Goal: Task Accomplishment & Management: Manage account settings

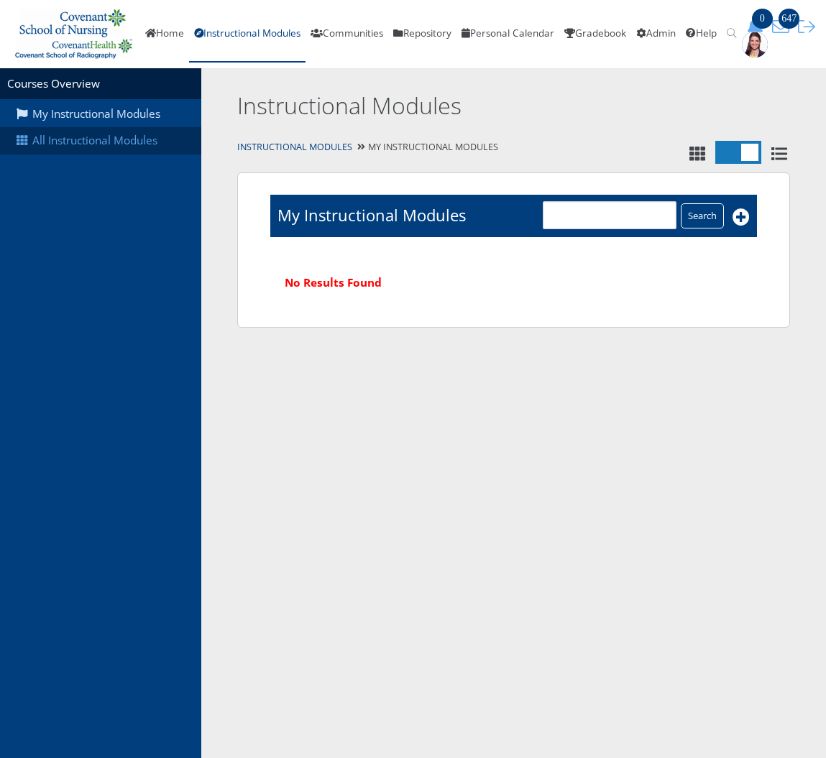
click at [73, 139] on link "All Instructional Modules" at bounding box center [100, 140] width 201 height 27
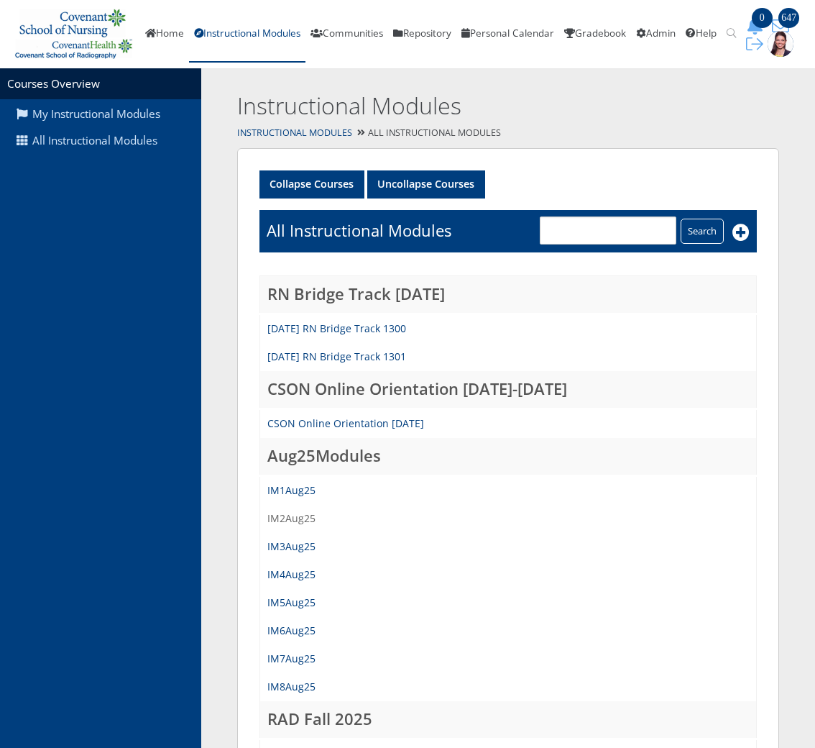
click at [288, 511] on link "IM2Aug25" at bounding box center [291, 518] width 48 height 14
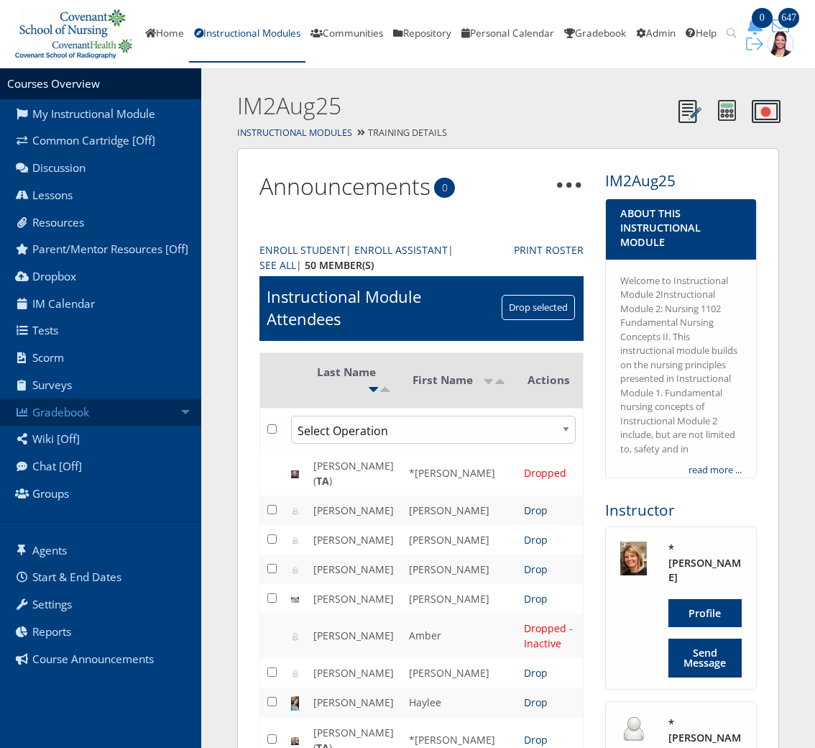
click at [49, 426] on link "Gradebook" at bounding box center [100, 411] width 201 height 27
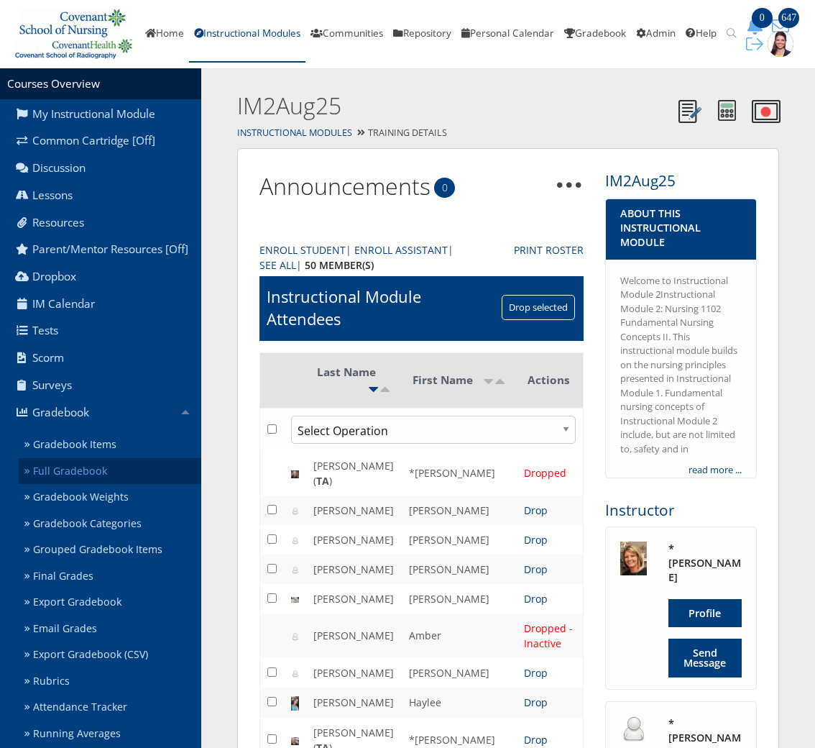
click at [74, 480] on link "Full Gradebook" at bounding box center [110, 471] width 183 height 27
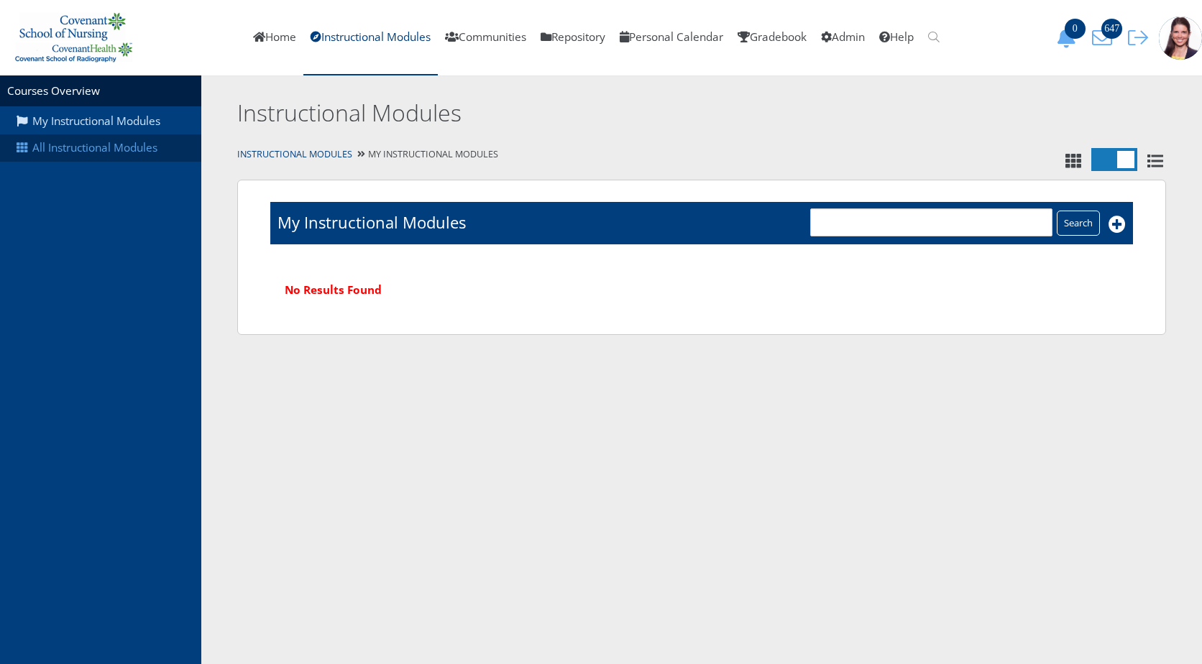
click at [111, 147] on link "All Instructional Modules" at bounding box center [100, 147] width 201 height 27
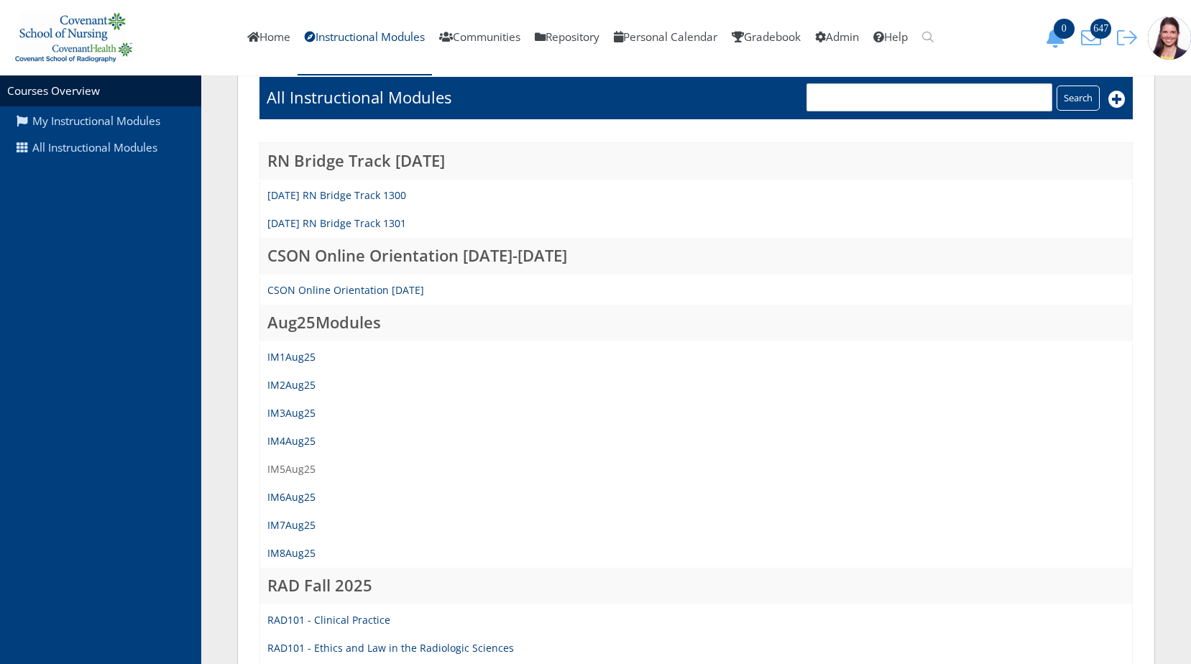
scroll to position [144, 0]
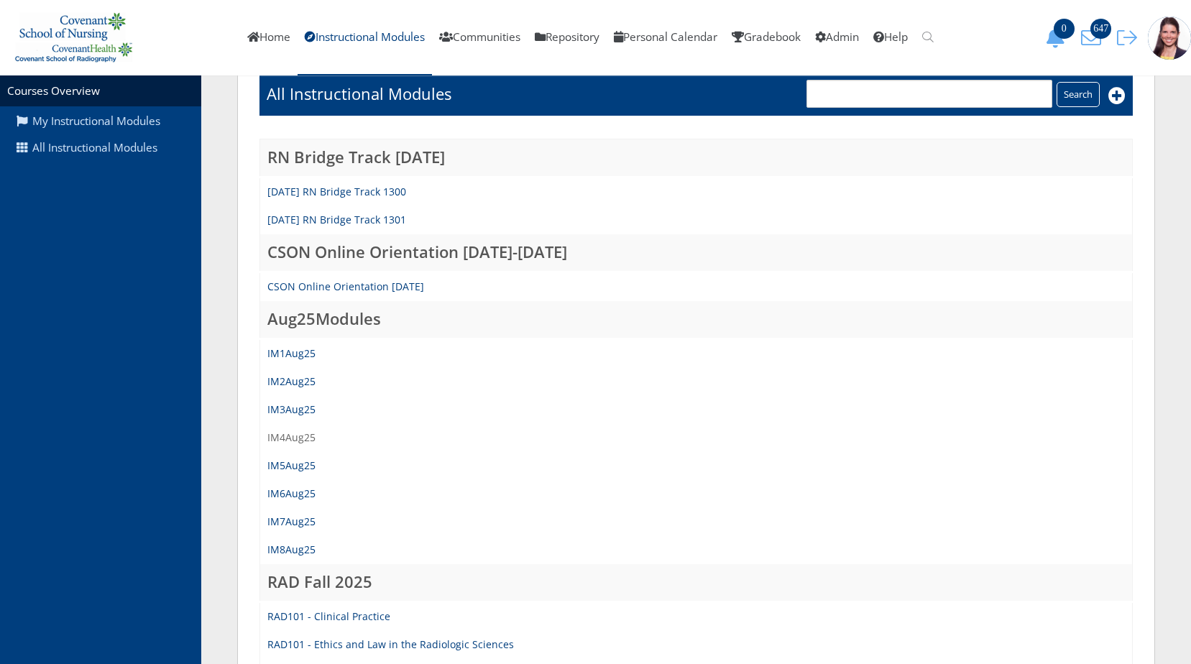
click at [283, 435] on link "IM4Aug25" at bounding box center [291, 438] width 48 height 14
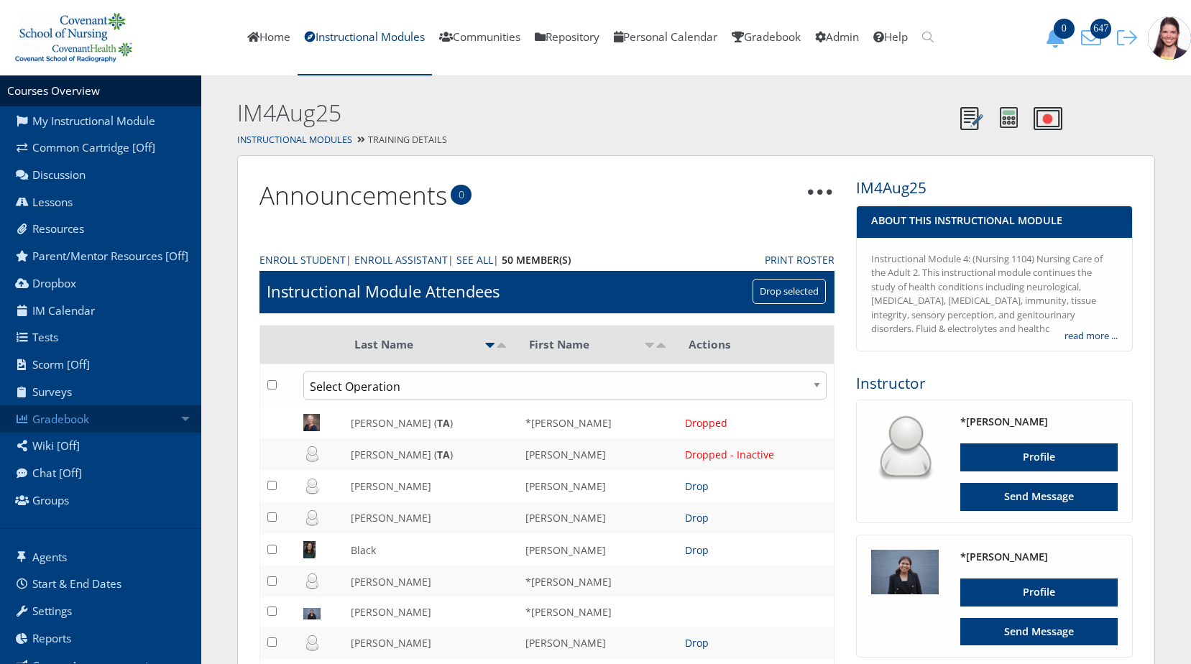
click at [64, 427] on link "Gradebook" at bounding box center [100, 418] width 201 height 27
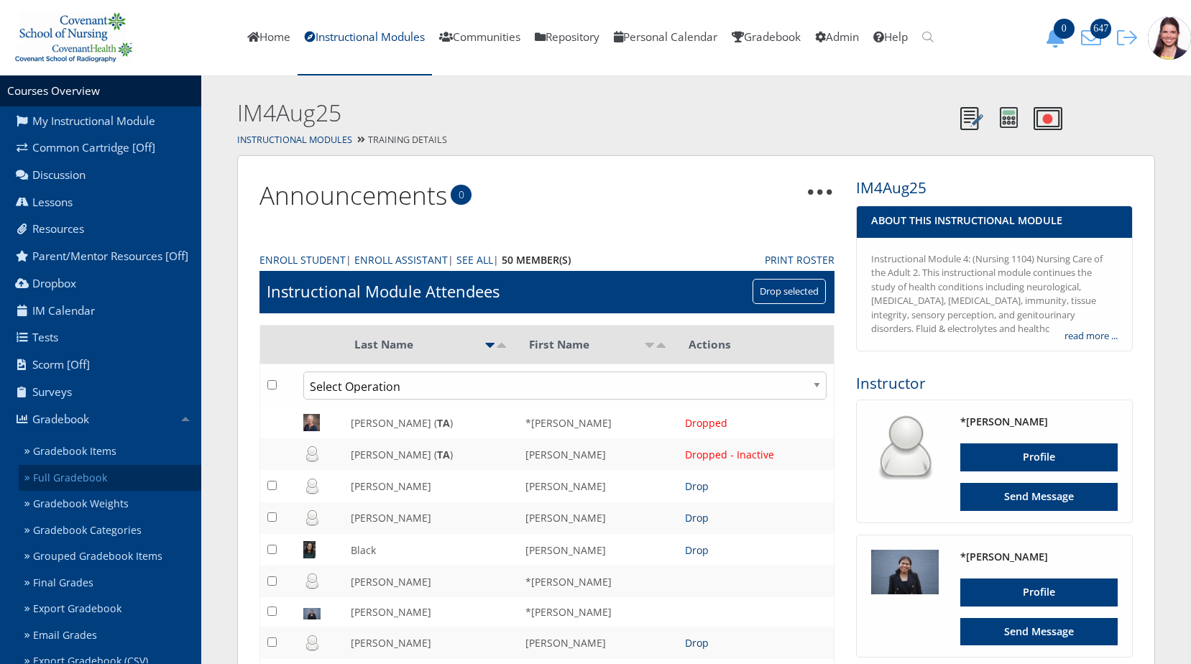
click at [70, 488] on link "Full Gradebook" at bounding box center [110, 478] width 183 height 27
click at [71, 465] on link "Gradebook Items" at bounding box center [110, 452] width 183 height 27
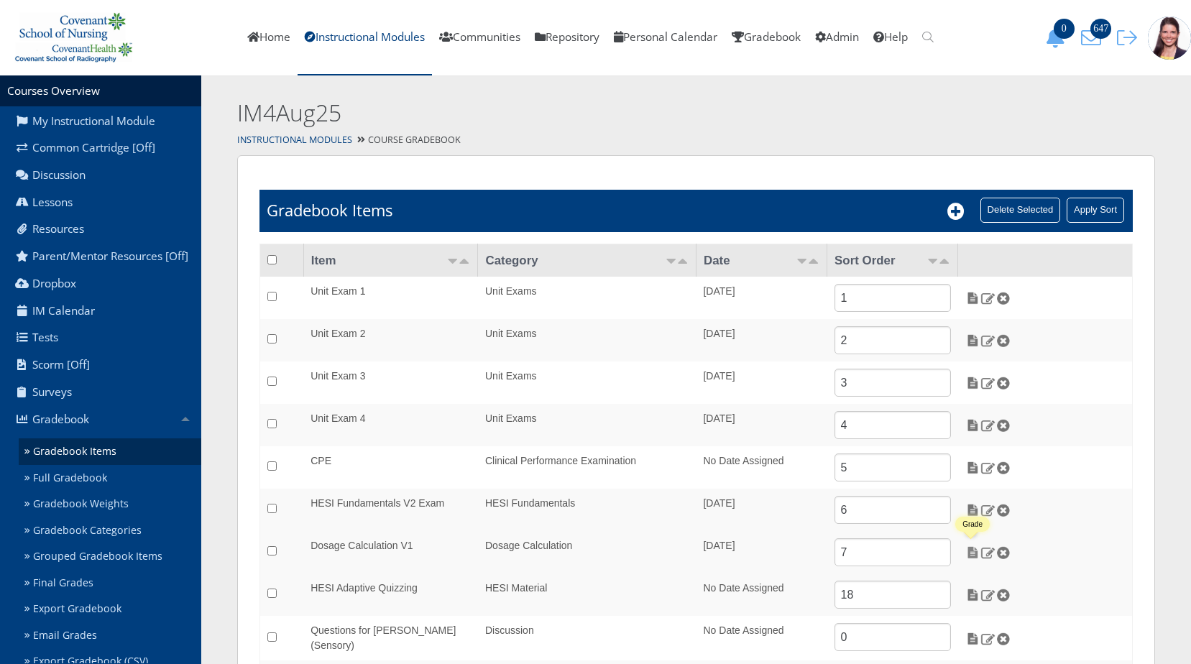
click at [973, 554] on img at bounding box center [972, 552] width 15 height 13
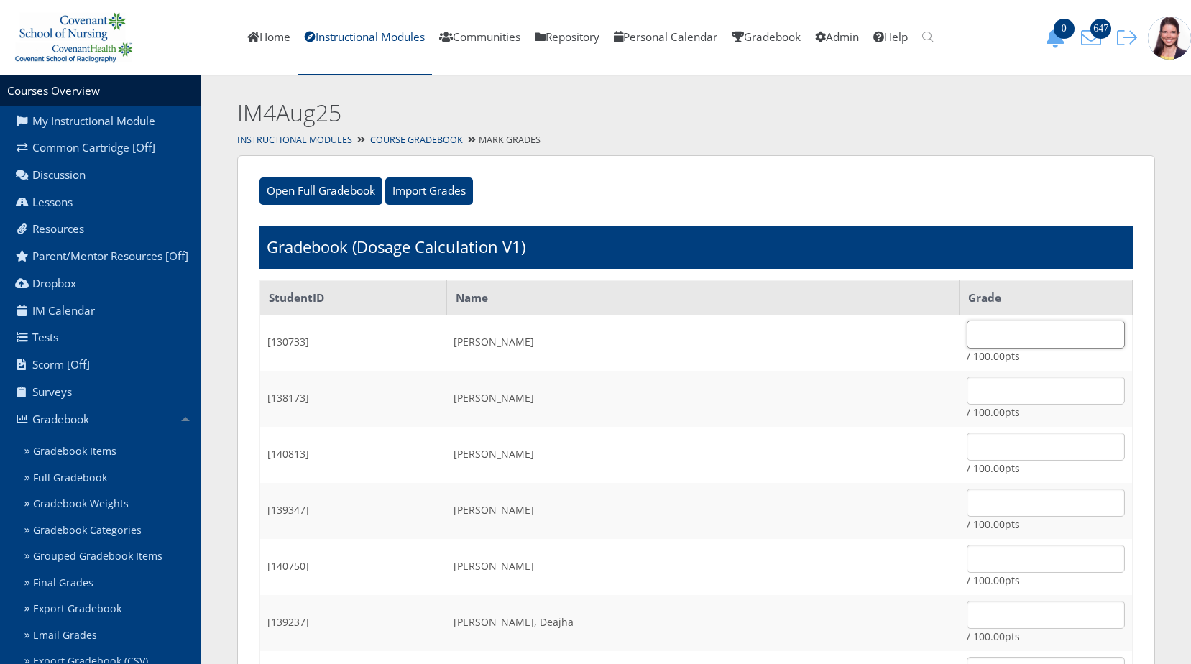
click at [969, 334] on input "text" at bounding box center [1046, 335] width 158 height 28
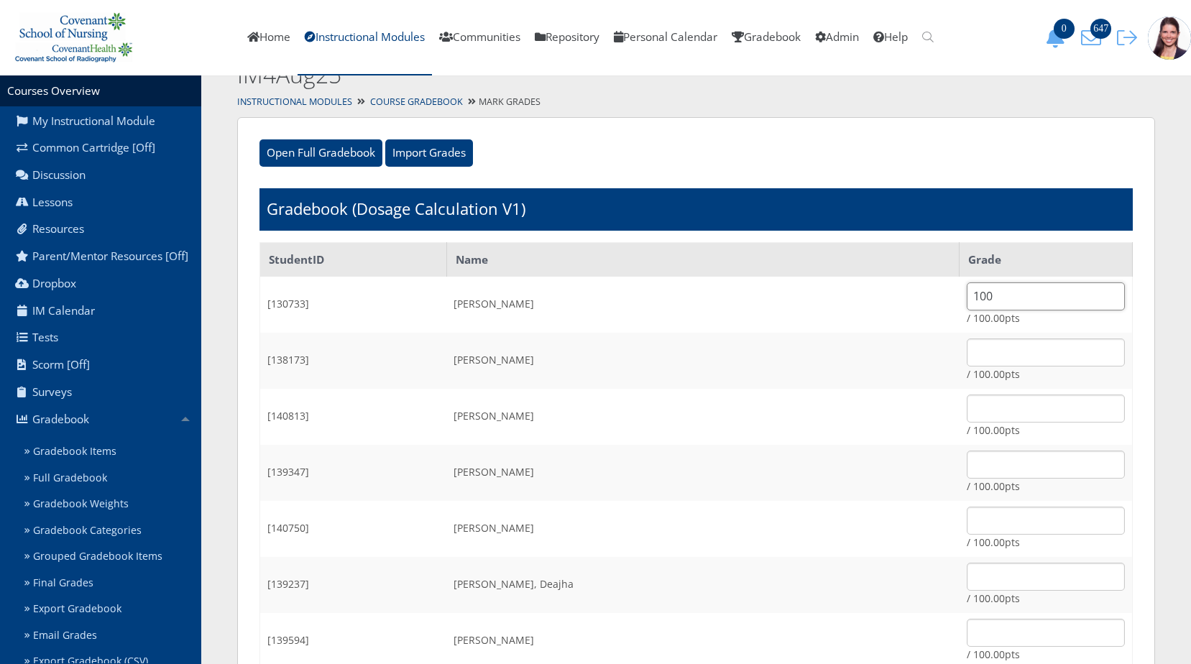
scroll to position [144, 0]
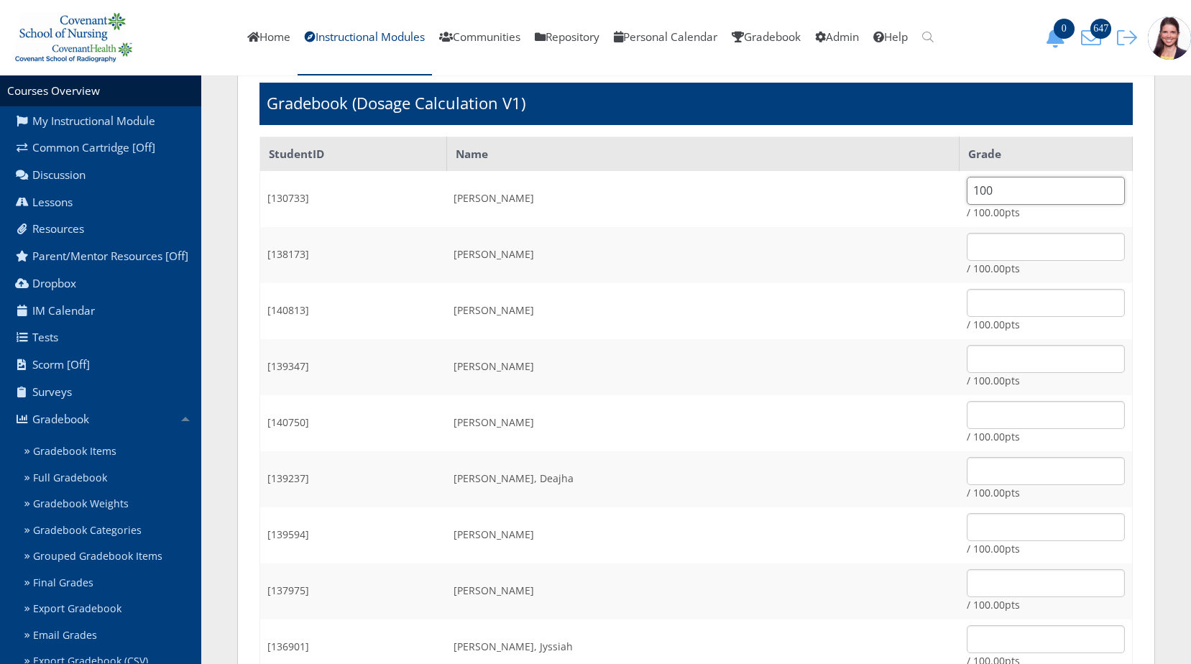
type input "100"
click at [967, 459] on input "text" at bounding box center [1046, 471] width 158 height 28
type input "95"
click at [967, 582] on input "text" at bounding box center [1046, 583] width 158 height 28
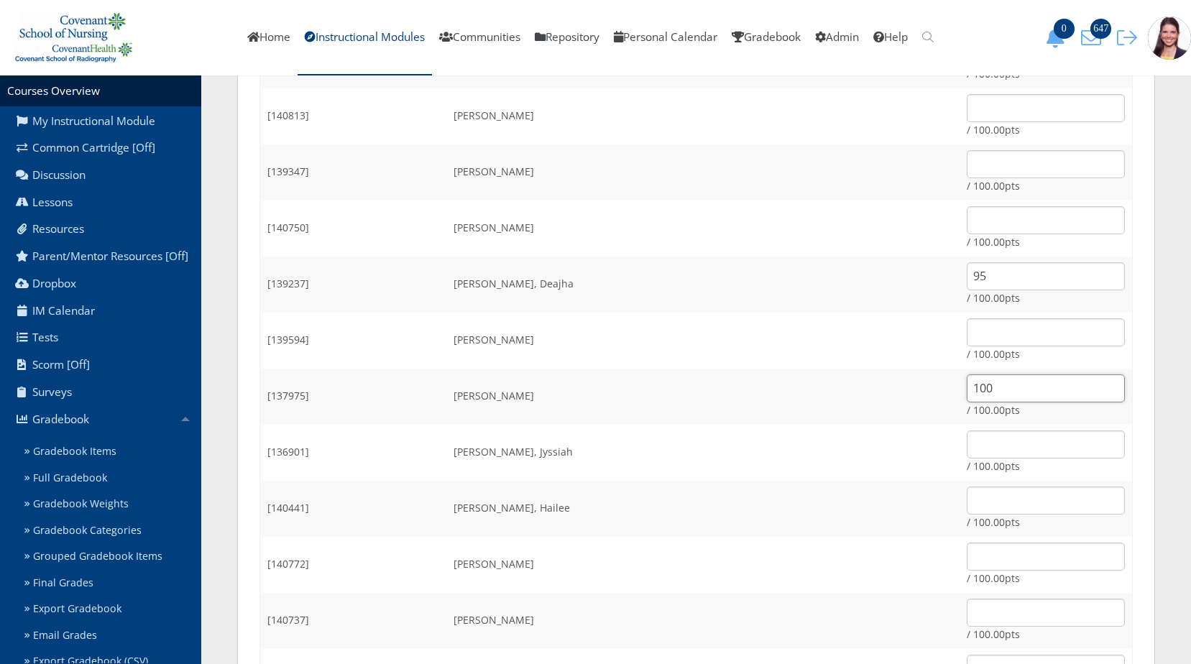
scroll to position [359, 0]
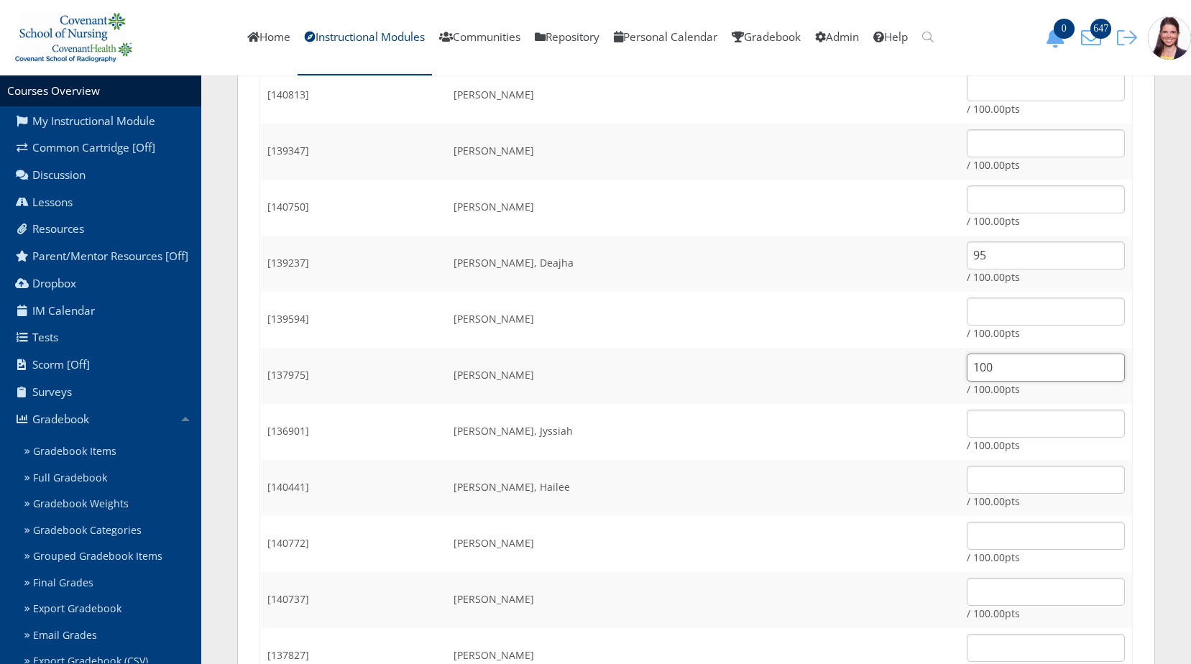
type input "100"
click at [967, 478] on input "text" at bounding box center [1046, 480] width 158 height 28
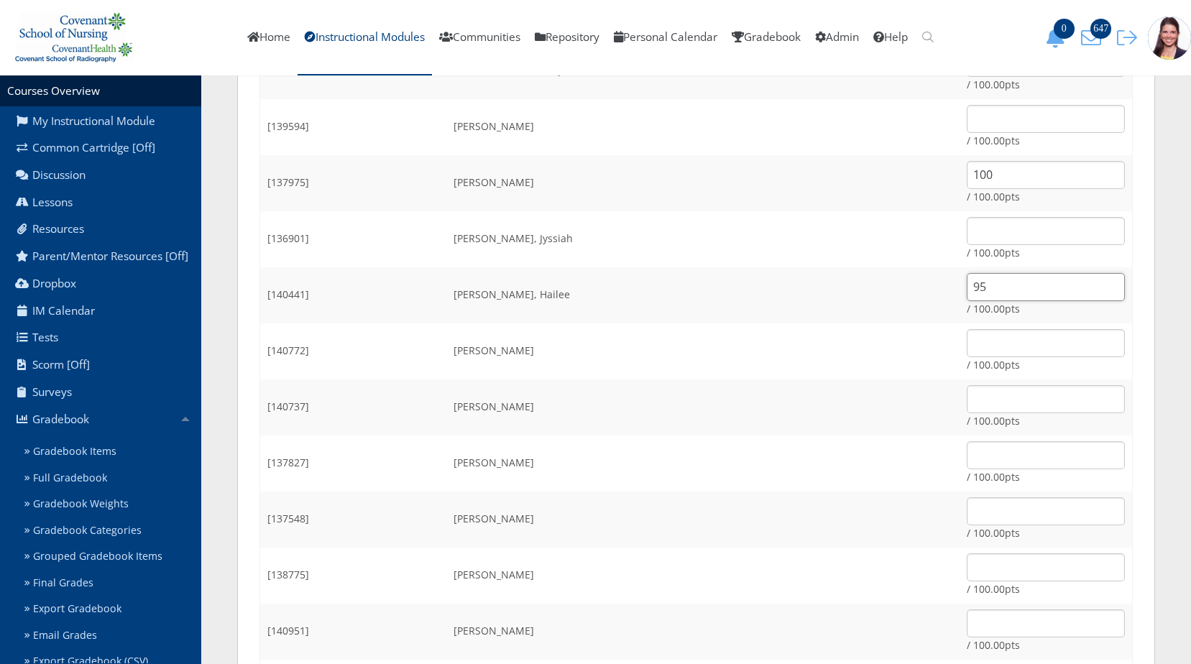
scroll to position [575, 0]
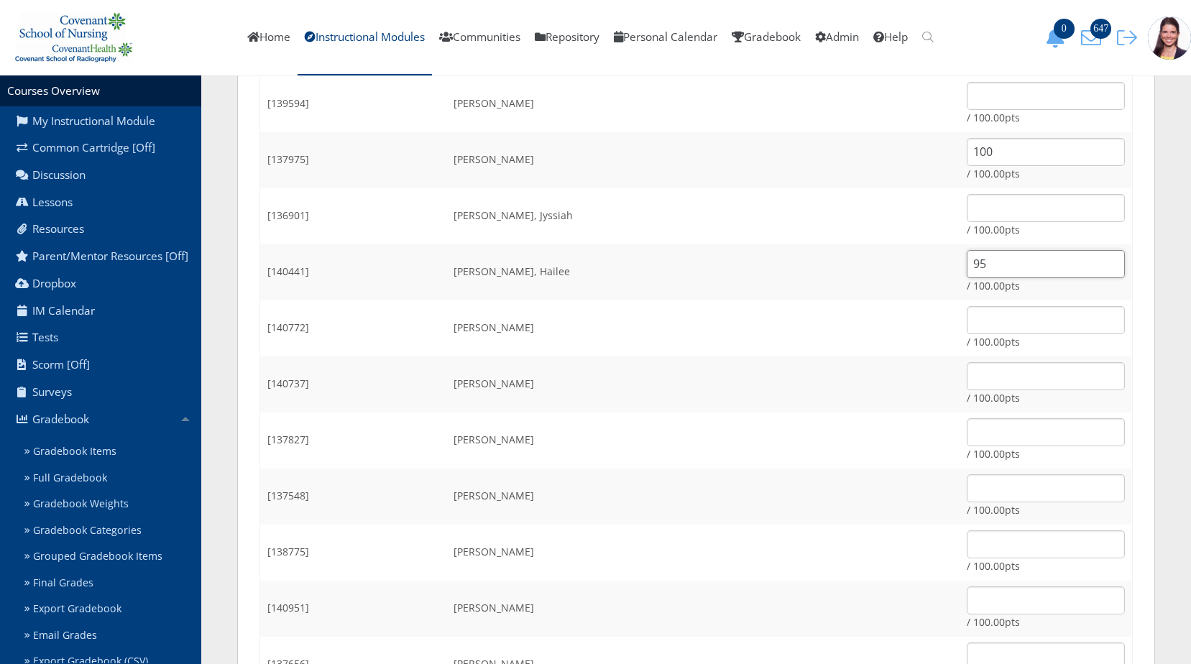
type input "95"
click at [967, 379] on input "text" at bounding box center [1046, 376] width 158 height 28
type input "100"
click at [967, 490] on input "text" at bounding box center [1046, 488] width 158 height 28
type input "100"
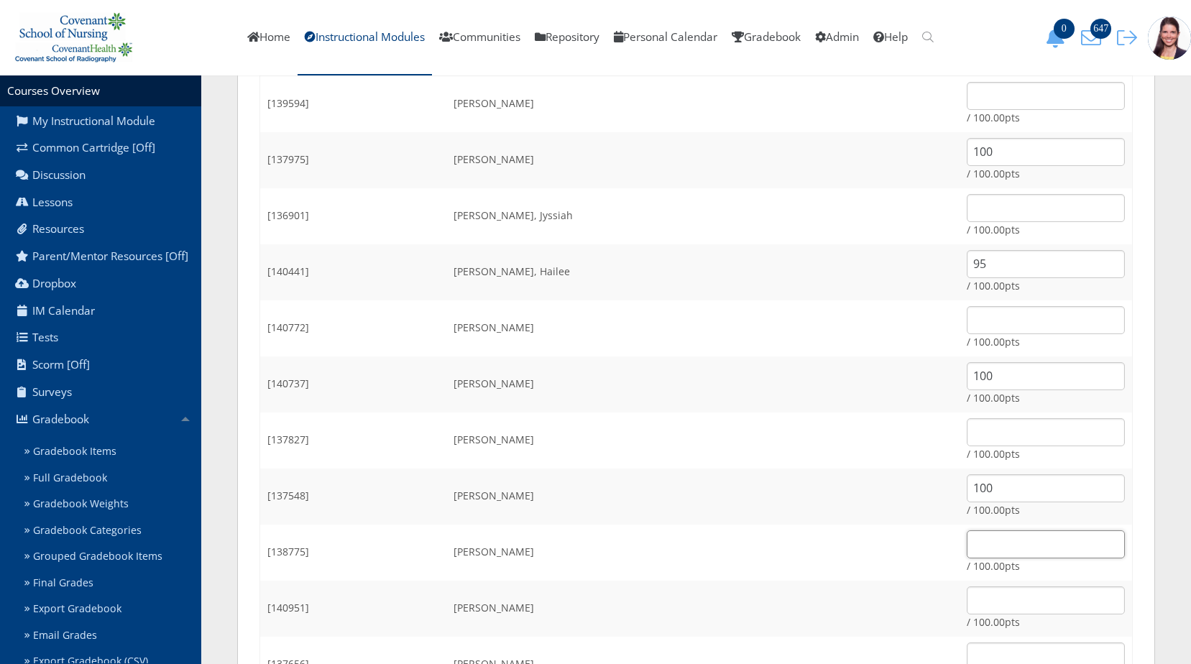
click at [967, 554] on input "text" at bounding box center [1046, 545] width 158 height 28
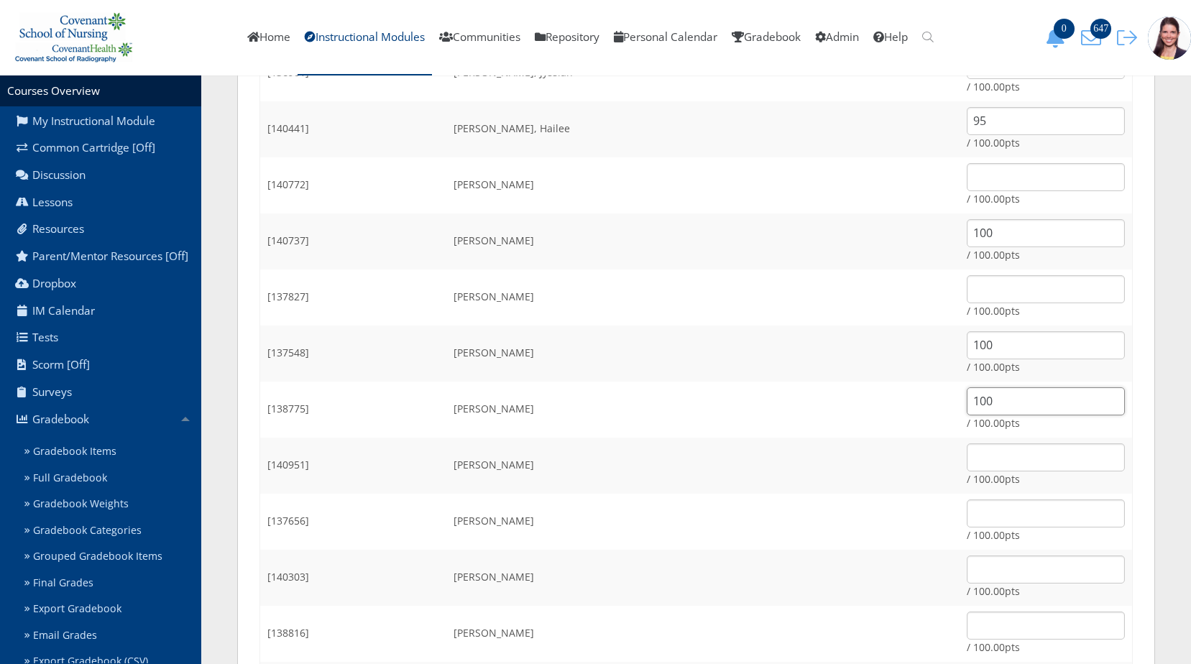
scroll to position [719, 0]
type input "100"
click at [975, 454] on input "text" at bounding box center [1046, 457] width 158 height 28
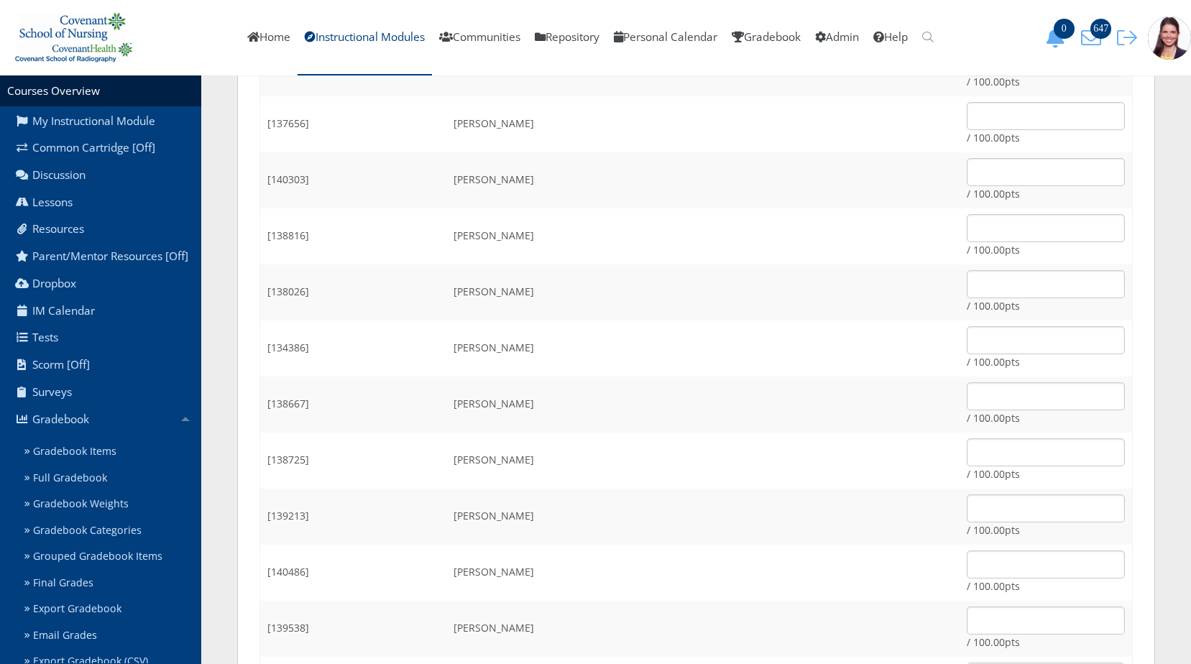
scroll to position [1150, 0]
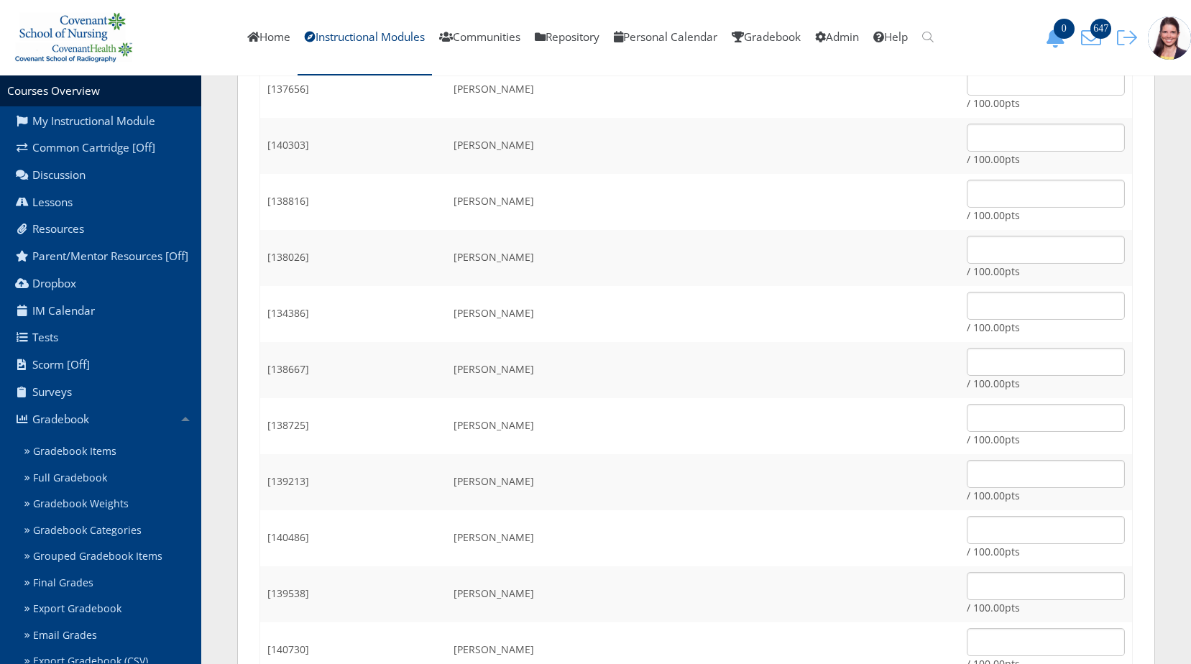
type input "100"
click at [967, 409] on input "text" at bounding box center [1046, 418] width 158 height 28
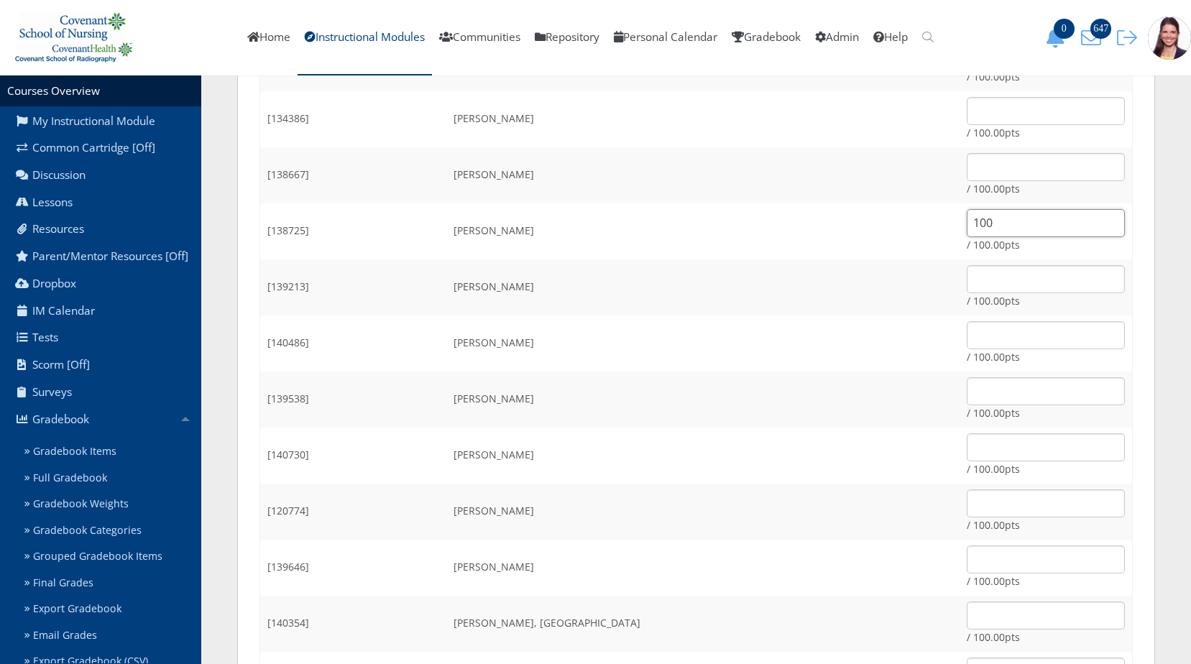
scroll to position [1366, 0]
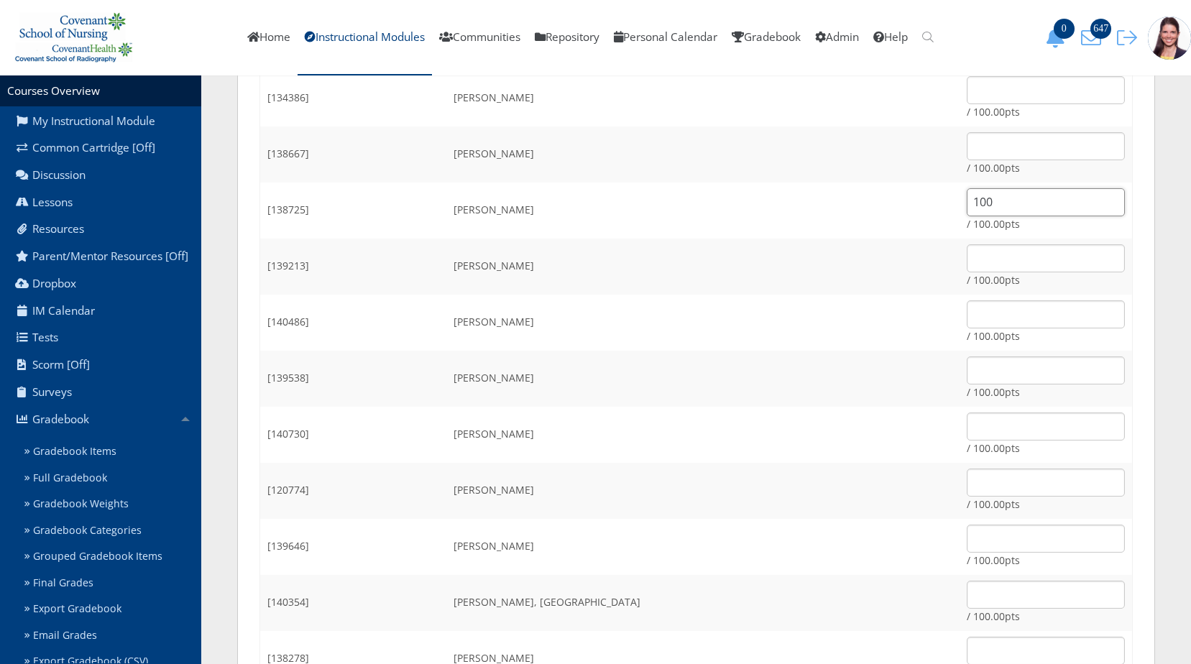
type input "100"
click at [967, 477] on input "text" at bounding box center [1046, 483] width 158 height 28
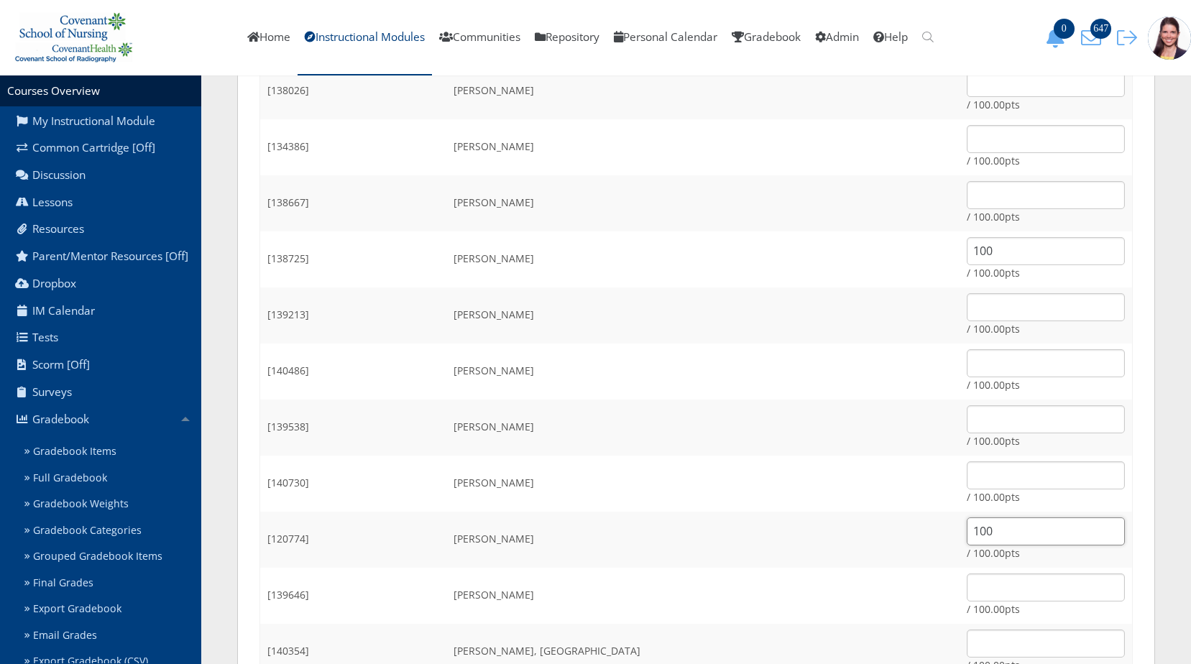
scroll to position [1294, 0]
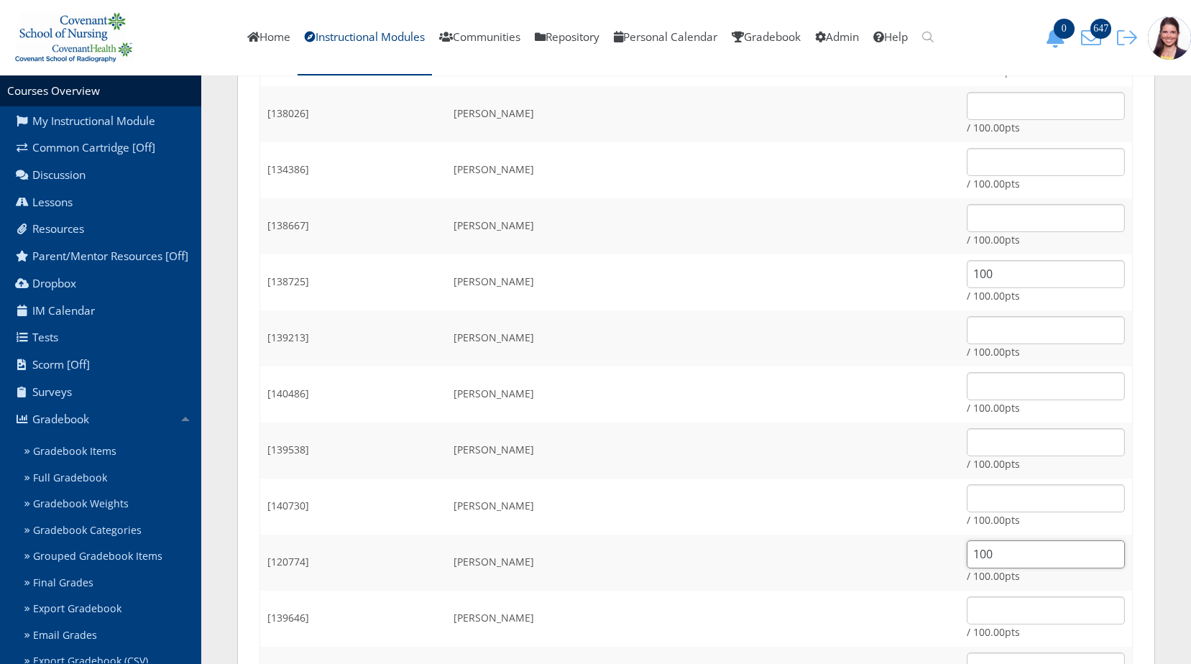
type input "100"
click at [967, 329] on input "text" at bounding box center [1046, 330] width 158 height 28
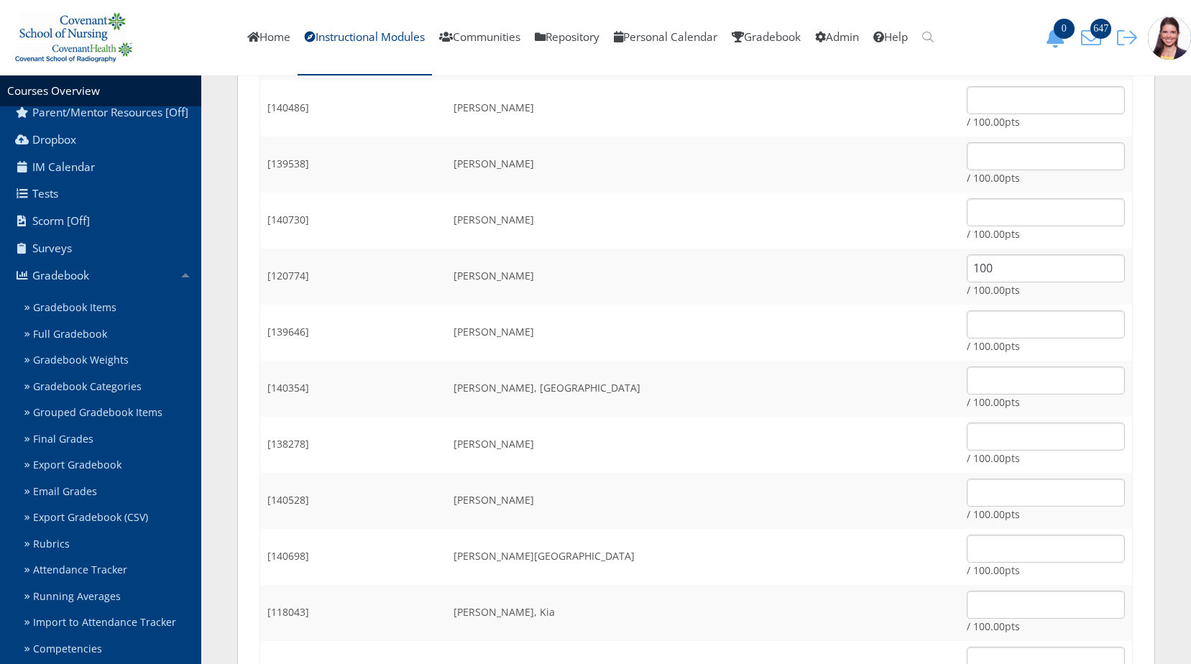
scroll to position [1581, 0]
type input "100"
click at [967, 385] on input "text" at bounding box center [1046, 379] width 158 height 28
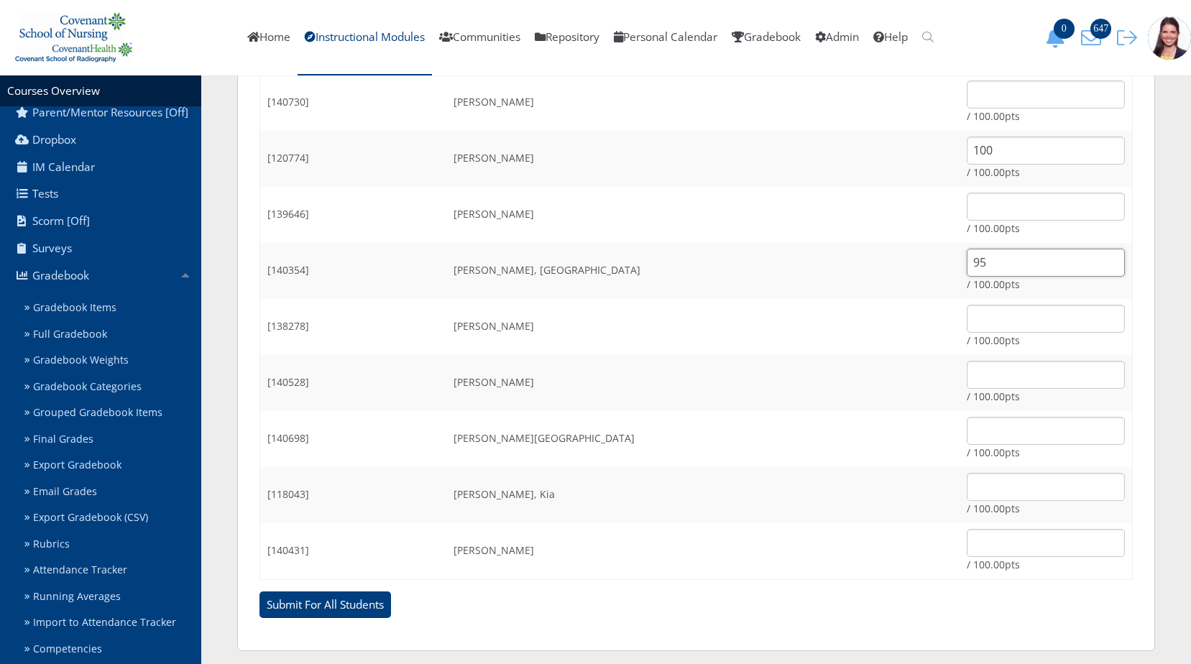
scroll to position [1707, 0]
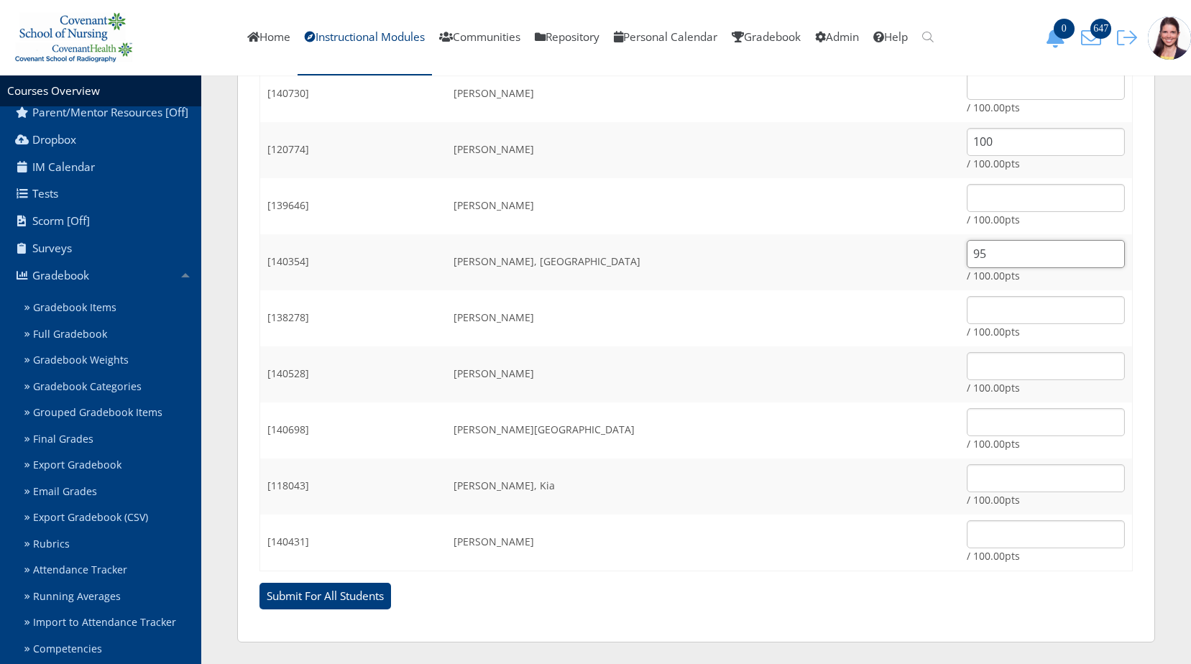
type input "95"
click at [967, 426] on input "text" at bounding box center [1046, 422] width 158 height 28
type input "100"
click at [967, 478] on input "text" at bounding box center [1046, 478] width 158 height 28
type input "100"
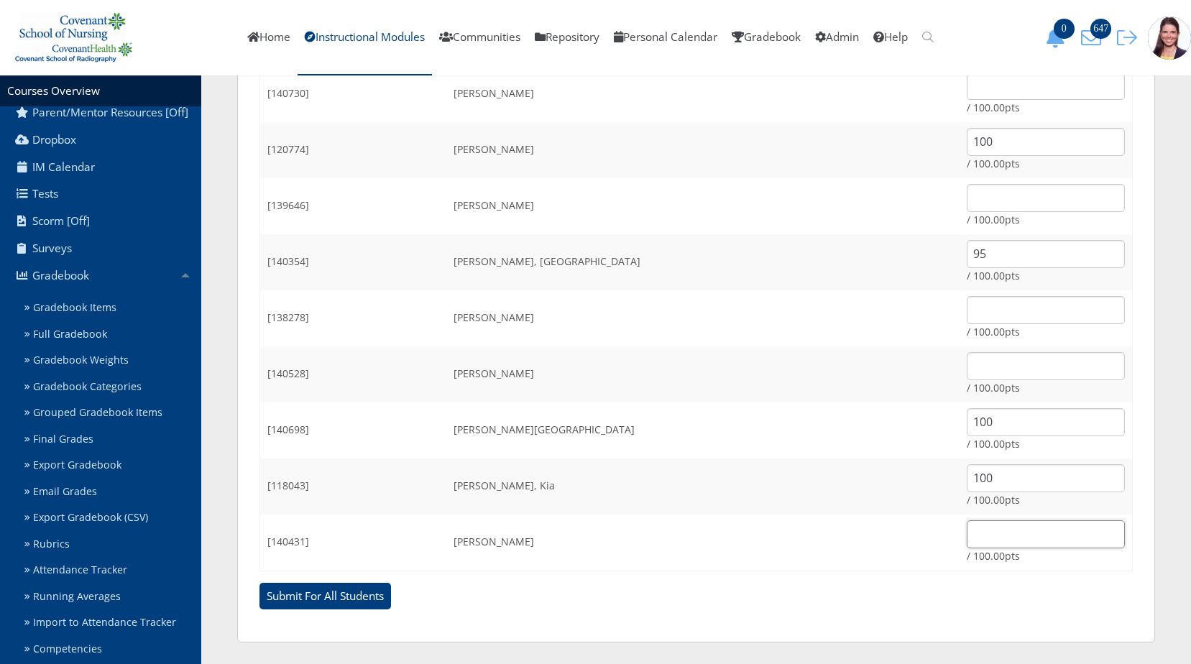
click at [967, 534] on input "text" at bounding box center [1046, 534] width 158 height 28
type input "100"
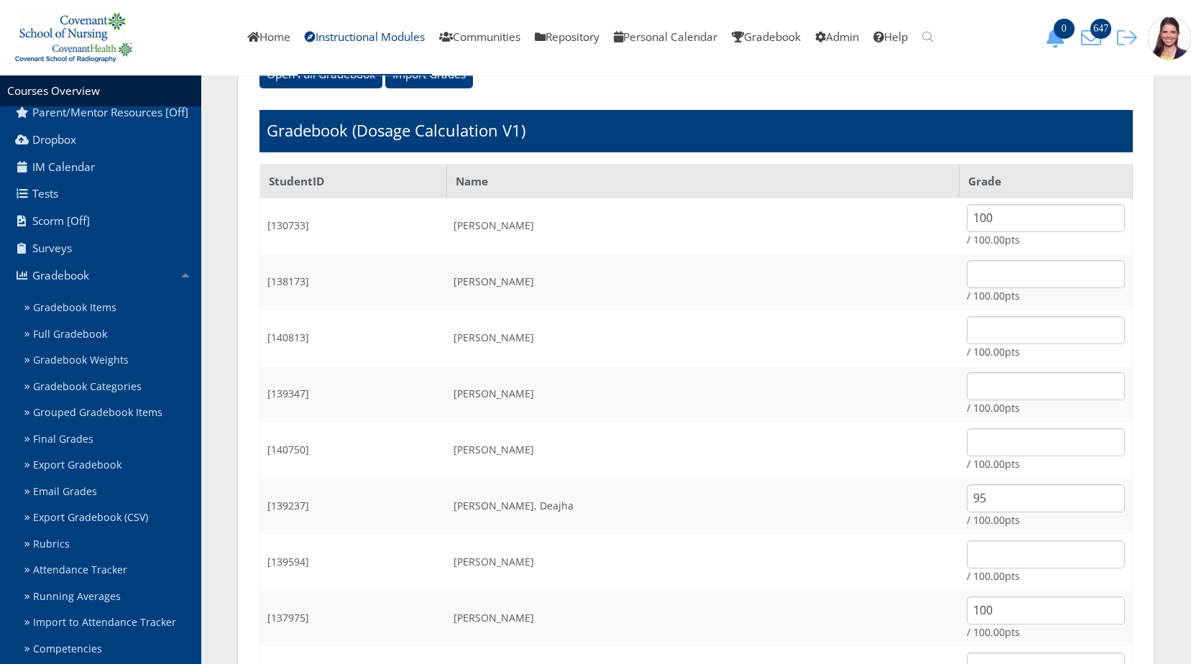
scroll to position [0, 0]
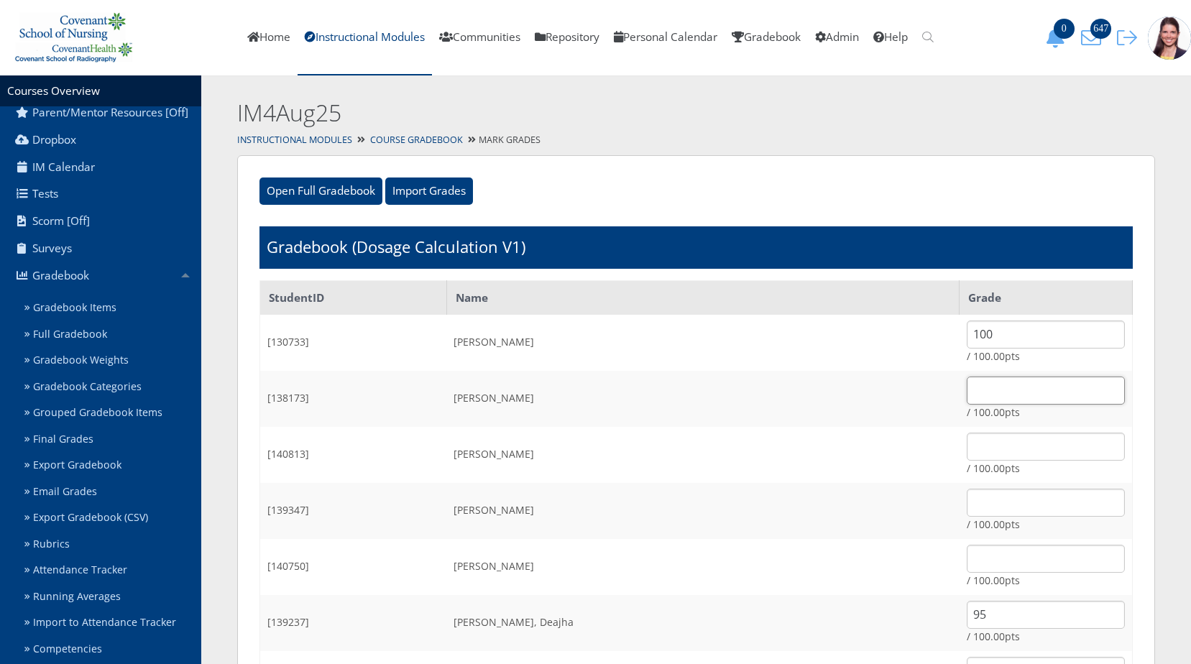
click at [967, 380] on input "text" at bounding box center [1046, 391] width 158 height 28
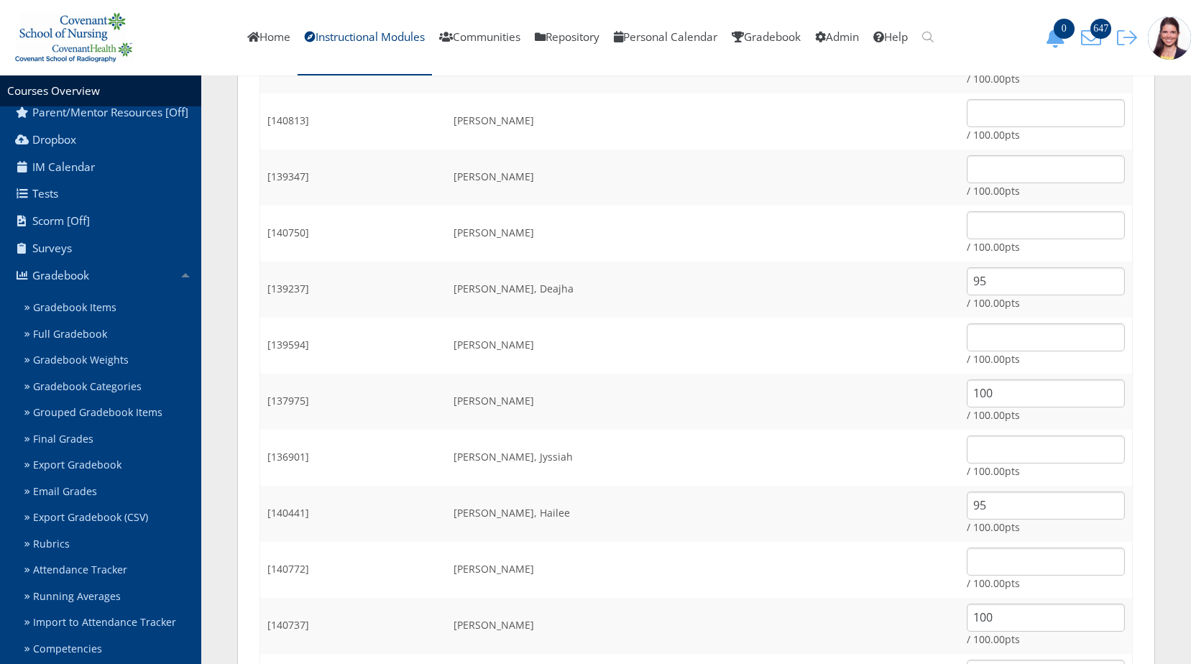
scroll to position [359, 0]
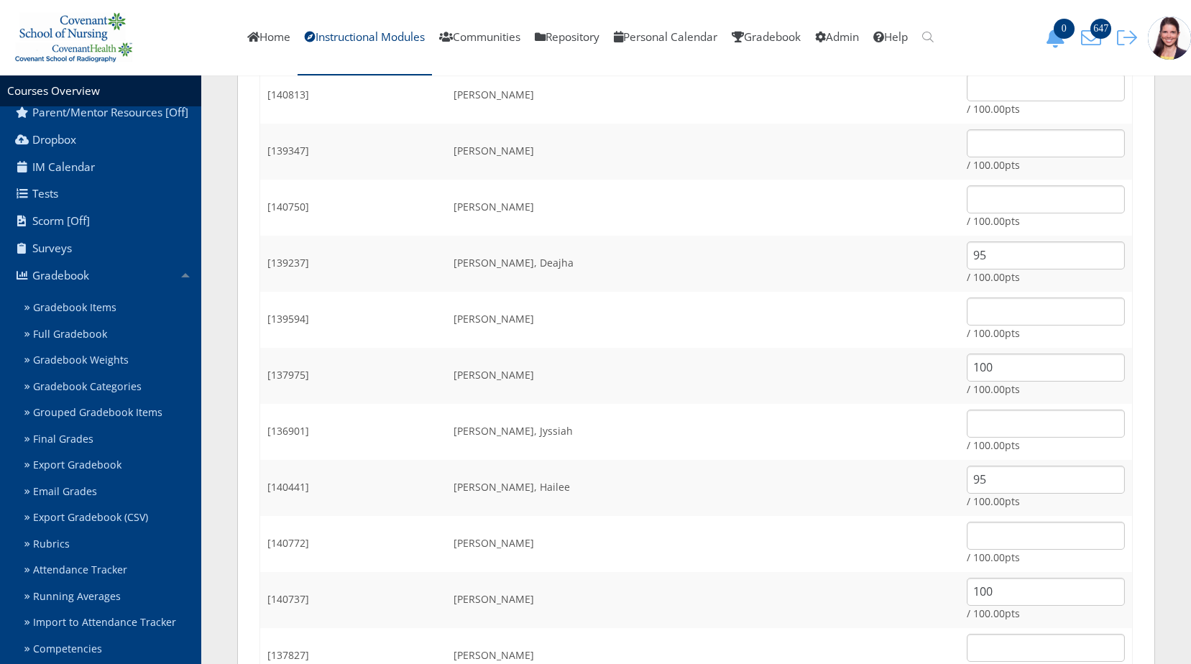
type input "95"
click at [967, 423] on input "text" at bounding box center [1046, 424] width 158 height 28
type input "100"
click at [967, 523] on input "text" at bounding box center [1046, 536] width 158 height 28
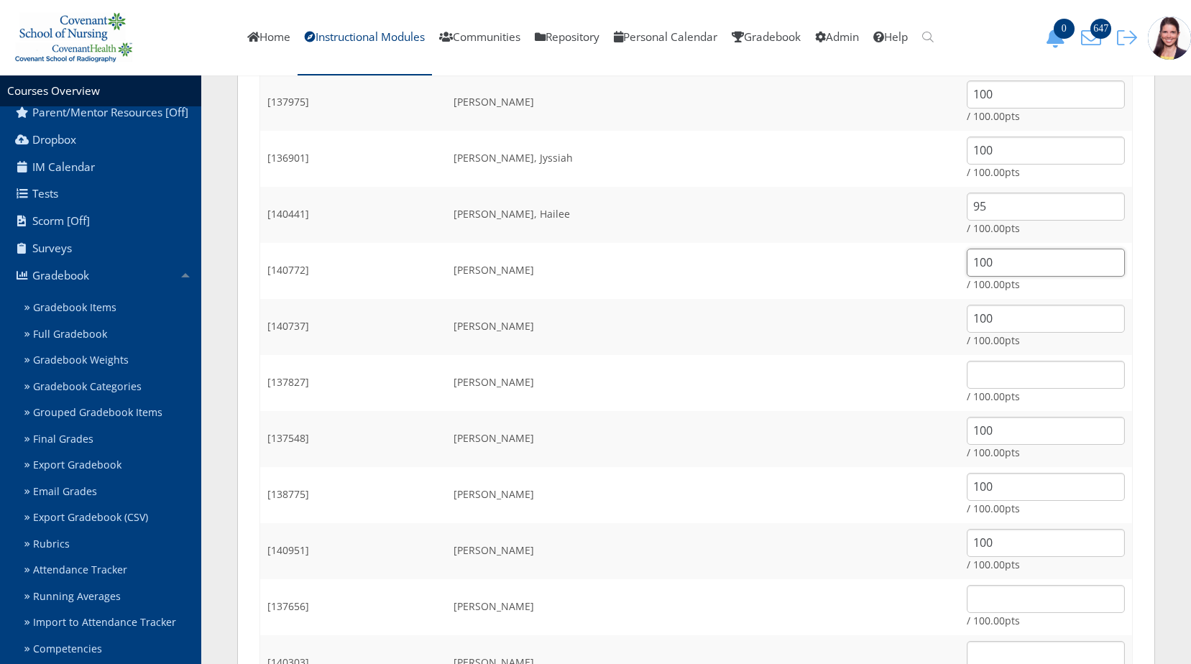
scroll to position [647, 0]
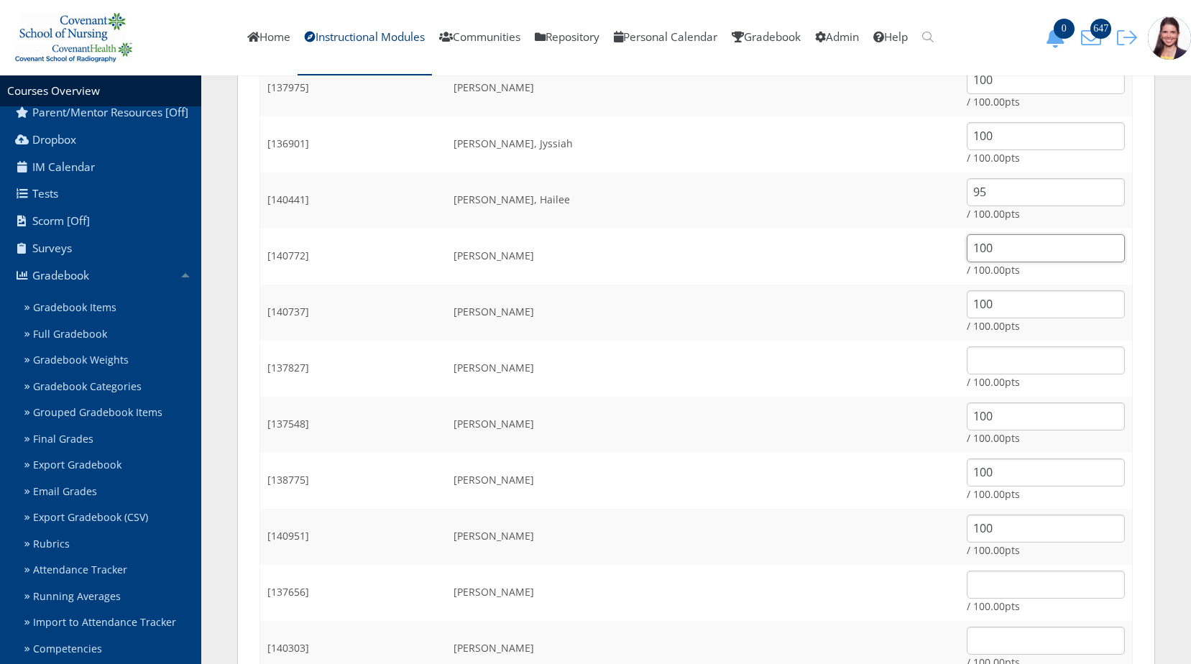
type input "100"
click at [967, 367] on input "text" at bounding box center [1046, 360] width 158 height 28
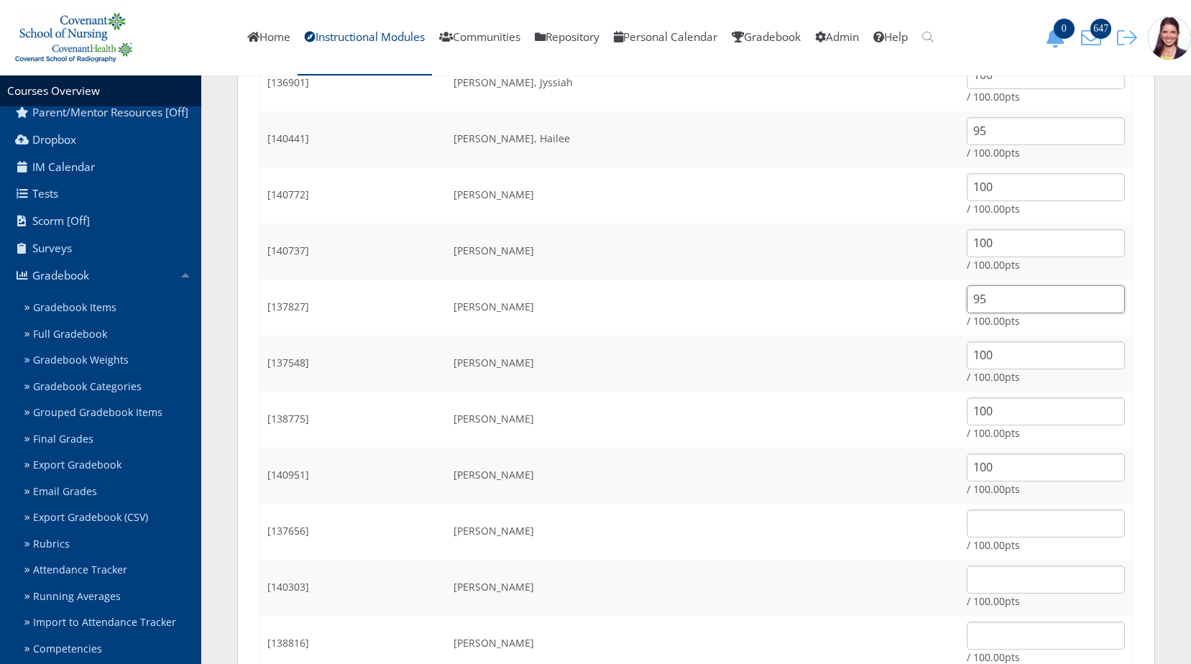
scroll to position [863, 0]
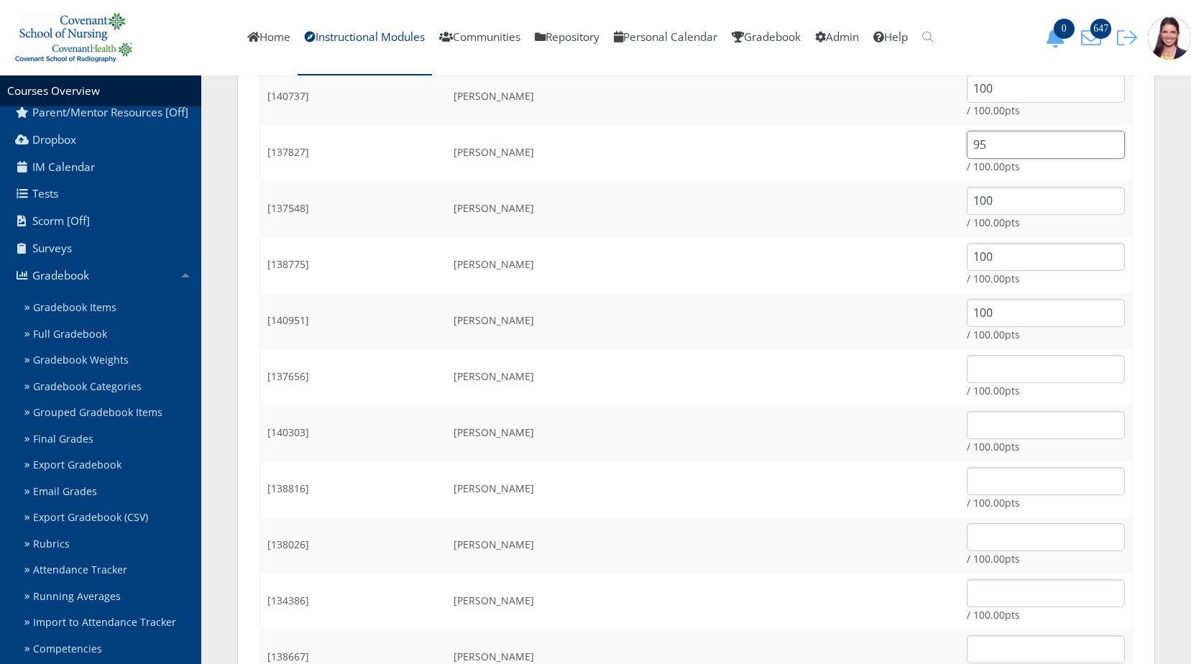
type input "95"
click at [967, 372] on input "text" at bounding box center [1046, 369] width 158 height 28
type input "95"
click at [960, 439] on td "/ 100.00pts" at bounding box center [1046, 433] width 173 height 56
click at [967, 425] on input "text" at bounding box center [1046, 425] width 158 height 28
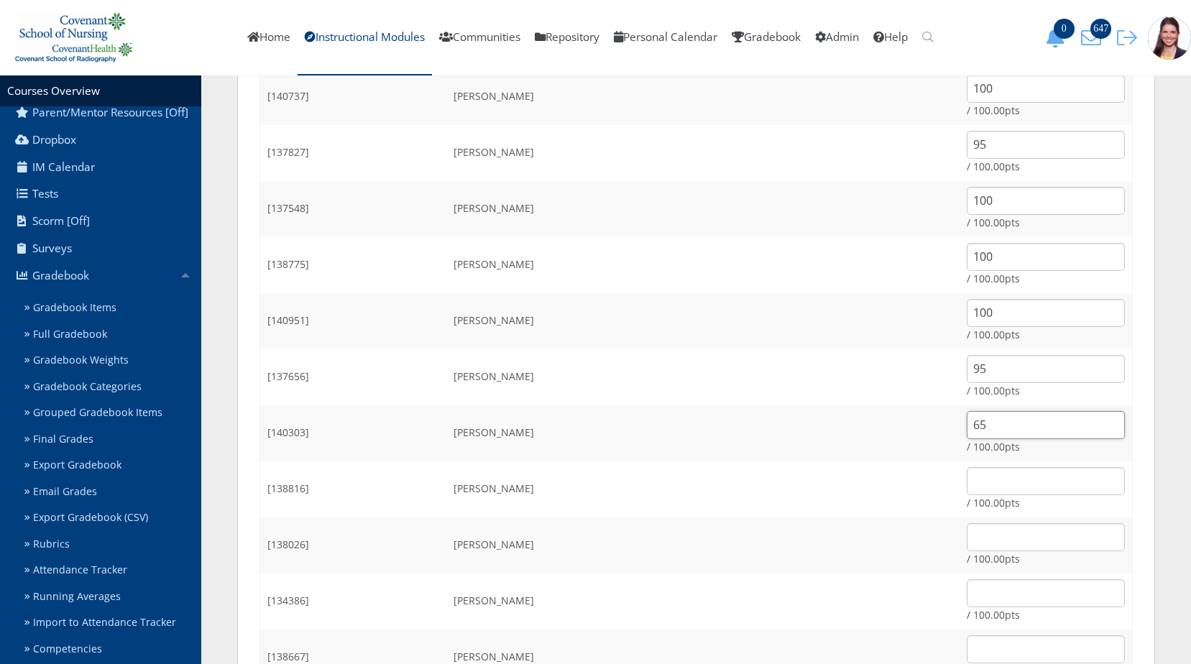
type input "6"
type input "95"
click at [967, 480] on input "text" at bounding box center [1046, 481] width 158 height 28
type input "95"
click at [967, 538] on input "text" at bounding box center [1046, 537] width 158 height 28
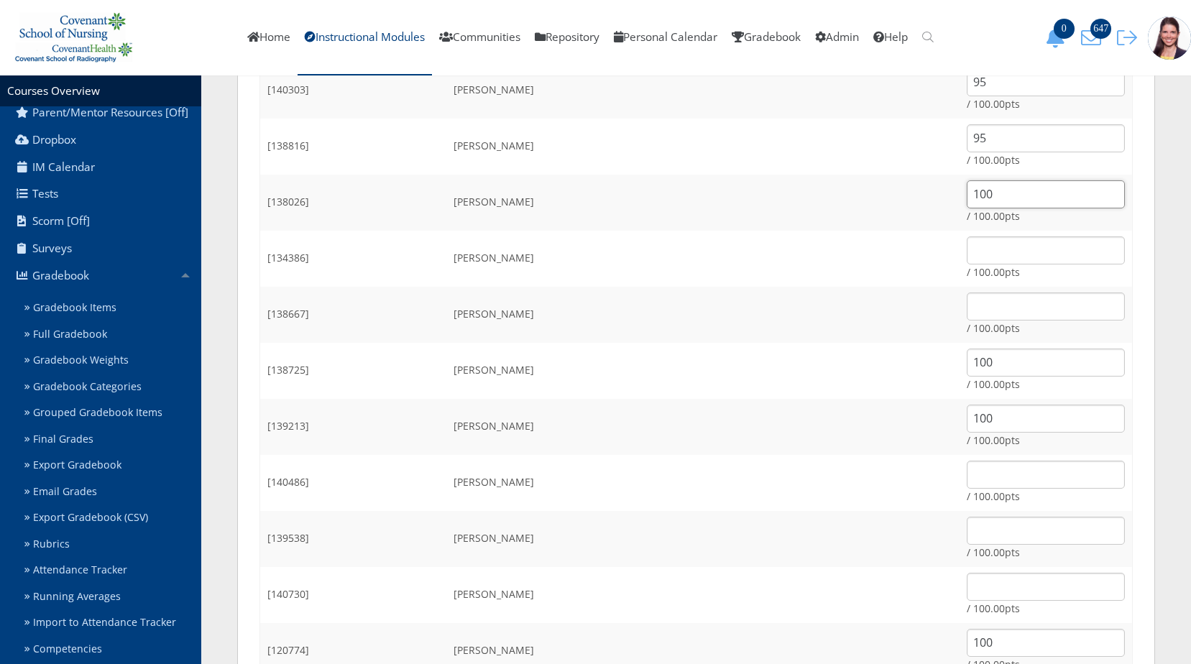
scroll to position [1222, 0]
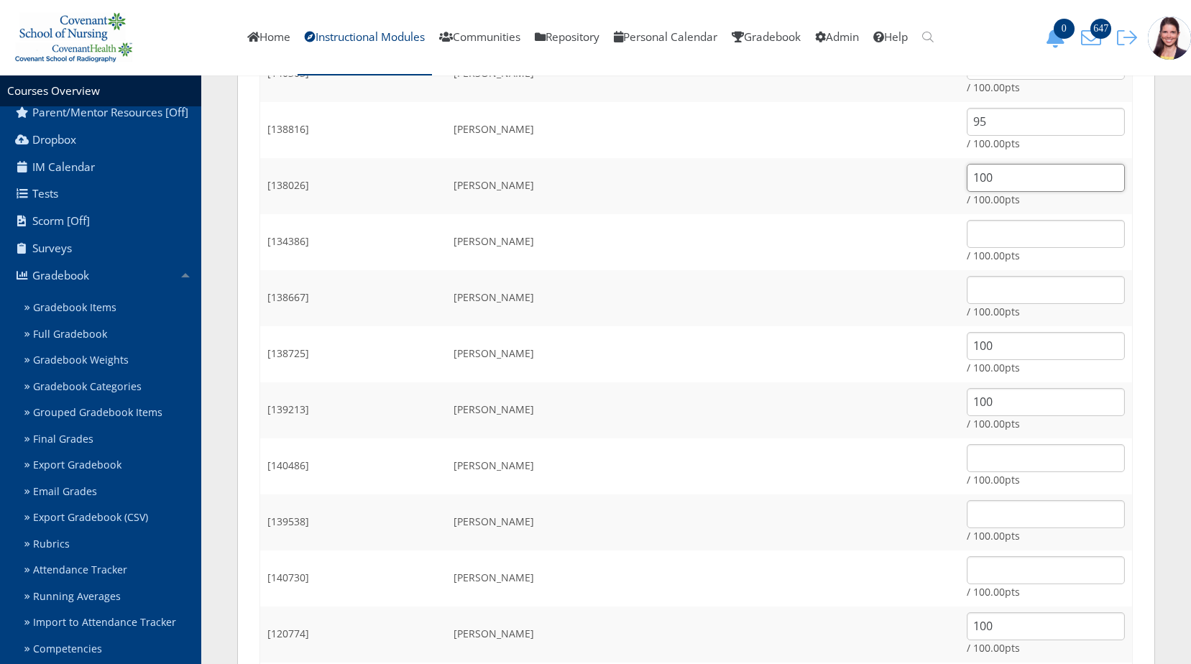
type input "100"
click at [967, 518] on input "text" at bounding box center [1046, 514] width 158 height 28
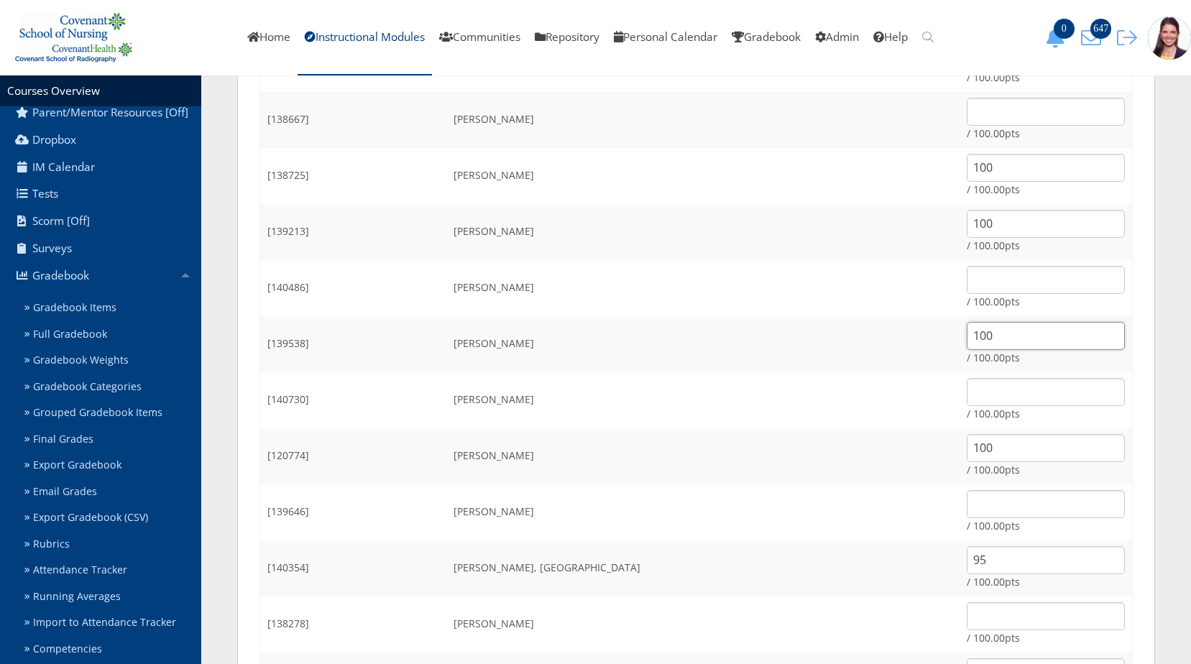
scroll to position [1438, 0]
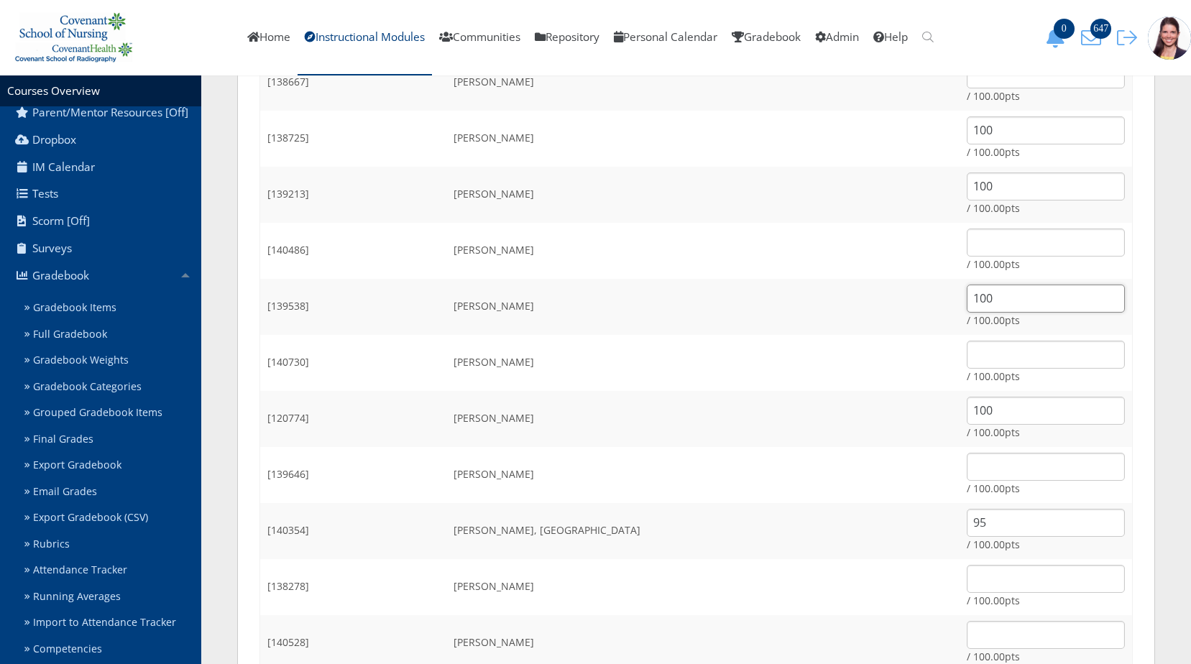
type input "100"
click at [967, 460] on input "text" at bounding box center [1046, 467] width 158 height 28
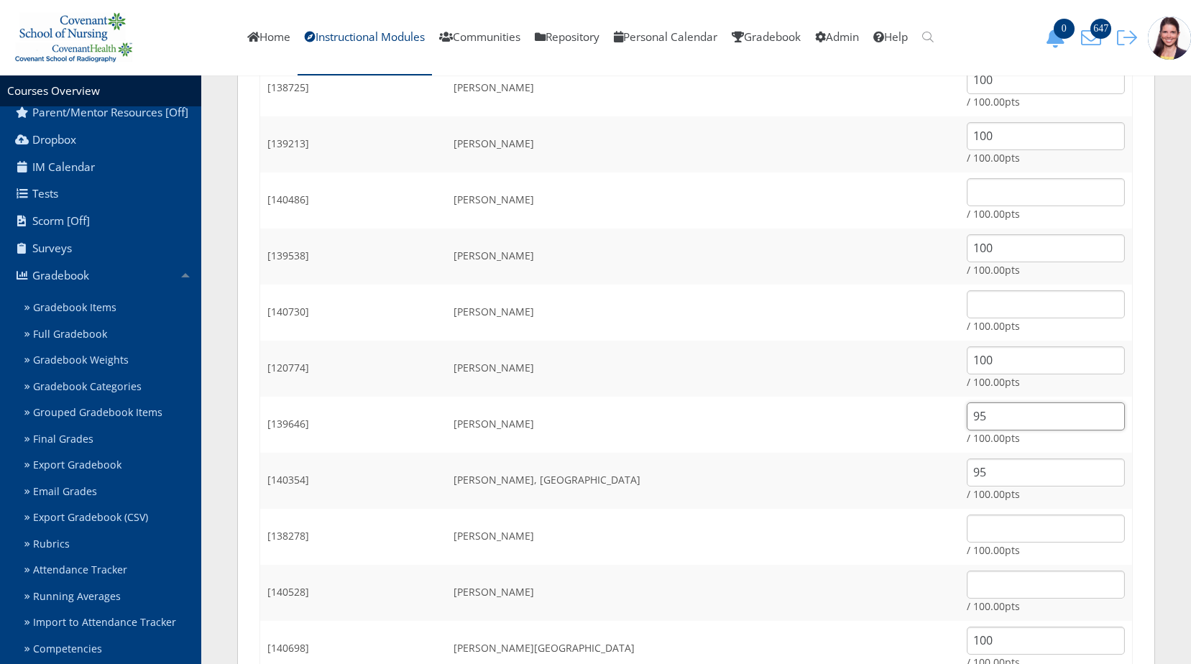
scroll to position [1581, 0]
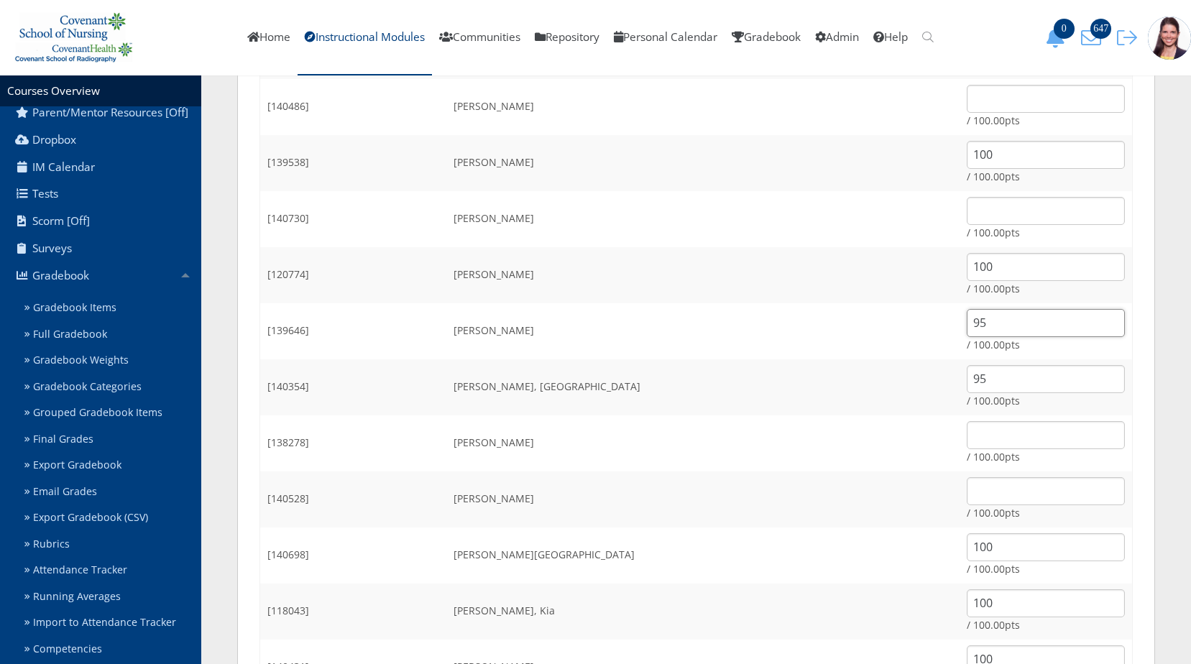
type input "95"
click at [967, 480] on input "text" at bounding box center [1046, 491] width 158 height 28
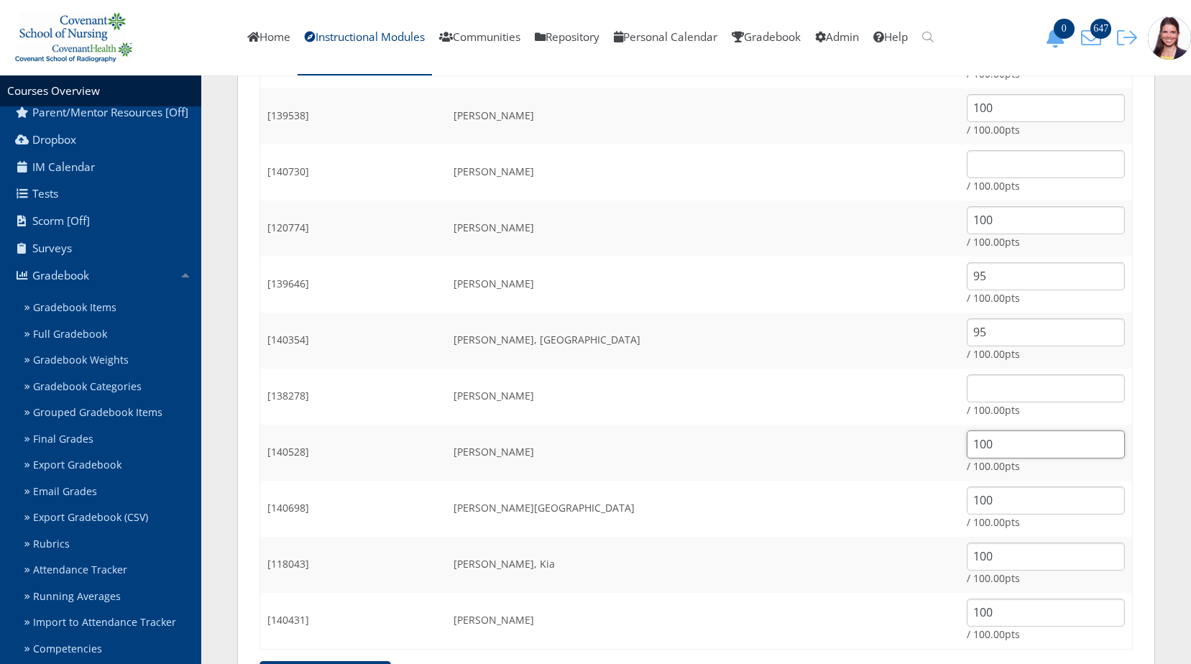
scroll to position [1707, 0]
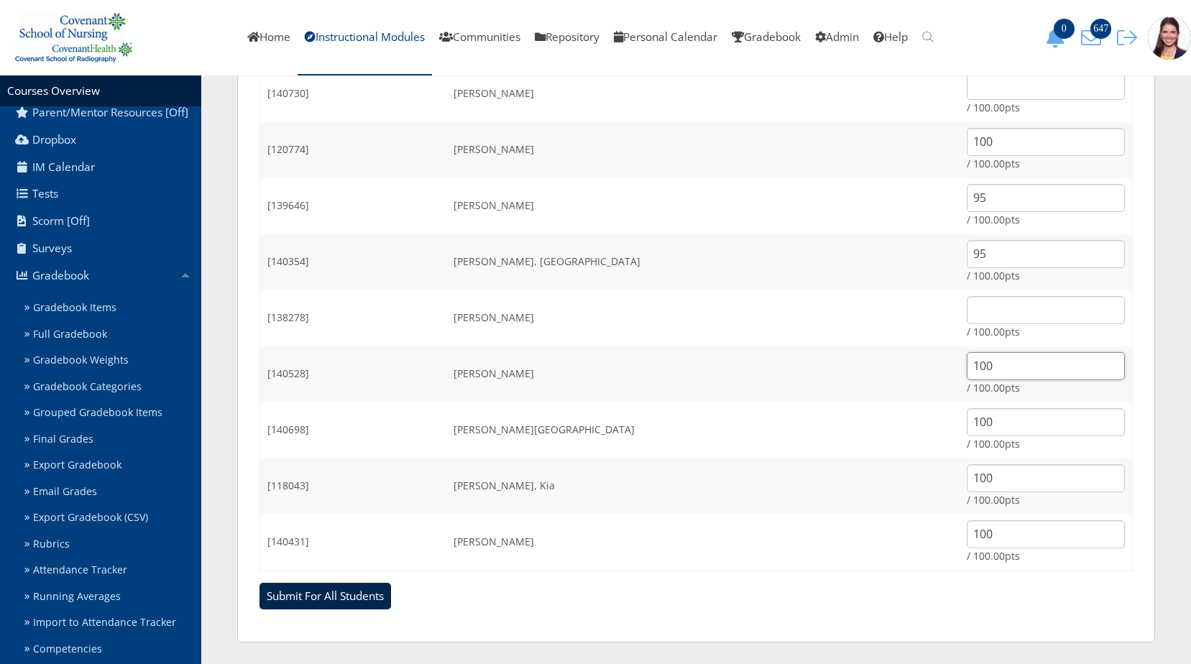
type input "100"
click at [307, 602] on input "Submit For All Students" at bounding box center [326, 596] width 132 height 27
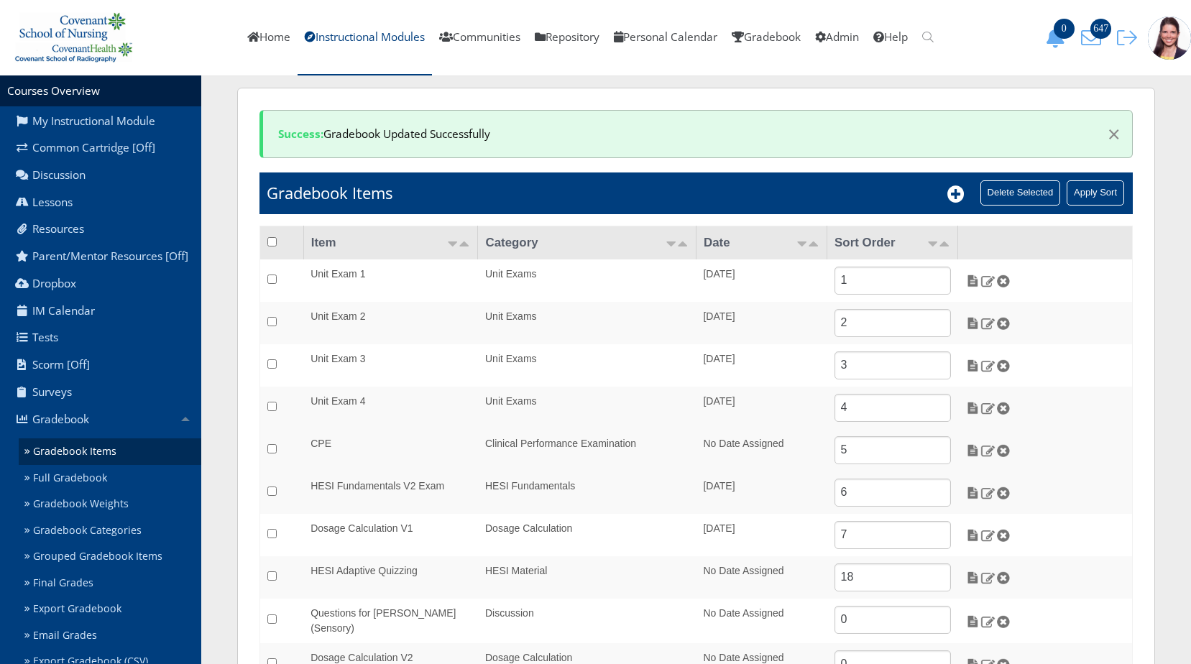
scroll to position [186, 0]
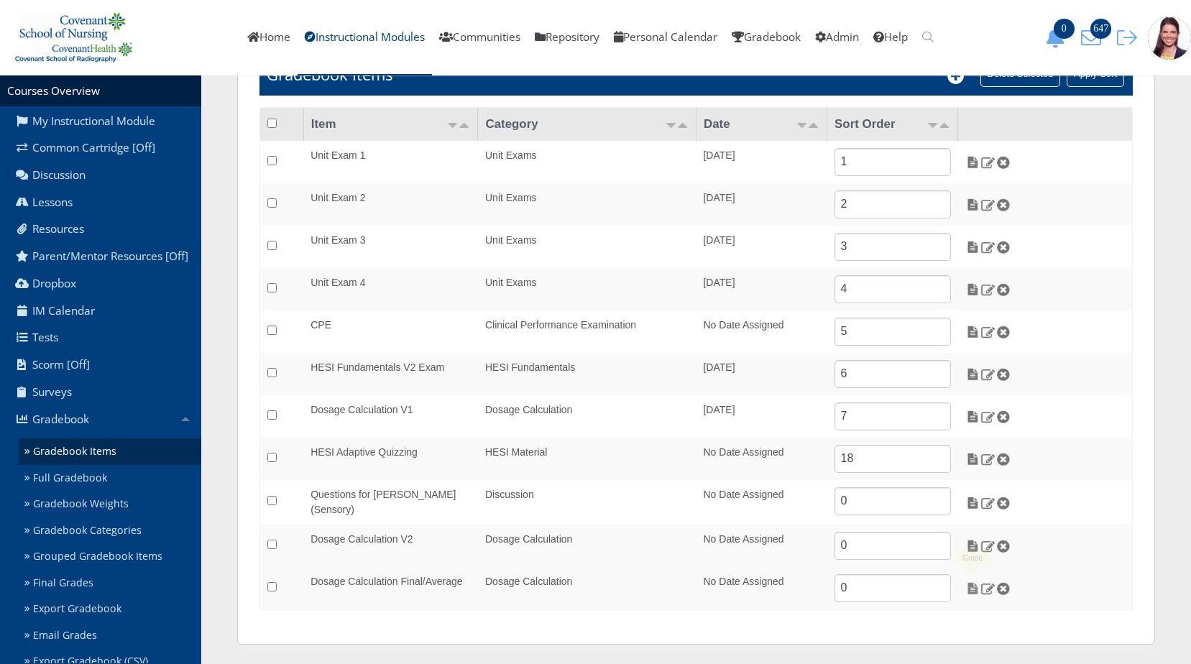
click at [973, 588] on img at bounding box center [972, 588] width 15 height 13
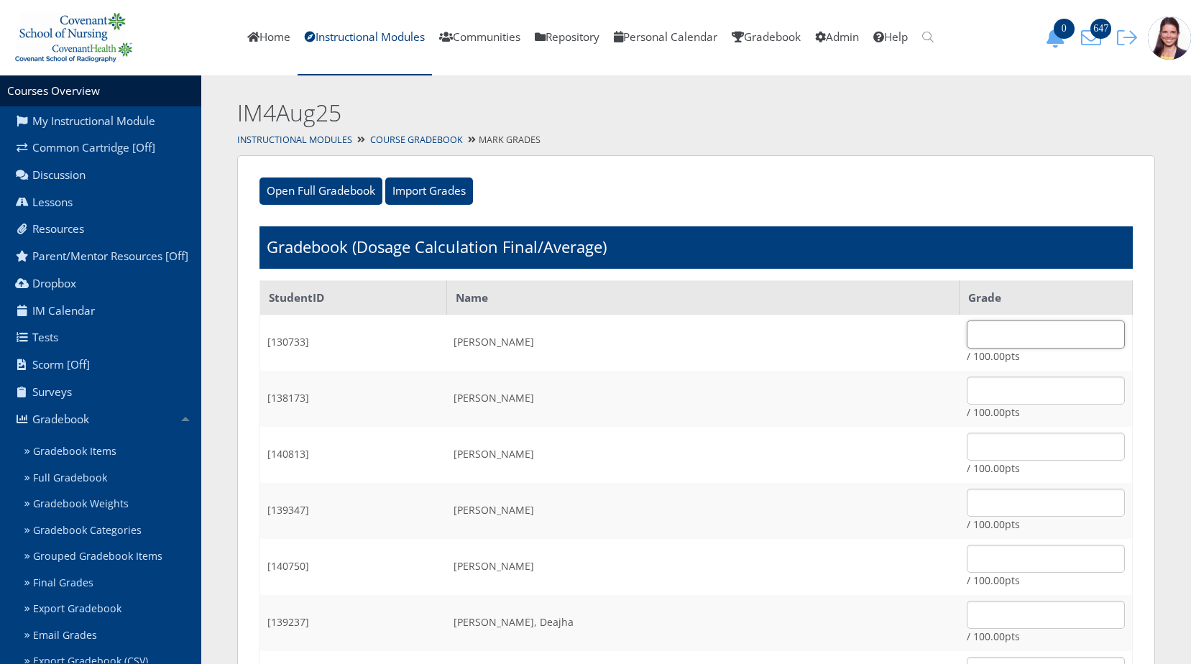
click at [967, 338] on input "text" at bounding box center [1046, 335] width 158 height 28
type input "100"
type input "95"
type input "100"
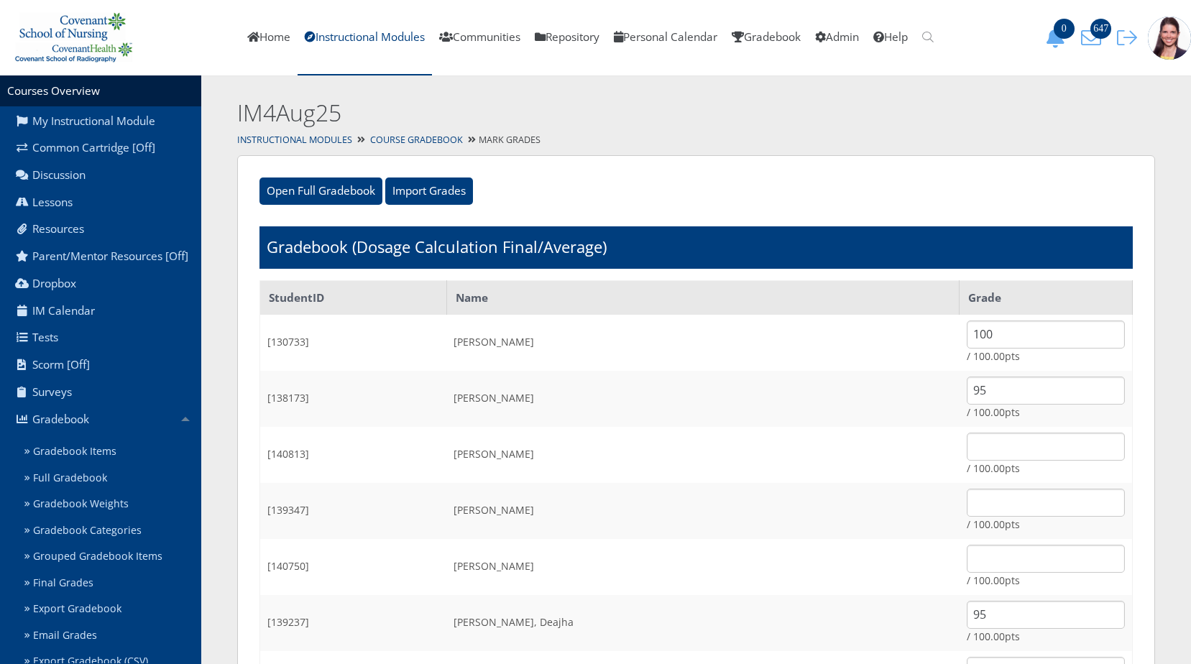
type input "100"
type input "95"
type input "100"
type input "95"
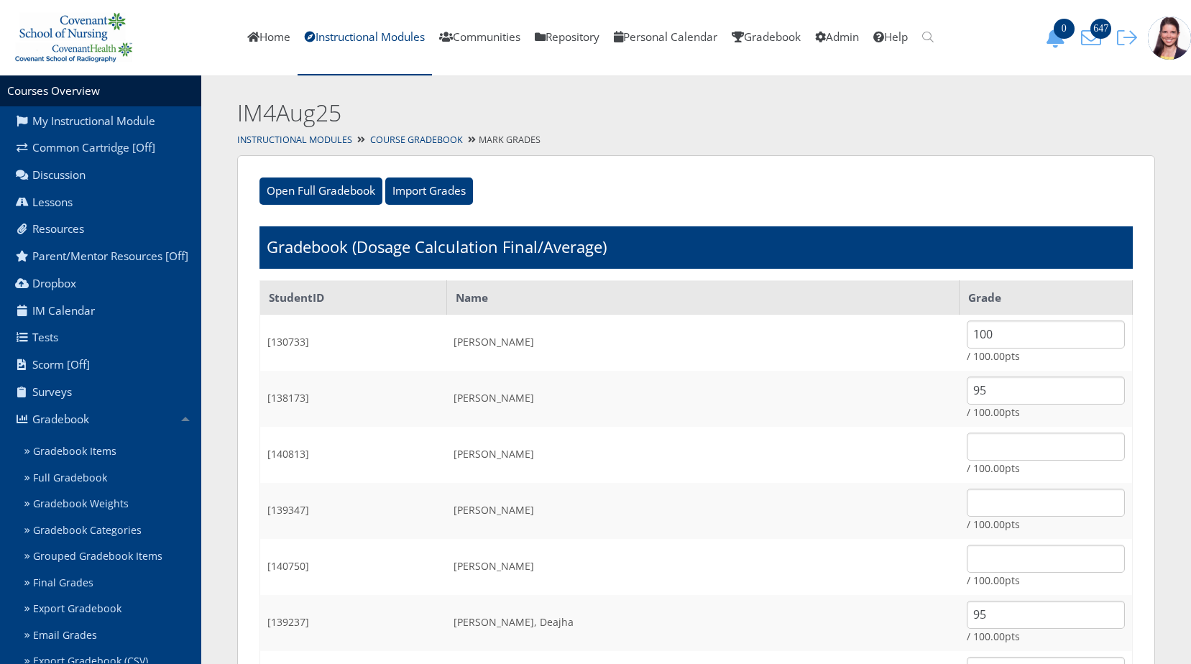
type input "100"
type input "95"
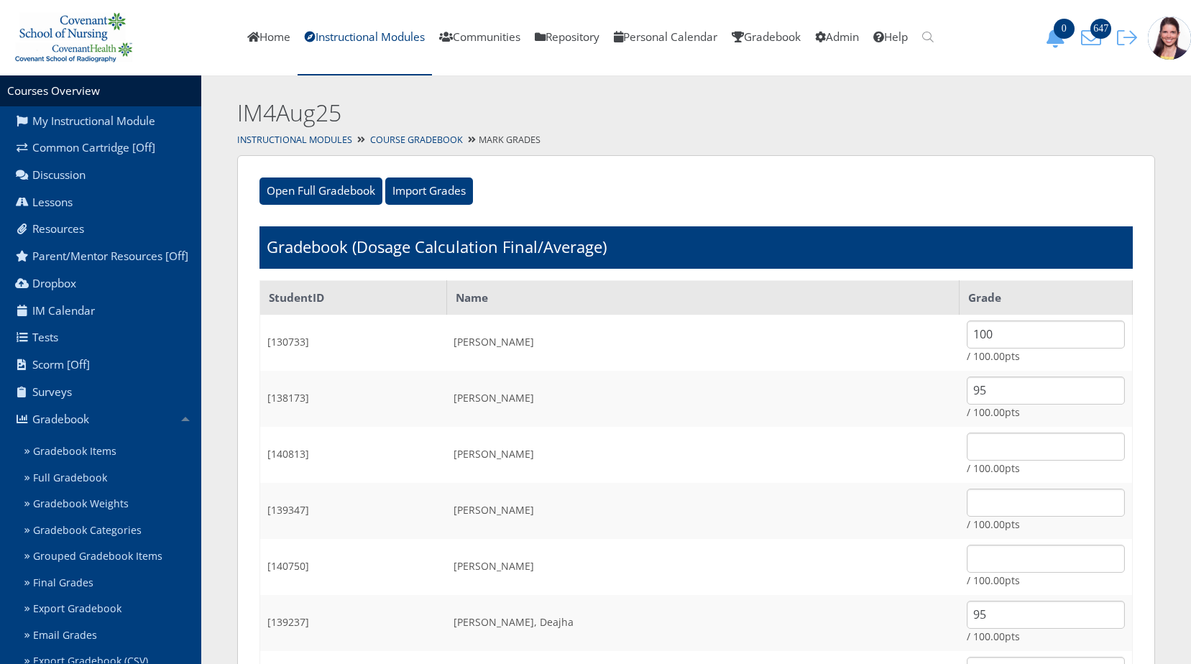
type input "95"
type input "100"
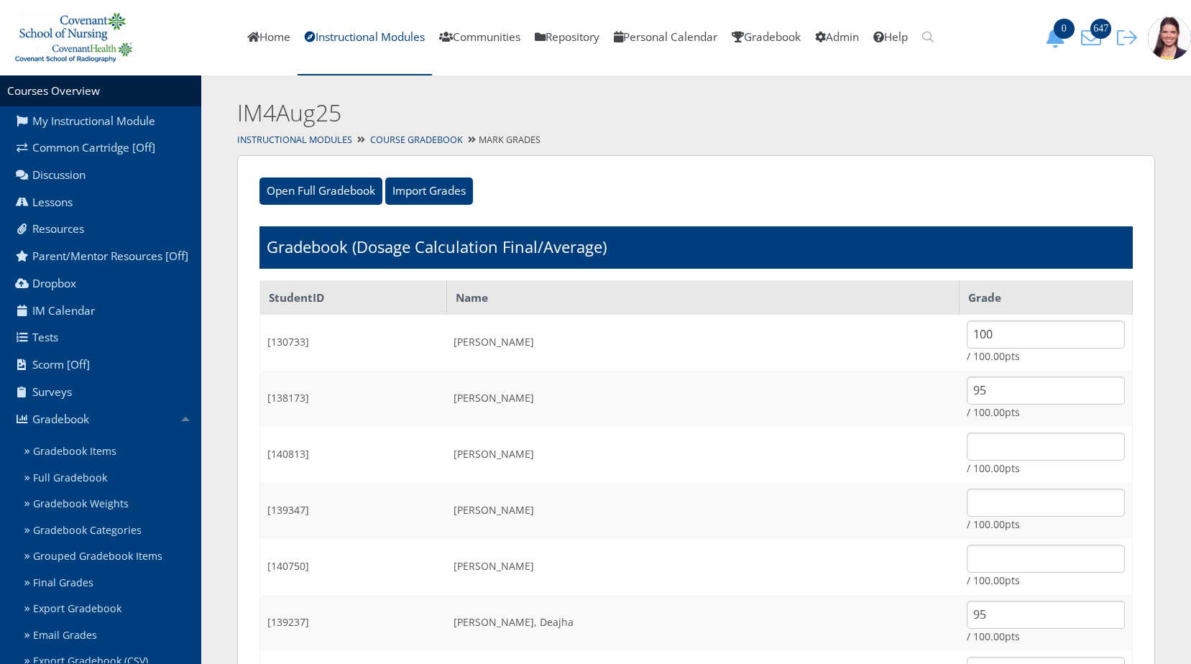
type input "100"
type input "95"
type input "100"
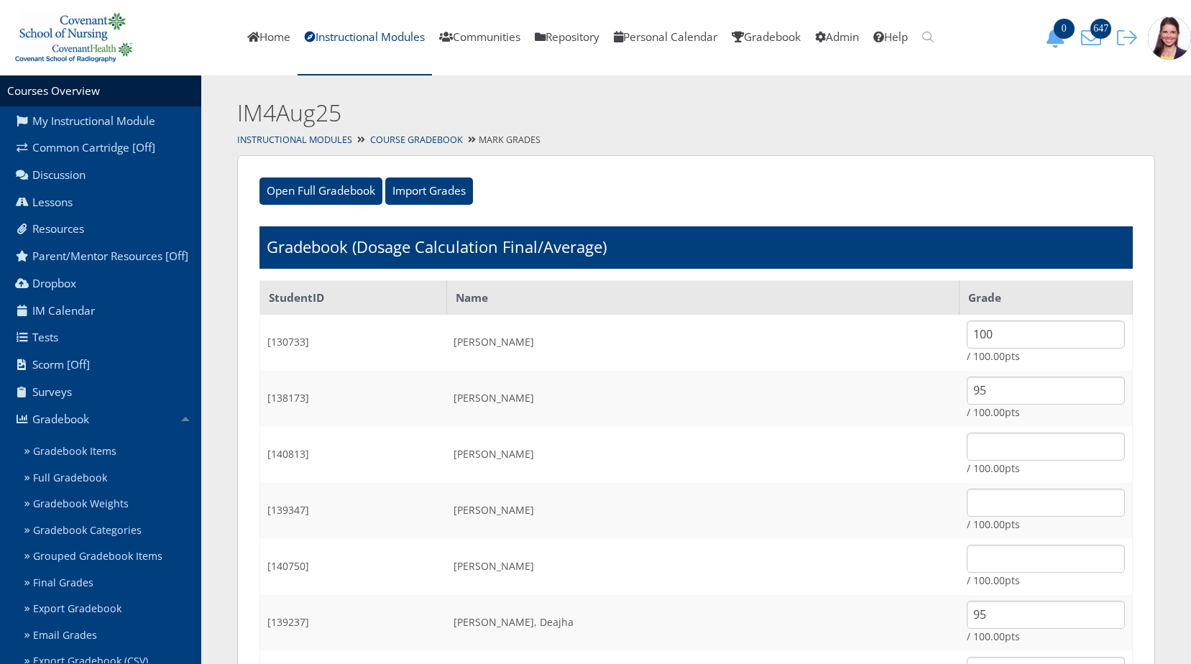
type input "100"
drag, startPoint x: 946, startPoint y: 389, endPoint x: 920, endPoint y: 405, distance: 30.7
click at [960, 405] on td "95 / 100.00pts" at bounding box center [1046, 399] width 173 height 56
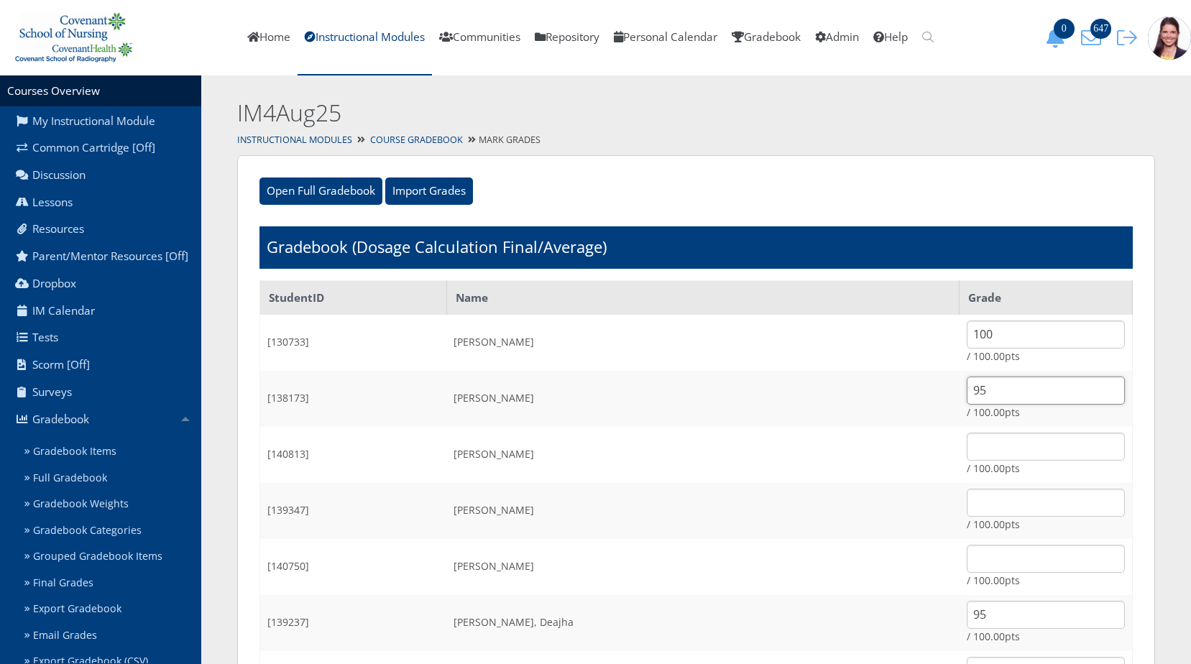
drag, startPoint x: 936, startPoint y: 385, endPoint x: 914, endPoint y: 398, distance: 25.1
click at [967, 398] on input "95" at bounding box center [1046, 391] width 158 height 28
drag, startPoint x: 931, startPoint y: 387, endPoint x: 900, endPoint y: 387, distance: 30.9
click at [960, 387] on td "95 / 100.00pts" at bounding box center [1046, 399] width 173 height 56
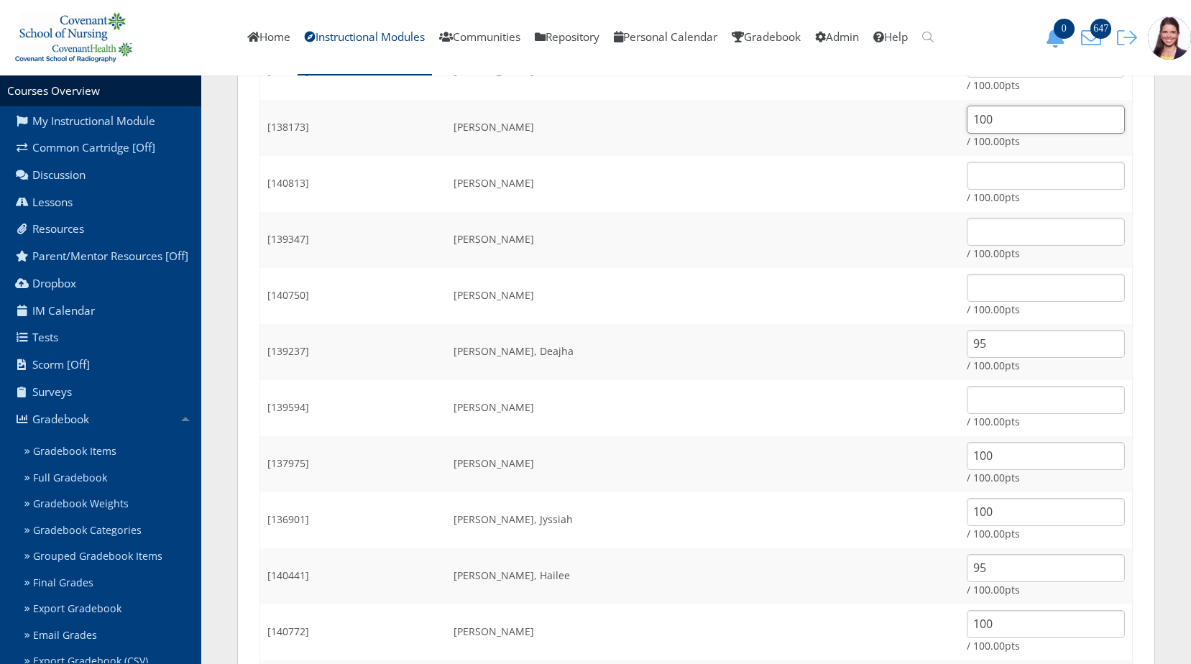
scroll to position [288, 0]
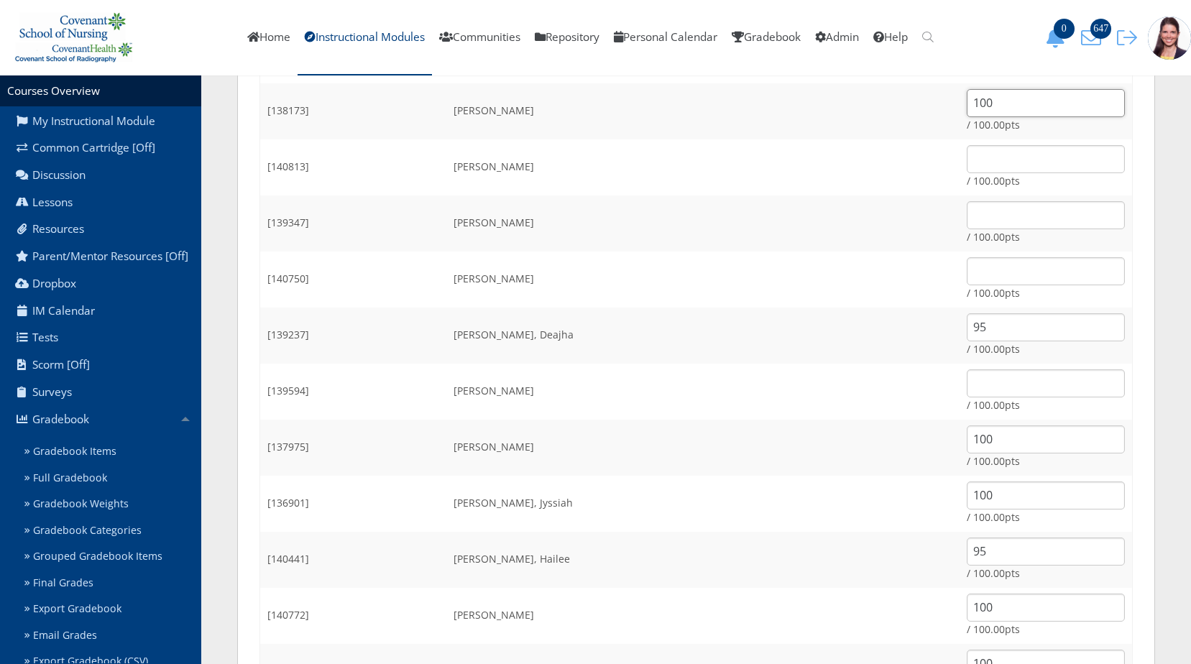
type input "100"
drag, startPoint x: 932, startPoint y: 326, endPoint x: 905, endPoint y: 341, distance: 31.2
click at [960, 341] on td "95 / 100.00pts" at bounding box center [1046, 336] width 173 height 56
type input "100"
click at [967, 432] on input "100" at bounding box center [1046, 440] width 158 height 28
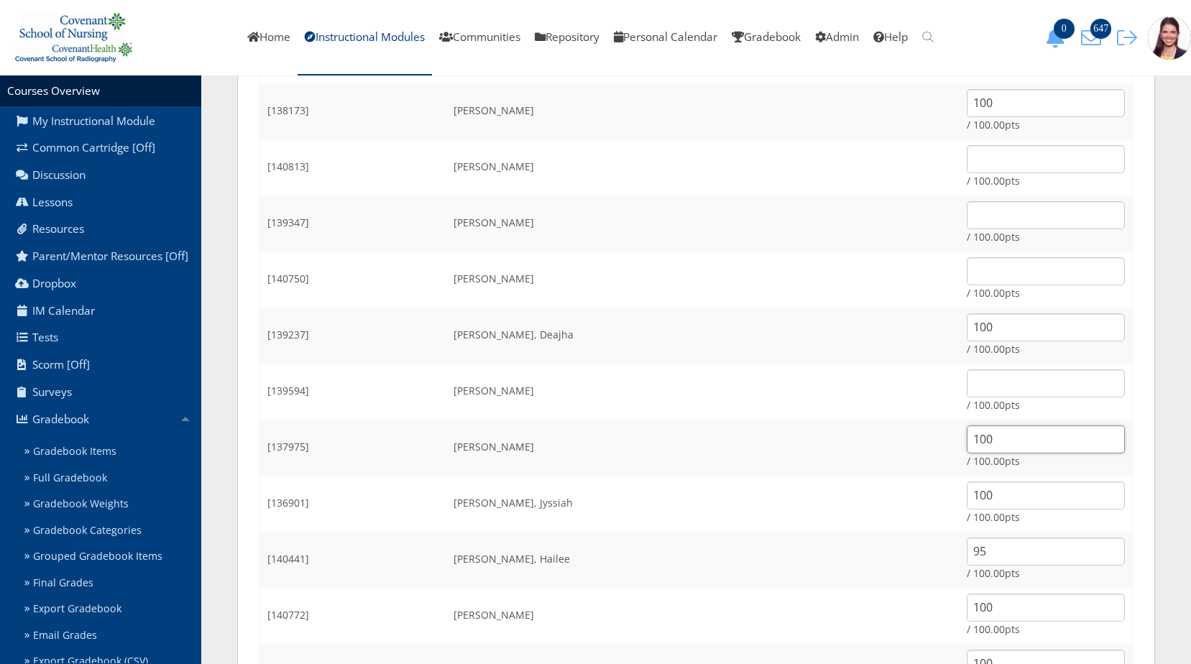
drag, startPoint x: 958, startPoint y: 438, endPoint x: 939, endPoint y: 433, distance: 20.1
click at [967, 438] on input "100" at bounding box center [1046, 440] width 158 height 28
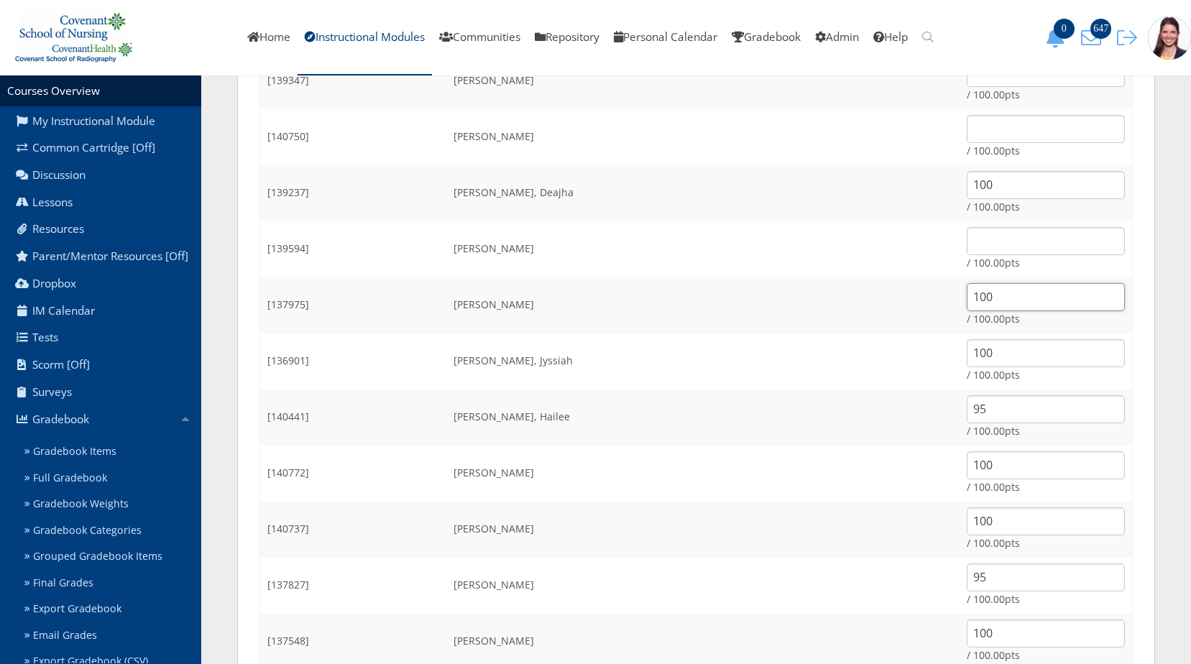
scroll to position [431, 0]
drag, startPoint x: 936, startPoint y: 413, endPoint x: 900, endPoint y: 415, distance: 36.1
click at [960, 415] on td "95 / 100.00pts" at bounding box center [1046, 416] width 173 height 56
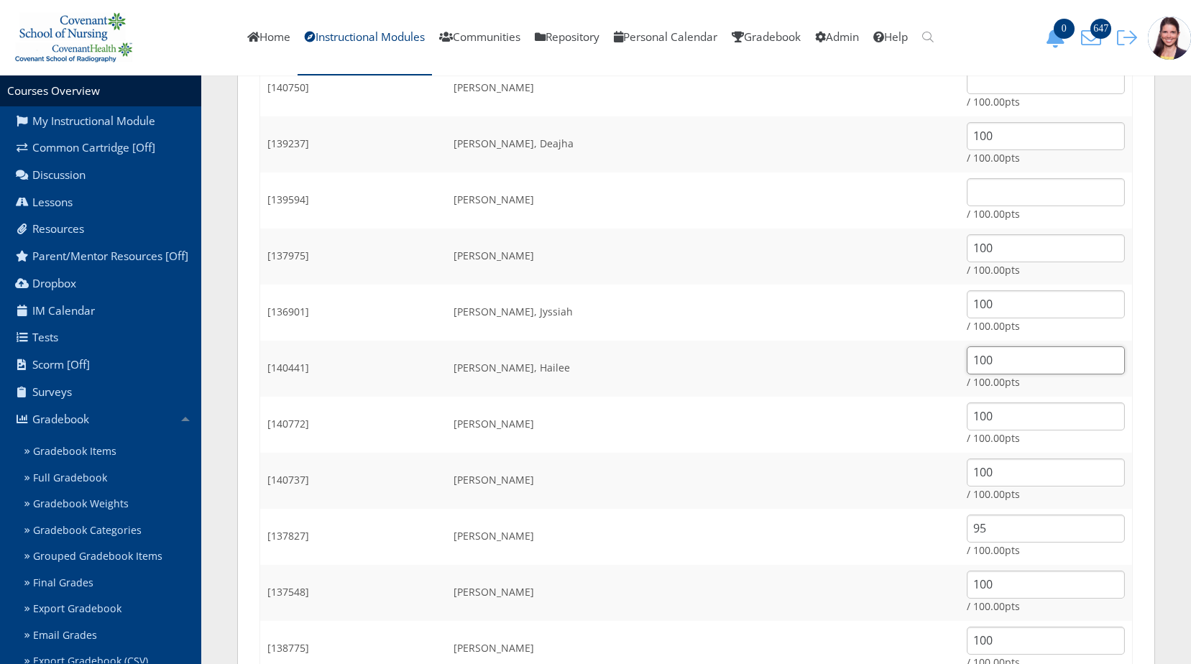
scroll to position [503, 0]
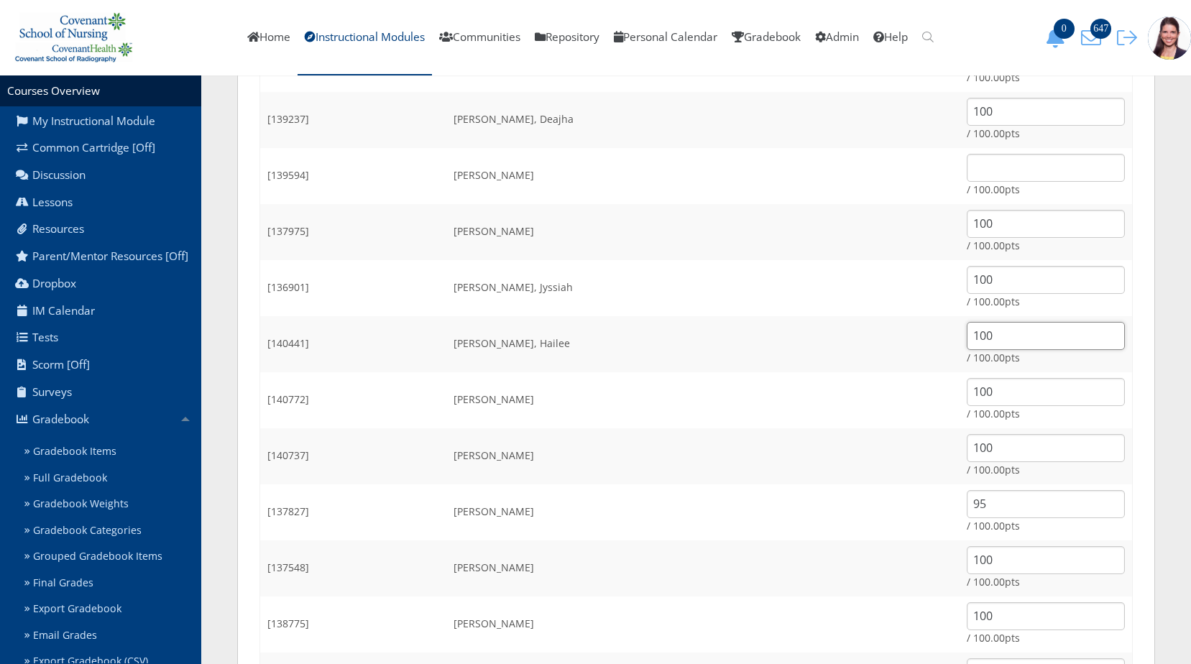
type input "100"
drag, startPoint x: 938, startPoint y: 222, endPoint x: 894, endPoint y: 219, distance: 44.0
click at [894, 219] on tr "[137975] Elizondo, Alyssa 100 / 100.00pts" at bounding box center [696, 232] width 873 height 56
type input "100"
drag, startPoint x: 941, startPoint y: 277, endPoint x: 902, endPoint y: 280, distance: 38.9
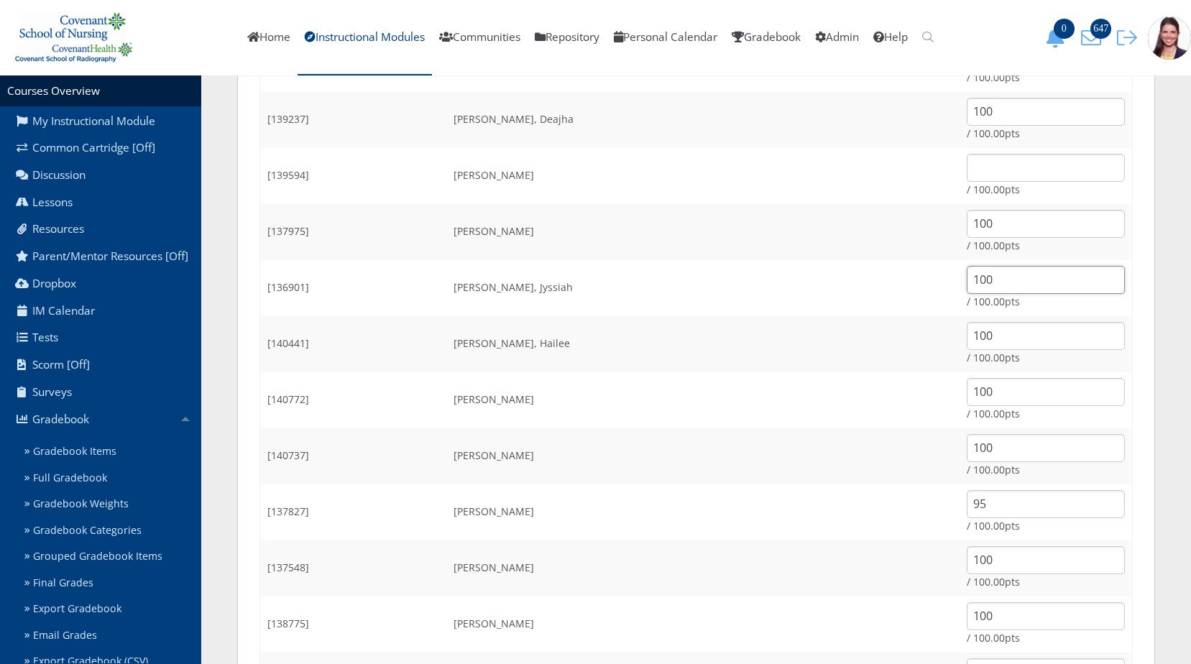
click at [960, 280] on td "100 / 100.00pts" at bounding box center [1046, 288] width 173 height 56
type input "0"
type input "100"
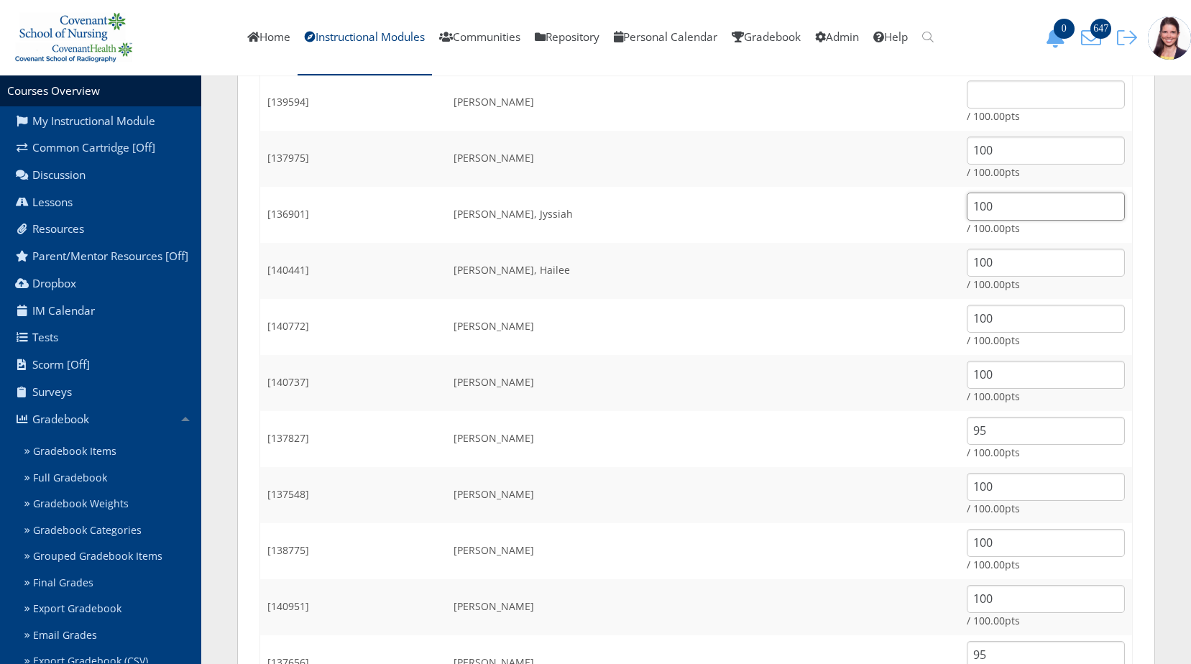
scroll to position [647, 0]
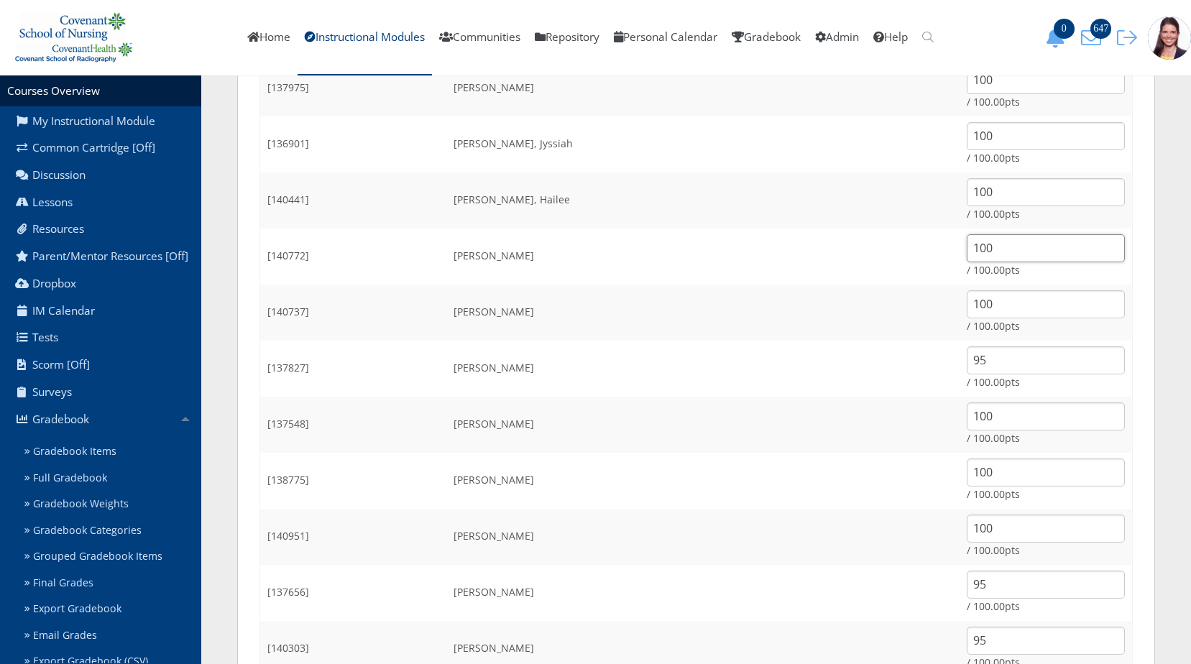
drag, startPoint x: 940, startPoint y: 246, endPoint x: 885, endPoint y: 250, distance: 55.5
click at [885, 250] on tr "[140772] Foster, Kaitlyn 100 / 100.00pts" at bounding box center [696, 257] width 873 height 56
type input "100"
drag, startPoint x: 950, startPoint y: 304, endPoint x: 763, endPoint y: 279, distance: 189.3
click at [763, 279] on tbody "StudentID Name Grade [130733] Barreras, Brandon 100 / 100.00pts [138173] Bergma…" at bounding box center [696, 631] width 873 height 1997
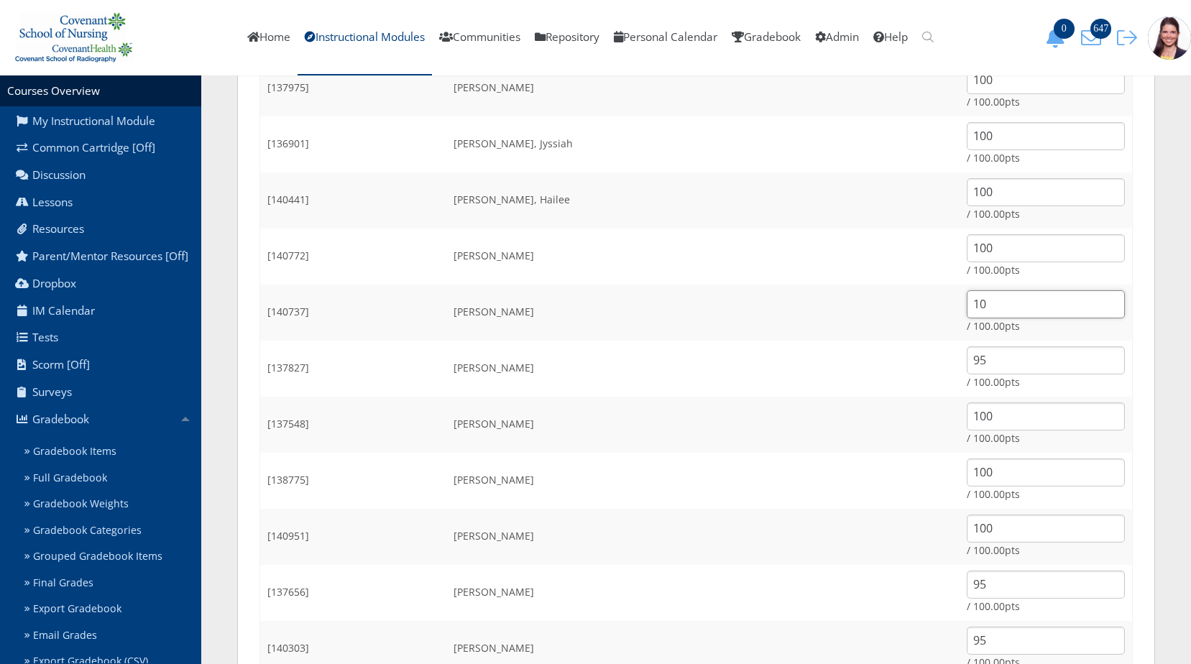
type input "100"
drag, startPoint x: 818, startPoint y: 327, endPoint x: 764, endPoint y: 326, distance: 53.9
click at [764, 326] on tbody "StudentID Name Grade [130733] Barreras, Brandon 100 / 100.00pts [138173] Bergma…" at bounding box center [696, 631] width 873 height 1997
type input "100"
drag, startPoint x: 963, startPoint y: 415, endPoint x: 856, endPoint y: 416, distance: 107.1
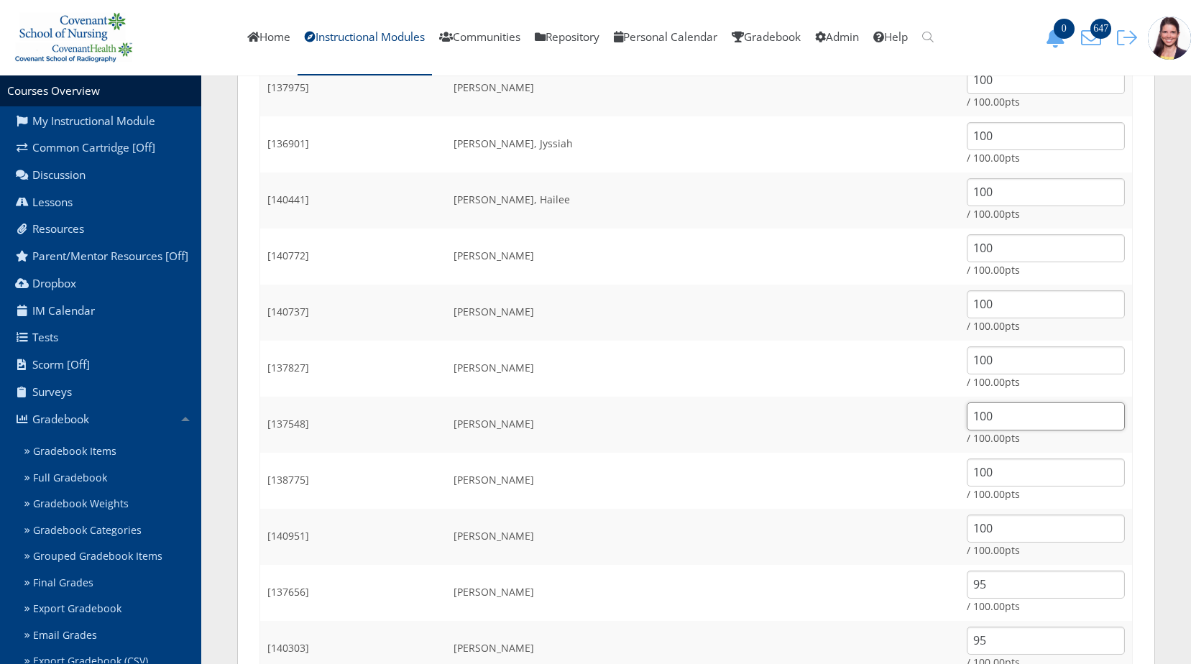
click at [856, 416] on tr "[137548] Gilliam, Chloe 100 / 100.00pts" at bounding box center [696, 425] width 873 height 56
type input "100"
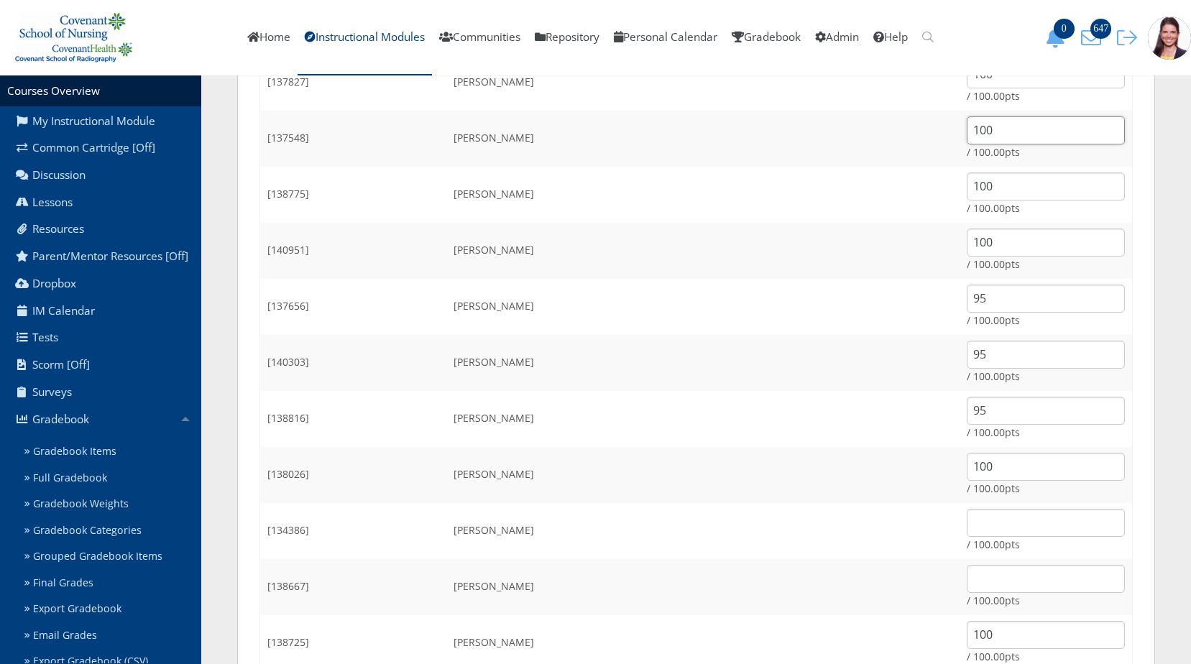
scroll to position [935, 0]
click at [960, 112] on td "100 / 100.00pts" at bounding box center [1046, 137] width 173 height 56
drag, startPoint x: 941, startPoint y: 133, endPoint x: 904, endPoint y: 139, distance: 37.9
click at [960, 139] on td "100 / 100.00pts" at bounding box center [1046, 137] width 173 height 56
click at [960, 198] on td "100 / 100.00pts" at bounding box center [1046, 193] width 173 height 56
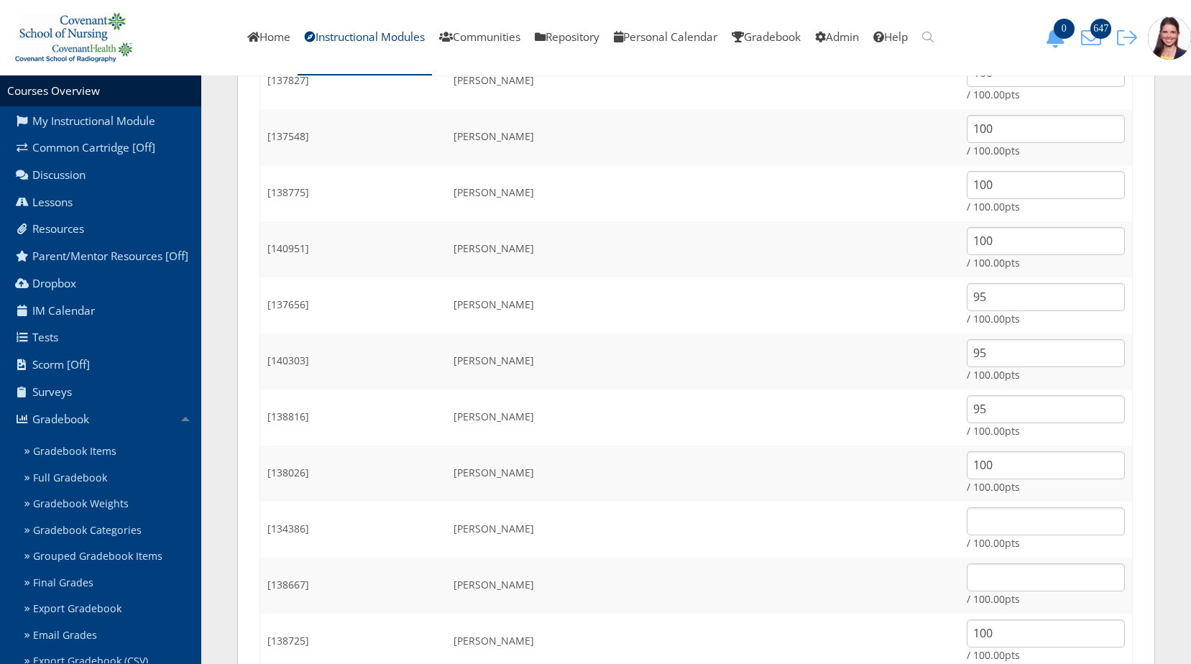
click at [960, 198] on td "100 / 100.00pts" at bounding box center [1046, 193] width 173 height 56
drag, startPoint x: 944, startPoint y: 184, endPoint x: 886, endPoint y: 179, distance: 57.7
click at [886, 179] on tr "[138775] Jackson, Spencer 100 / 100.00pts" at bounding box center [696, 193] width 873 height 56
drag, startPoint x: 941, startPoint y: 241, endPoint x: 876, endPoint y: 241, distance: 65.4
click at [876, 242] on tr "[140951] Kabua, Binjay 100 / 100.00pts" at bounding box center [696, 249] width 873 height 56
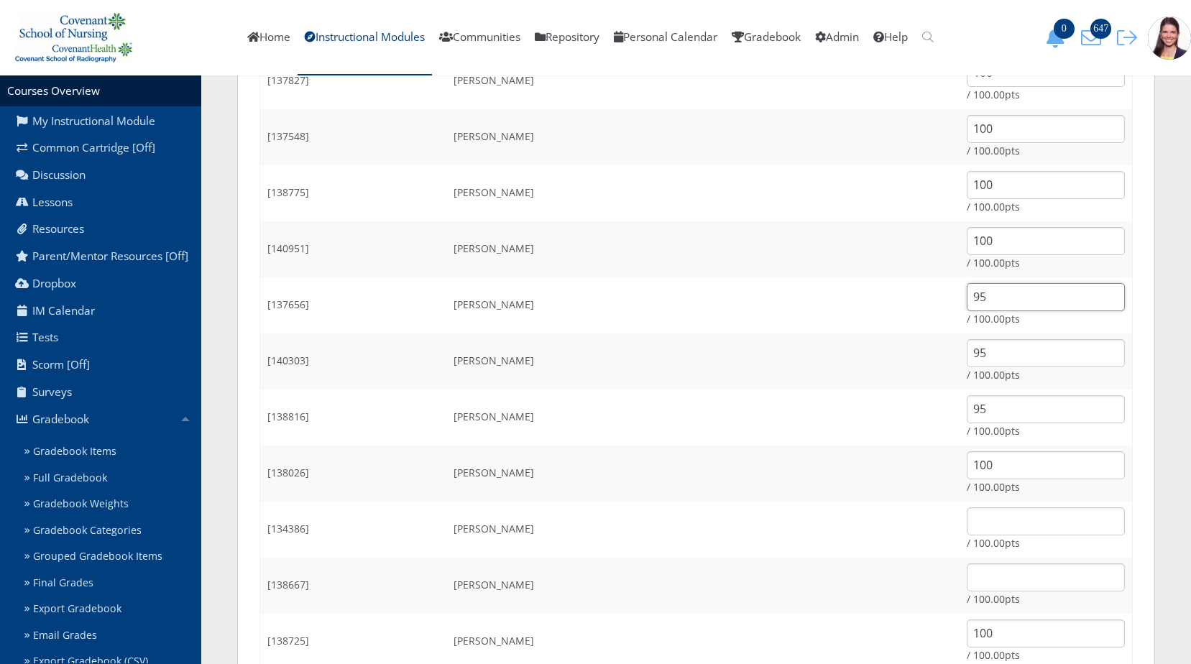
drag, startPoint x: 939, startPoint y: 298, endPoint x: 886, endPoint y: 298, distance: 52.5
click at [886, 298] on tr "[137656] Leon, Emily 95 / 100.00pts" at bounding box center [696, 305] width 873 height 56
paste input "100"
type input "100"
drag, startPoint x: 950, startPoint y: 357, endPoint x: 881, endPoint y: 343, distance: 69.6
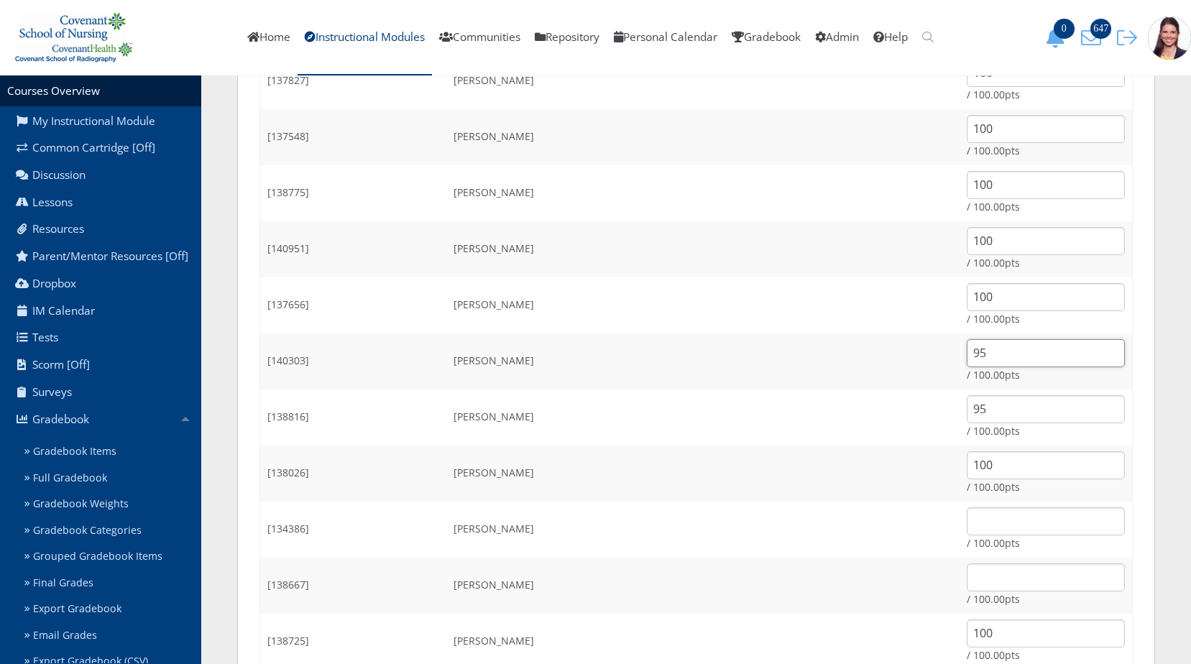
click at [884, 344] on tr "[140303] Lopez, Yari 95 / 100.00pts" at bounding box center [696, 362] width 873 height 56
paste input "100"
type input "100"
click at [965, 436] on td "95 / 100.00pts" at bounding box center [1046, 418] width 173 height 56
drag, startPoint x: 958, startPoint y: 406, endPoint x: 771, endPoint y: 365, distance: 191.3
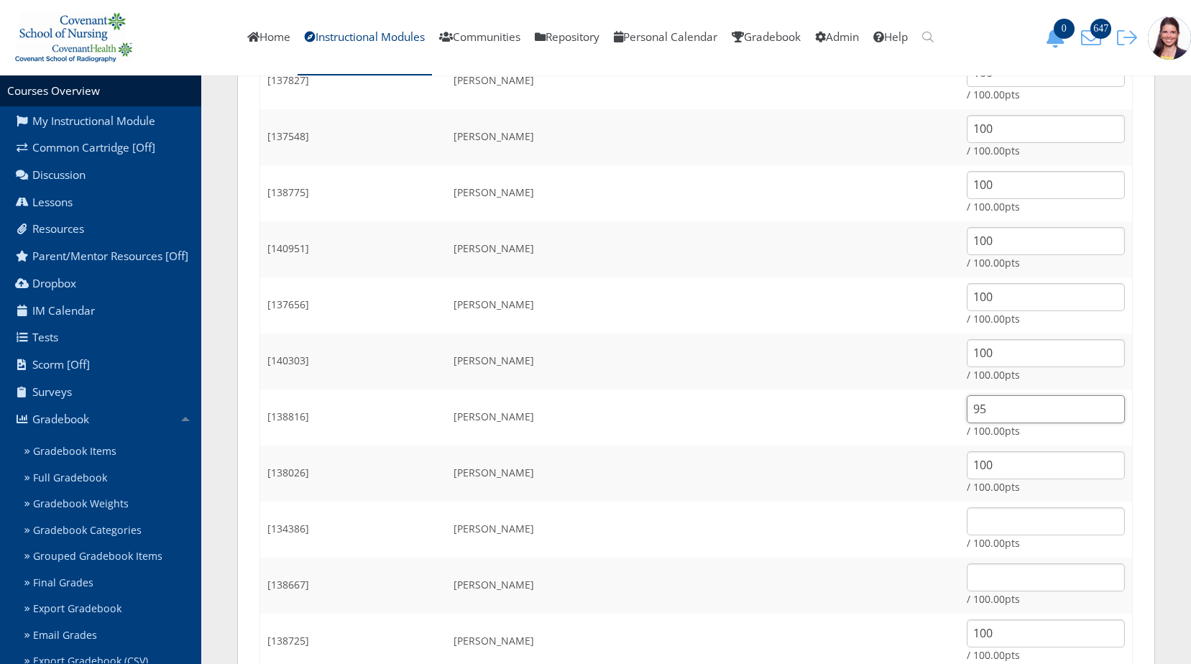
click at [771, 365] on tbody "StudentID Name Grade [130733] Barreras, Brandon 100 / 100.00pts [138173] Bergma…" at bounding box center [696, 344] width 873 height 1997
paste input "100"
type input "100"
drag, startPoint x: 958, startPoint y: 471, endPoint x: 876, endPoint y: 456, distance: 82.5
click at [876, 456] on tr "[138026] Nanz, Macy 100 / 100.00pts" at bounding box center [696, 474] width 873 height 56
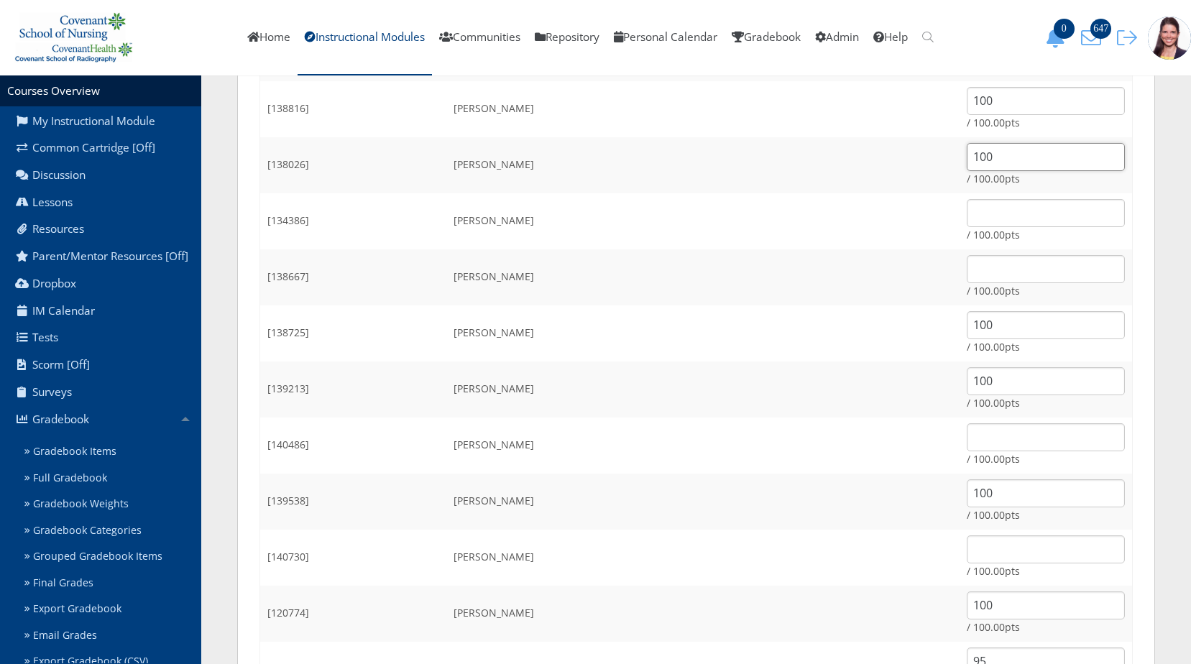
scroll to position [1294, 0]
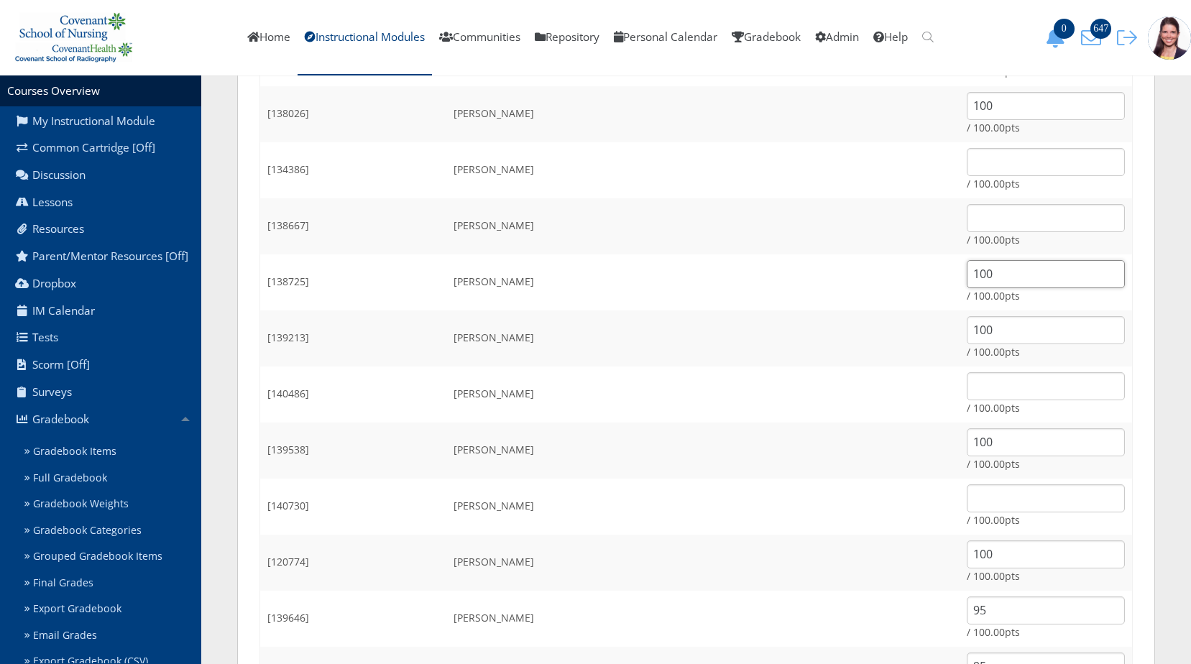
drag, startPoint x: 933, startPoint y: 272, endPoint x: 904, endPoint y: 283, distance: 31.0
click at [960, 283] on td "100 / 100.00pts" at bounding box center [1046, 282] width 173 height 56
drag, startPoint x: 936, startPoint y: 329, endPoint x: 896, endPoint y: 341, distance: 41.6
click at [897, 338] on tr "[139213] Rivera, Ericka 100 / 100.00pts" at bounding box center [696, 339] width 873 height 56
drag, startPoint x: 942, startPoint y: 438, endPoint x: 916, endPoint y: 454, distance: 30.7
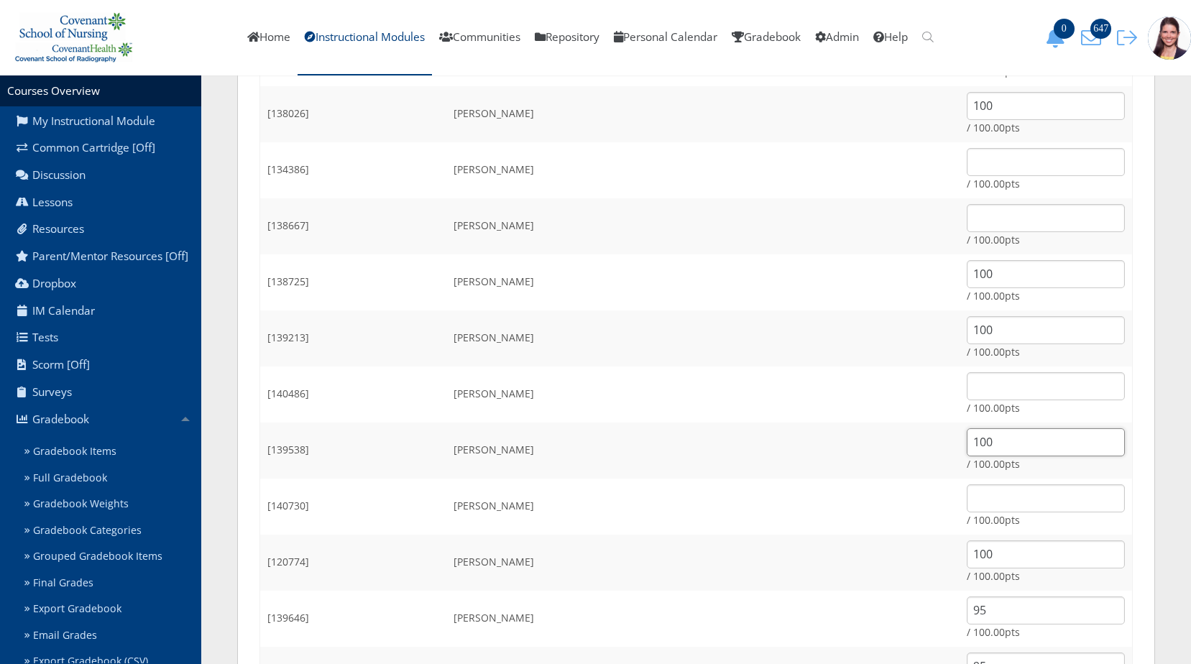
click at [967, 454] on input "100" at bounding box center [1046, 442] width 158 height 28
paste input "1"
drag, startPoint x: 937, startPoint y: 442, endPoint x: 881, endPoint y: 443, distance: 56.1
click at [883, 443] on tr "[139538] Rodriguez, Edward 1100 / 100.00pts" at bounding box center [696, 451] width 873 height 56
paste input "text"
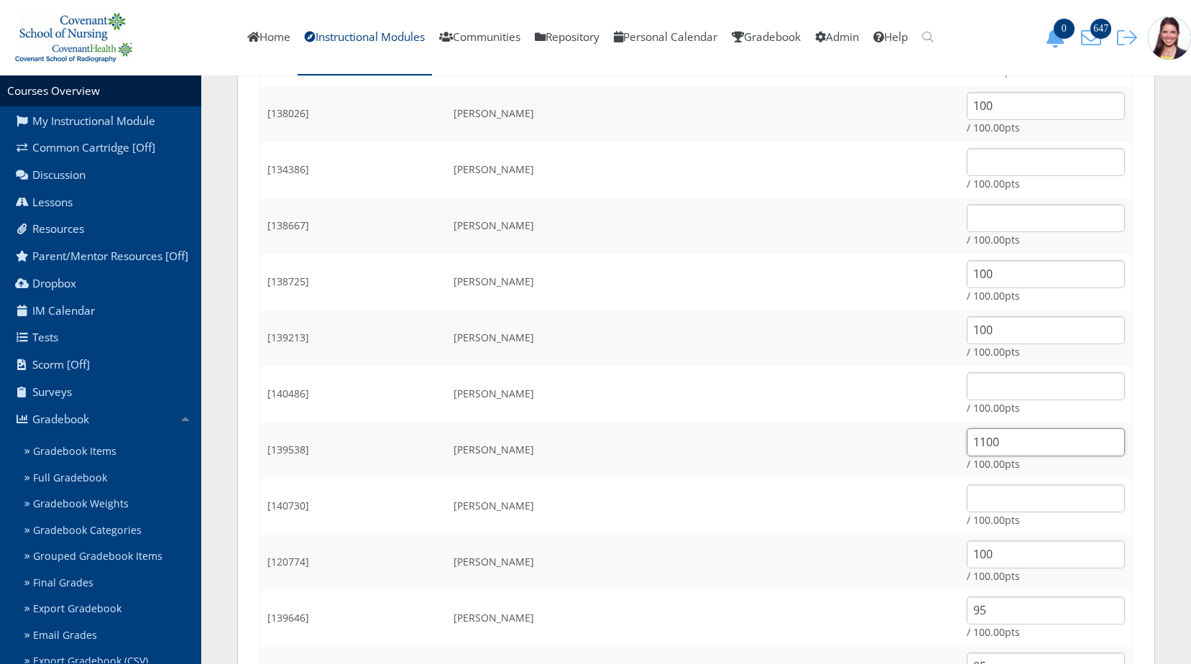
type input "100"
click at [967, 562] on input "100" at bounding box center [1046, 555] width 158 height 28
click at [967, 612] on input "95" at bounding box center [1046, 611] width 158 height 28
paste input "100"
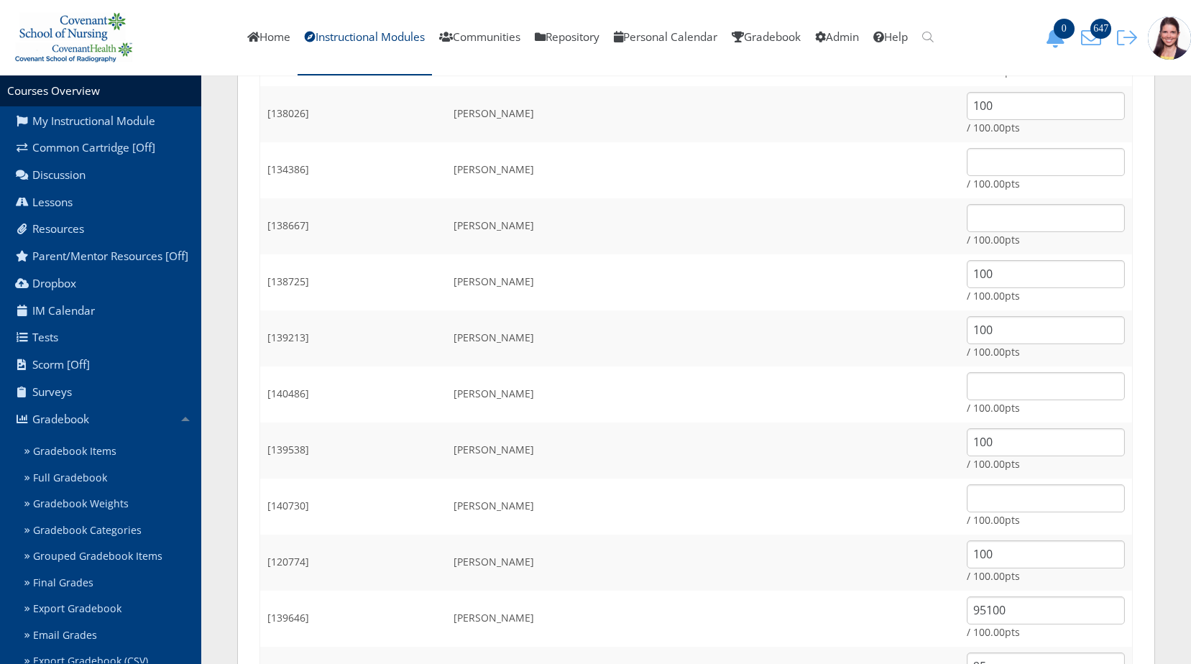
drag, startPoint x: 958, startPoint y: 593, endPoint x: 735, endPoint y: 585, distance: 223.7
click at [967, 602] on input "95100" at bounding box center [1046, 611] width 158 height 28
click at [967, 607] on input "95100" at bounding box center [1046, 611] width 158 height 28
drag, startPoint x: 972, startPoint y: 608, endPoint x: 802, endPoint y: 629, distance: 170.9
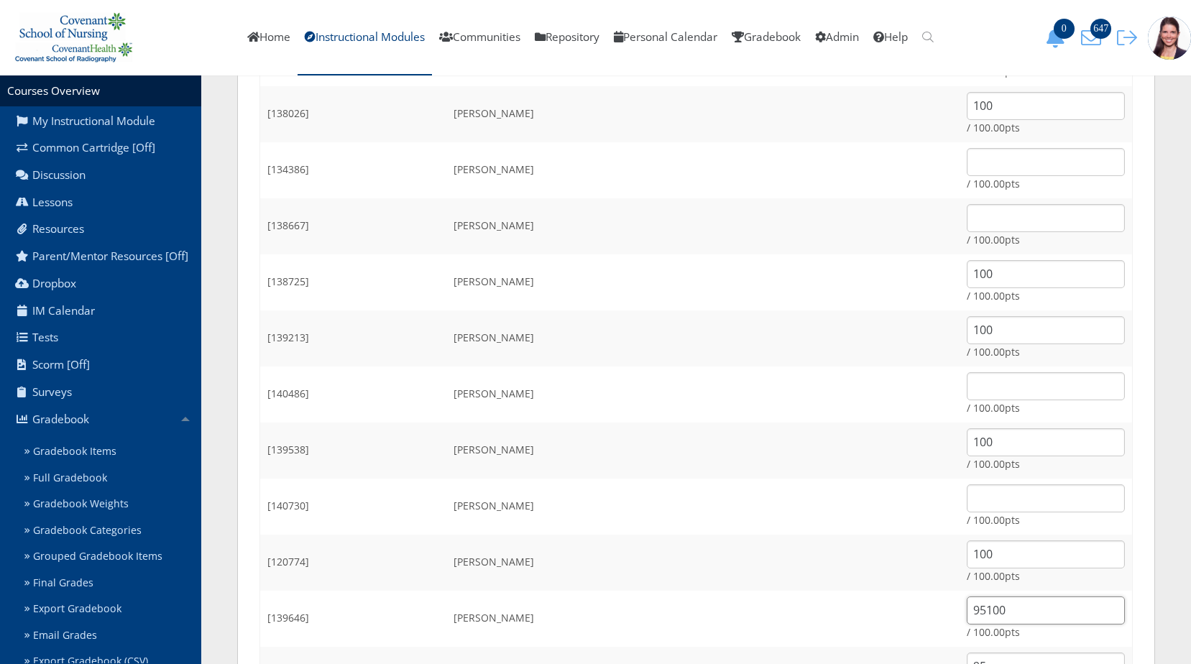
click at [802, 629] on tr "[139646] Solis, Briana 95100 / 100.00pts" at bounding box center [696, 619] width 873 height 56
paste input "text"
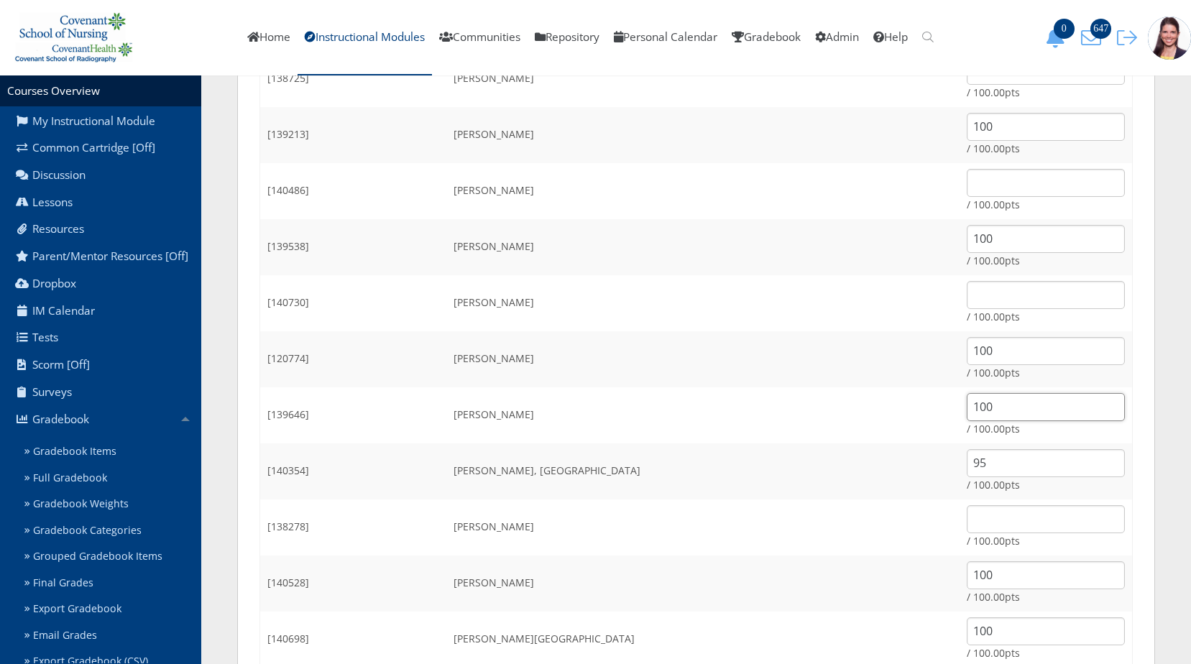
scroll to position [1581, 0]
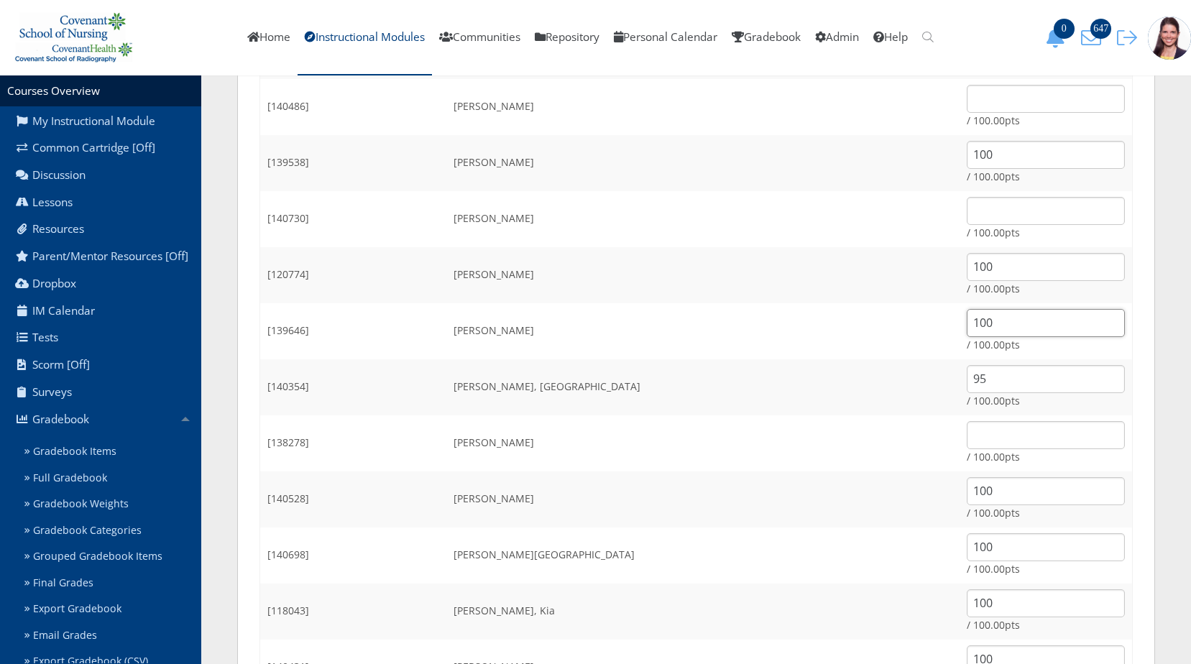
type input "100"
drag, startPoint x: 927, startPoint y: 387, endPoint x: 891, endPoint y: 392, distance: 35.6
click at [897, 396] on tr "[140354] Talamantes, Allizaya 95 / 100.00pts" at bounding box center [696, 387] width 873 height 56
paste input "100"
type input "100"
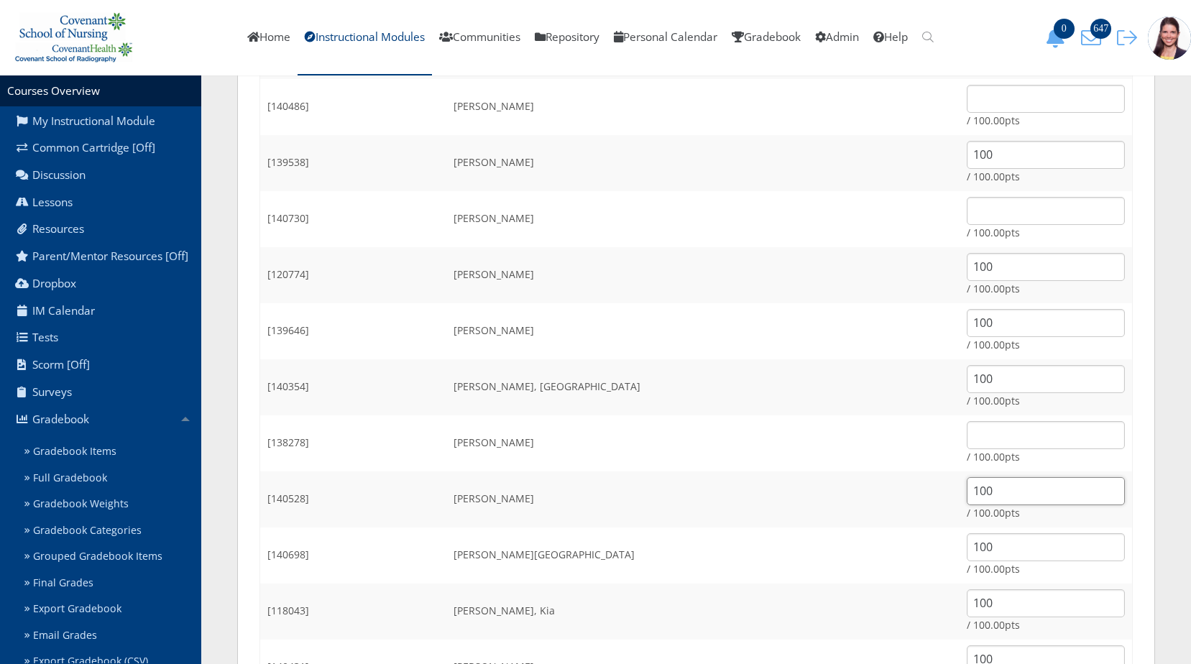
drag, startPoint x: 946, startPoint y: 492, endPoint x: 880, endPoint y: 496, distance: 66.2
click at [887, 497] on tr "[140528] Thompson, Zaney 100 / 100.00pts" at bounding box center [696, 500] width 873 height 56
drag, startPoint x: 938, startPoint y: 546, endPoint x: 878, endPoint y: 541, distance: 60.5
click at [897, 553] on tr "[140698] Torres, Victoria 100 / 100.00pts" at bounding box center [696, 556] width 873 height 56
drag, startPoint x: 935, startPoint y: 602, endPoint x: 823, endPoint y: 592, distance: 111.9
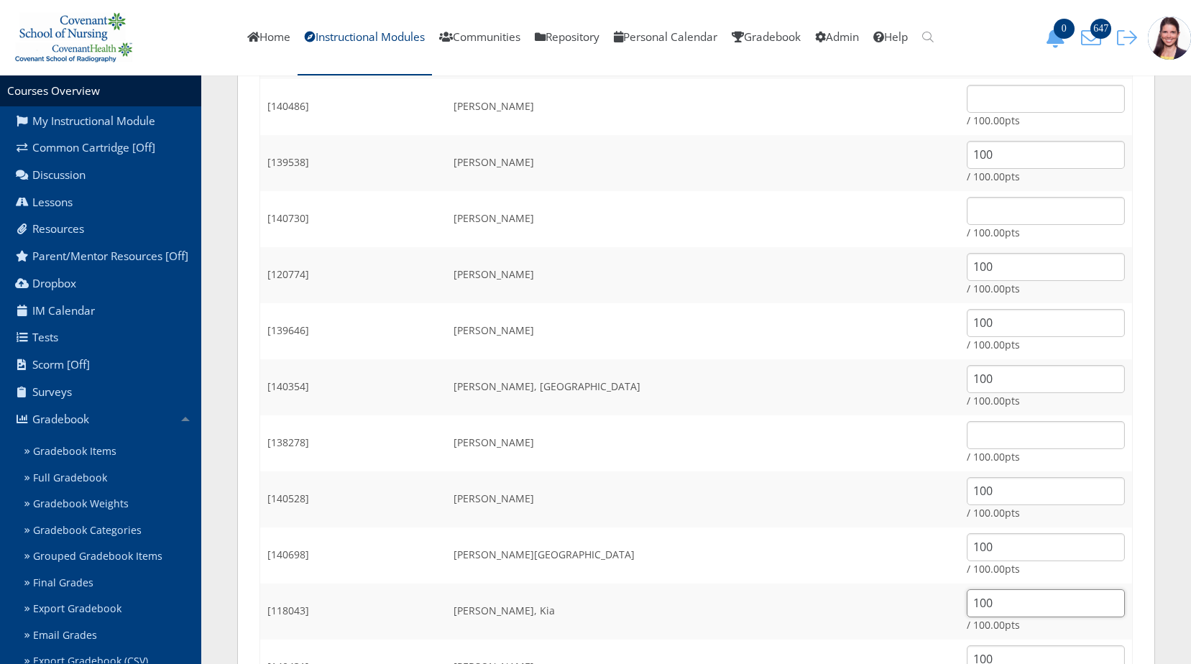
click at [823, 592] on tr "[118043] Warren, Kia 100 / 100.00pts" at bounding box center [696, 612] width 873 height 56
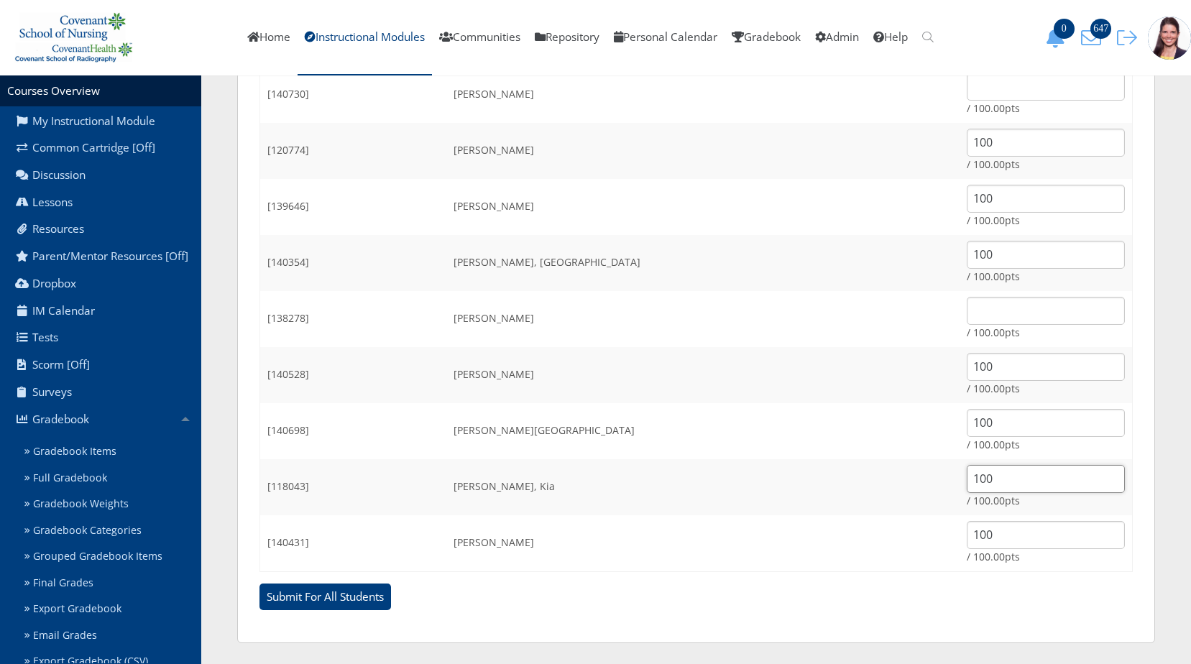
scroll to position [1707, 0]
drag, startPoint x: 937, startPoint y: 525, endPoint x: 760, endPoint y: 528, distance: 177.6
click at [895, 545] on tr "[140431] Williams, Rachel 100 / 100.00pts" at bounding box center [696, 543] width 873 height 57
click at [303, 588] on input "Submit For All Students" at bounding box center [326, 596] width 132 height 27
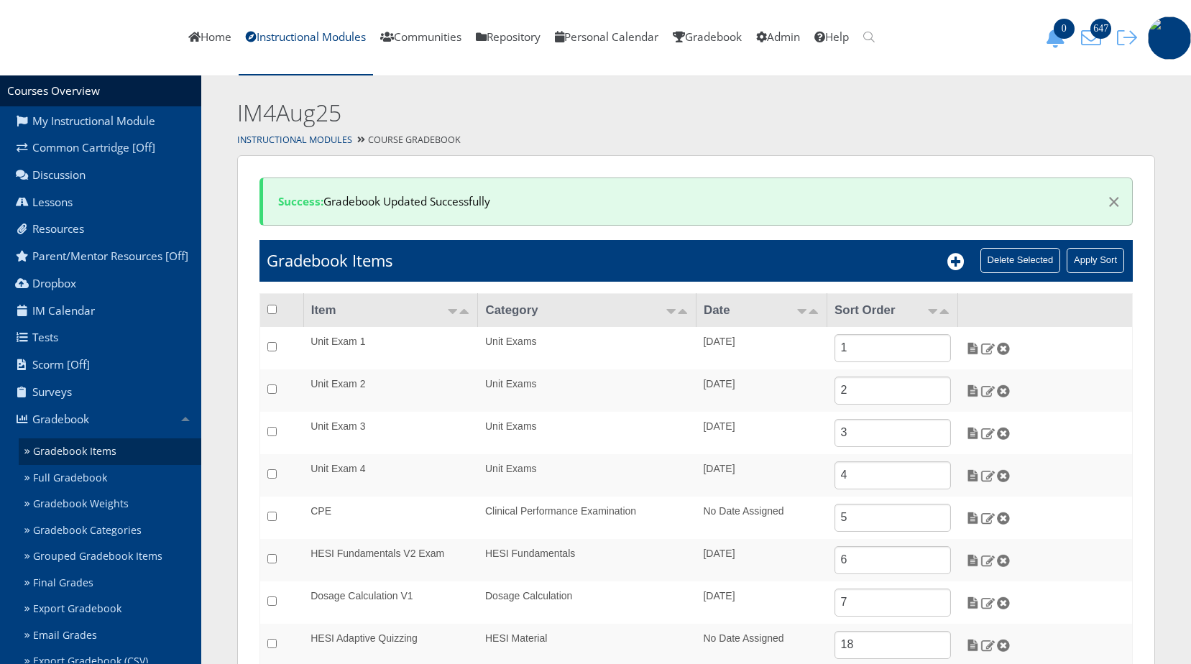
click at [103, 459] on link "Gradebook Items" at bounding box center [110, 452] width 183 height 27
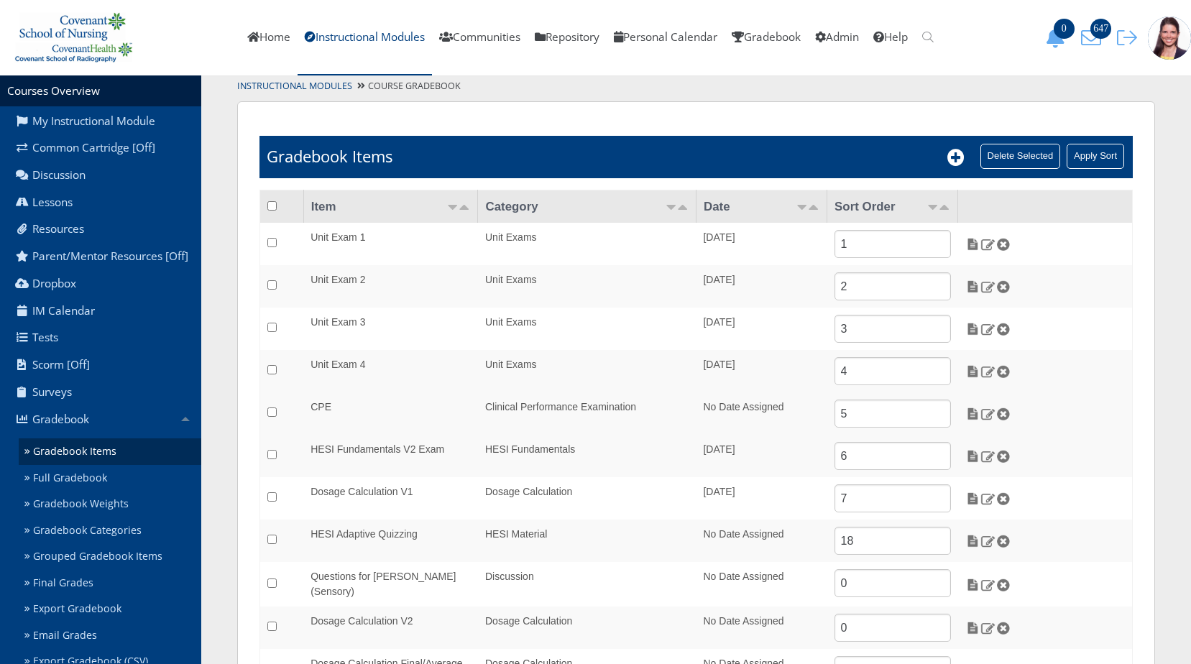
scroll to position [136, 0]
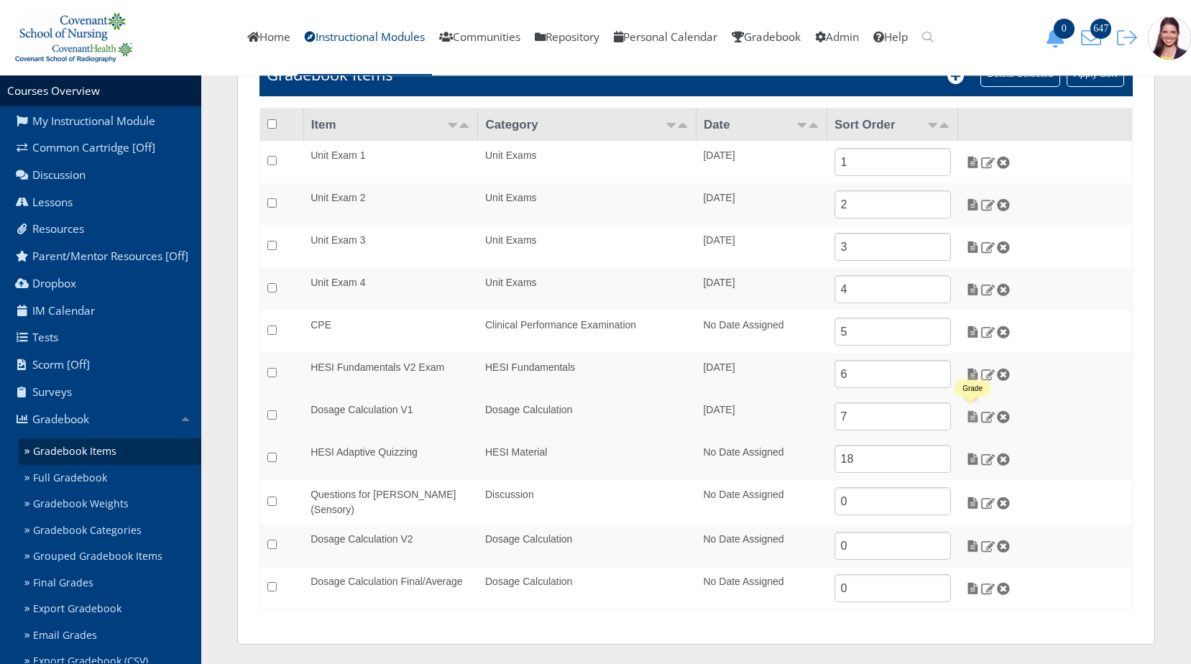
click at [970, 420] on img at bounding box center [972, 416] width 15 height 13
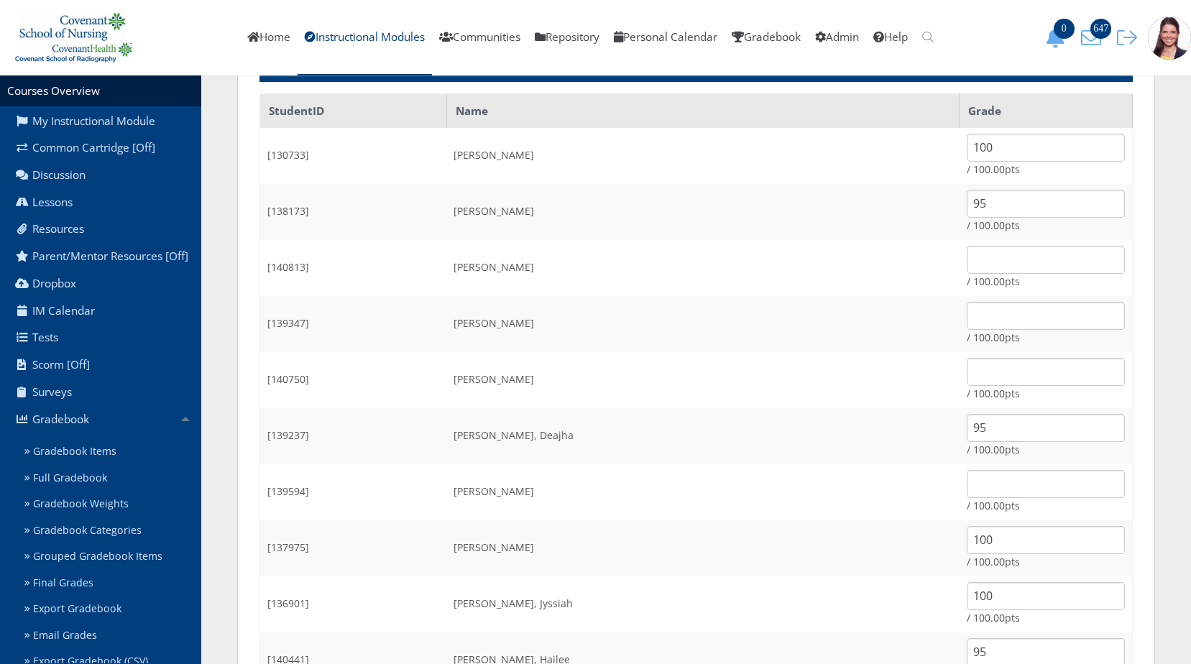
scroll to position [144, 0]
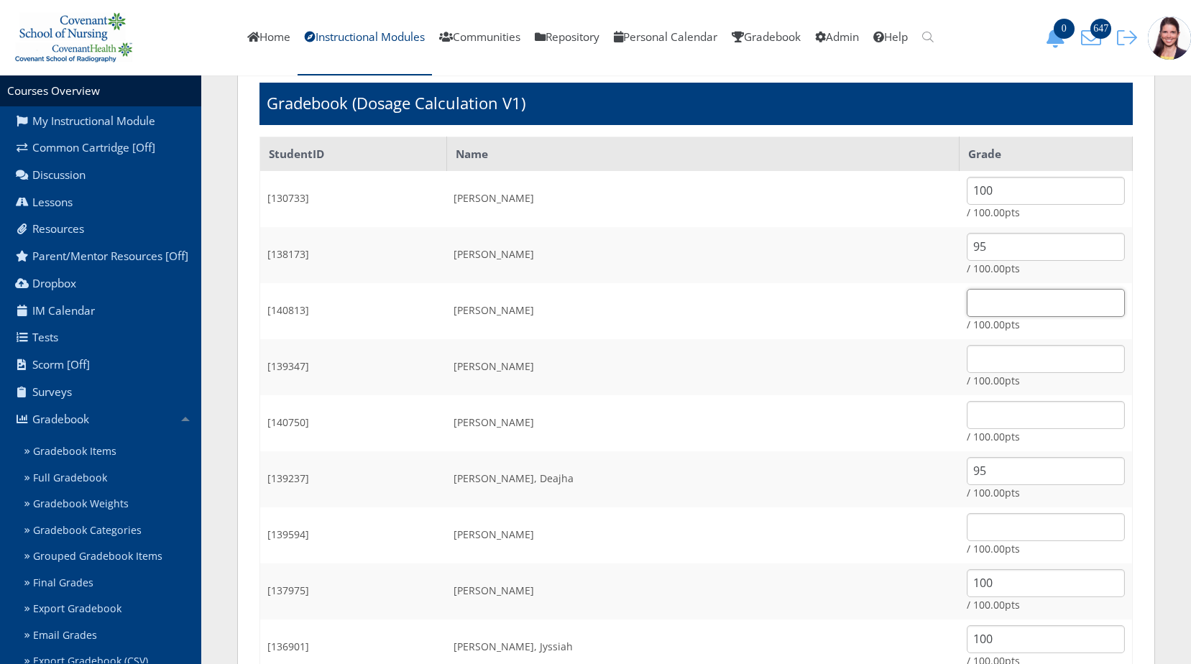
click at [967, 308] on input "text" at bounding box center [1046, 303] width 158 height 28
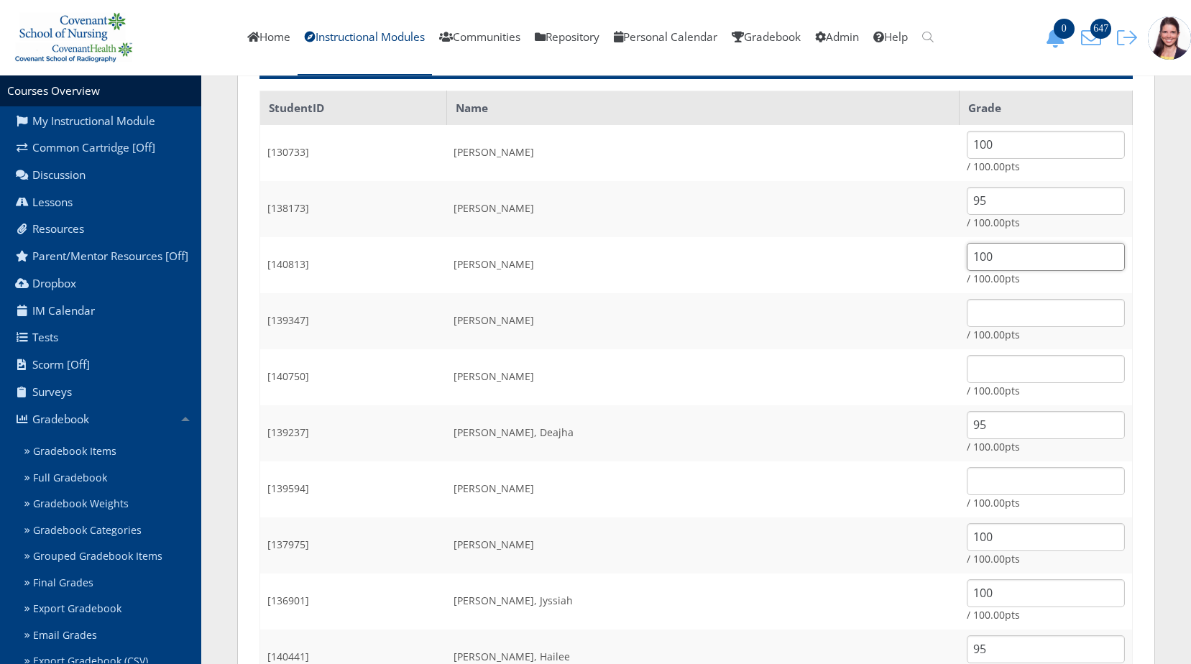
scroll to position [216, 0]
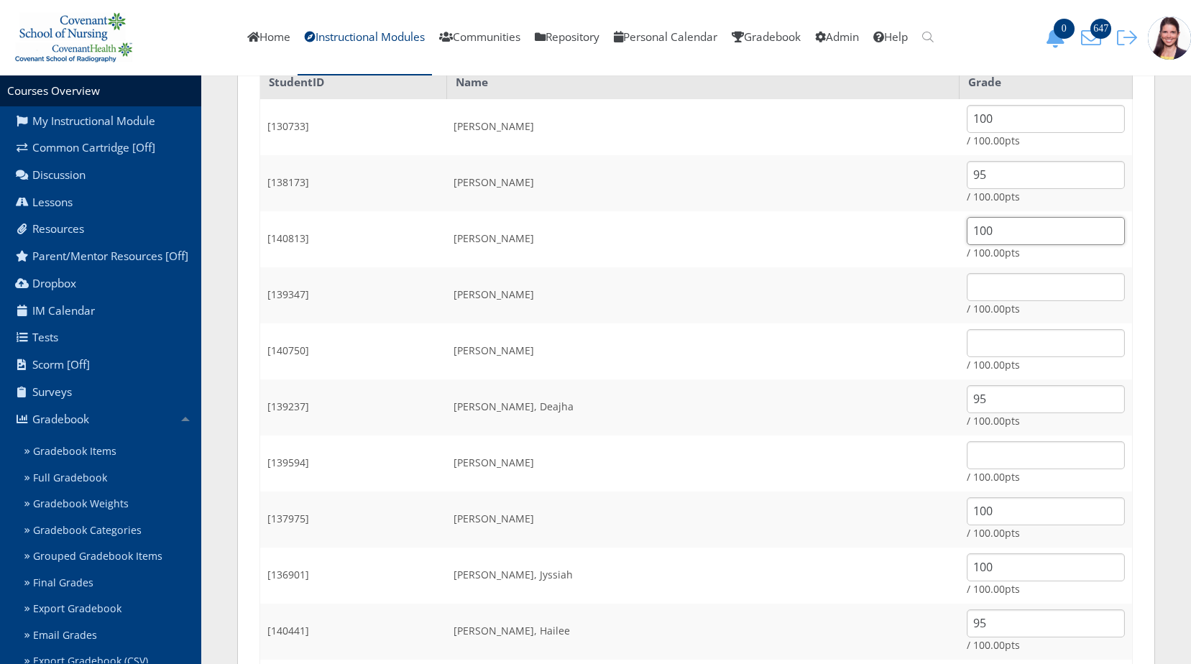
type input "100"
click at [978, 359] on td "/ 100.00pts" at bounding box center [1046, 351] width 173 height 56
click at [975, 341] on input "text" at bounding box center [1046, 343] width 158 height 28
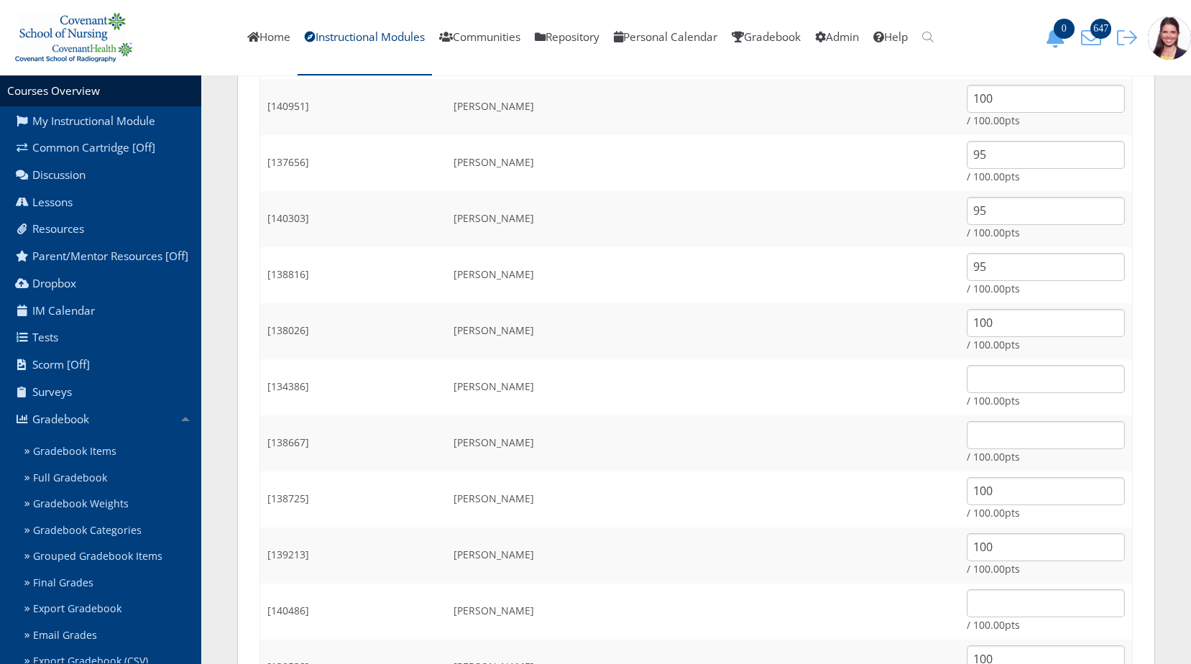
scroll to position [1078, 0]
type input "100"
click at [967, 385] on input "text" at bounding box center [1046, 378] width 158 height 28
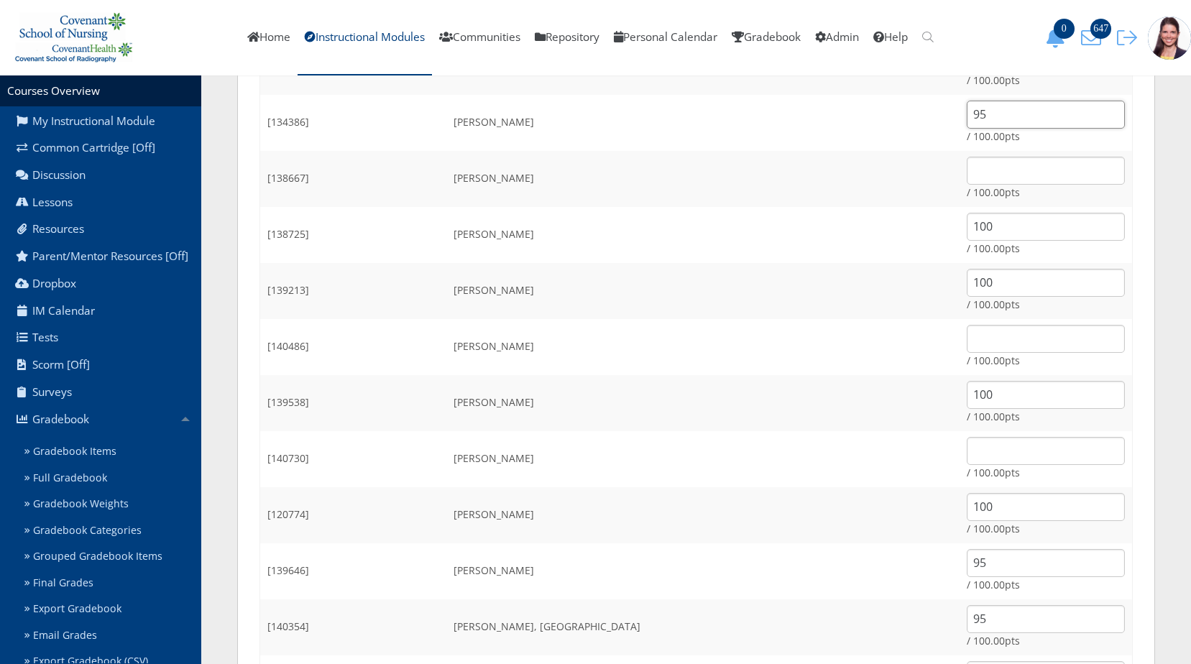
scroll to position [1438, 0]
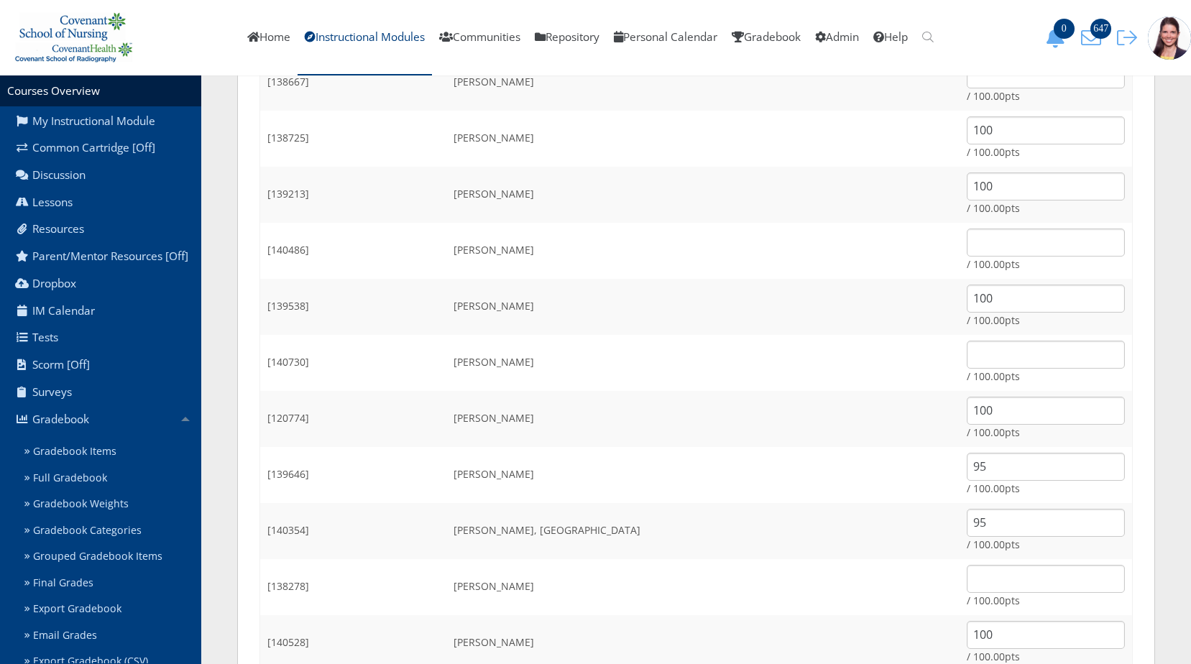
type input "95"
click at [967, 349] on input "text" at bounding box center [1046, 355] width 158 height 28
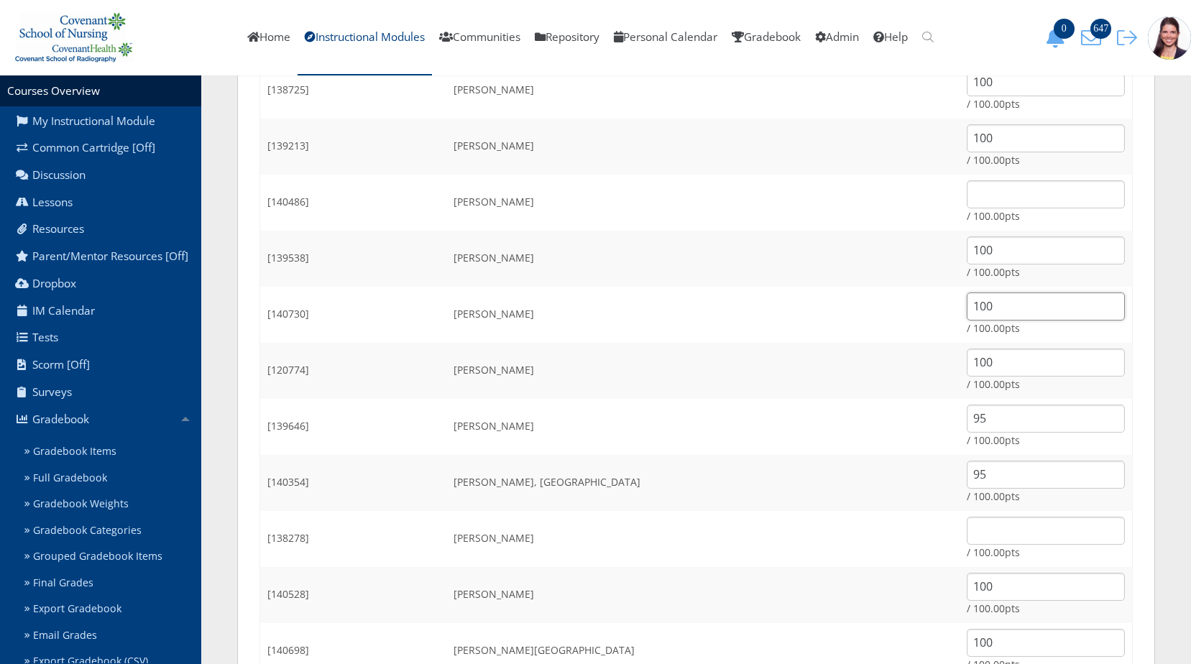
scroll to position [1510, 0]
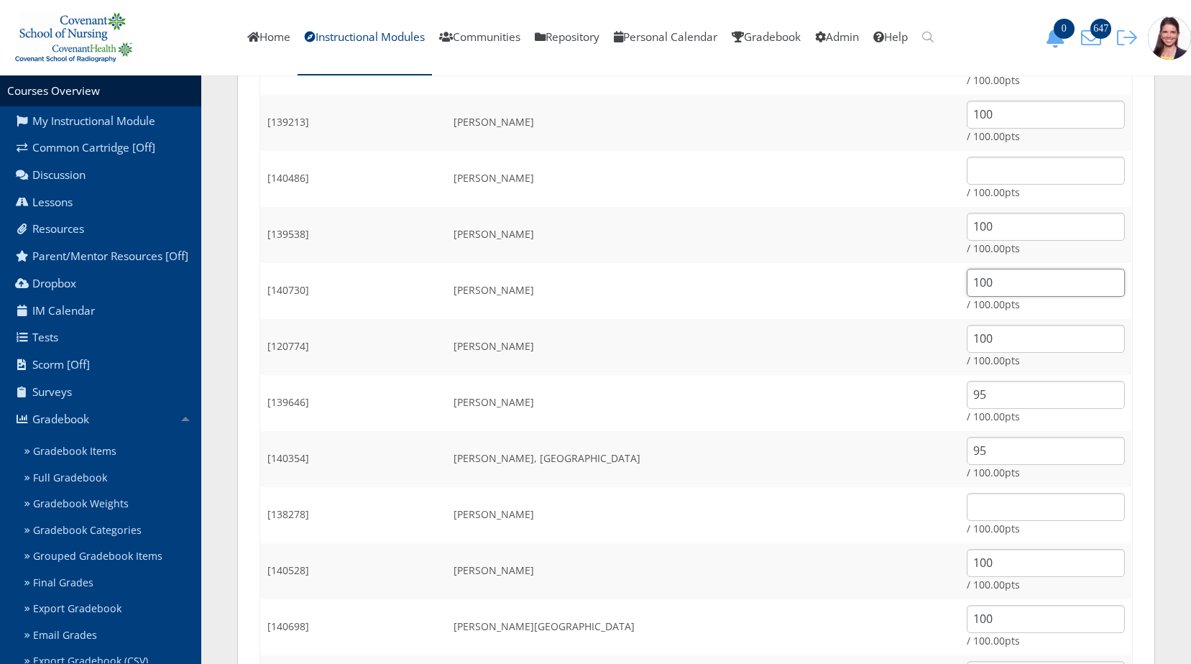
type input "100"
click at [967, 503] on input "text" at bounding box center [1046, 507] width 158 height 28
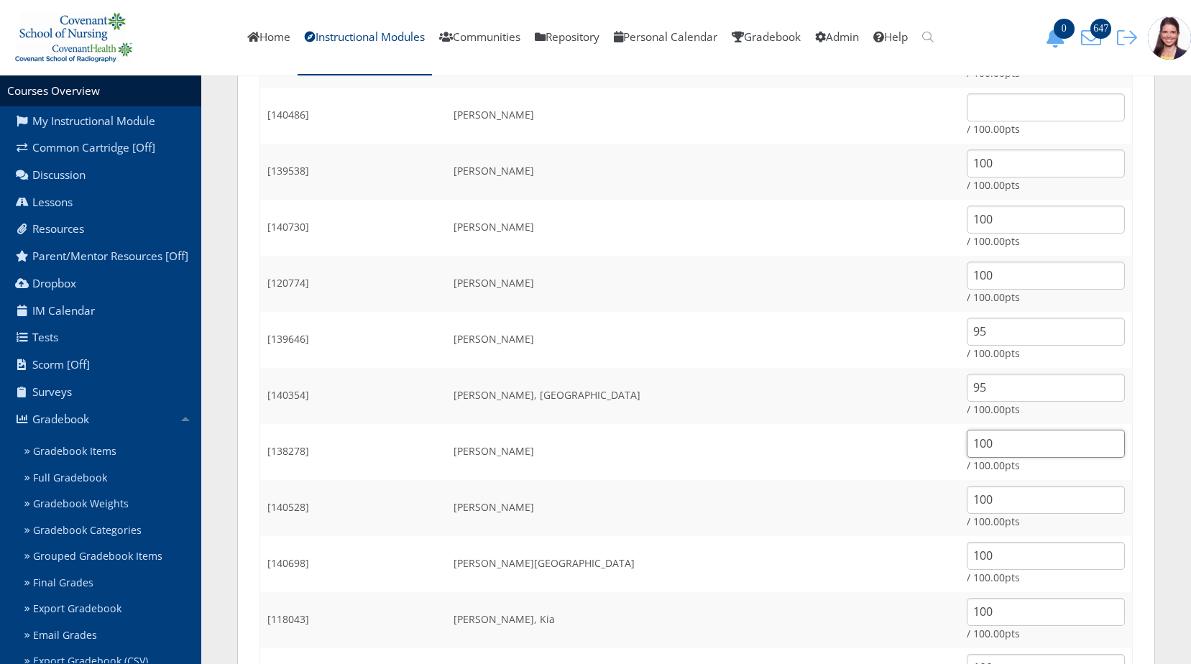
scroll to position [1707, 0]
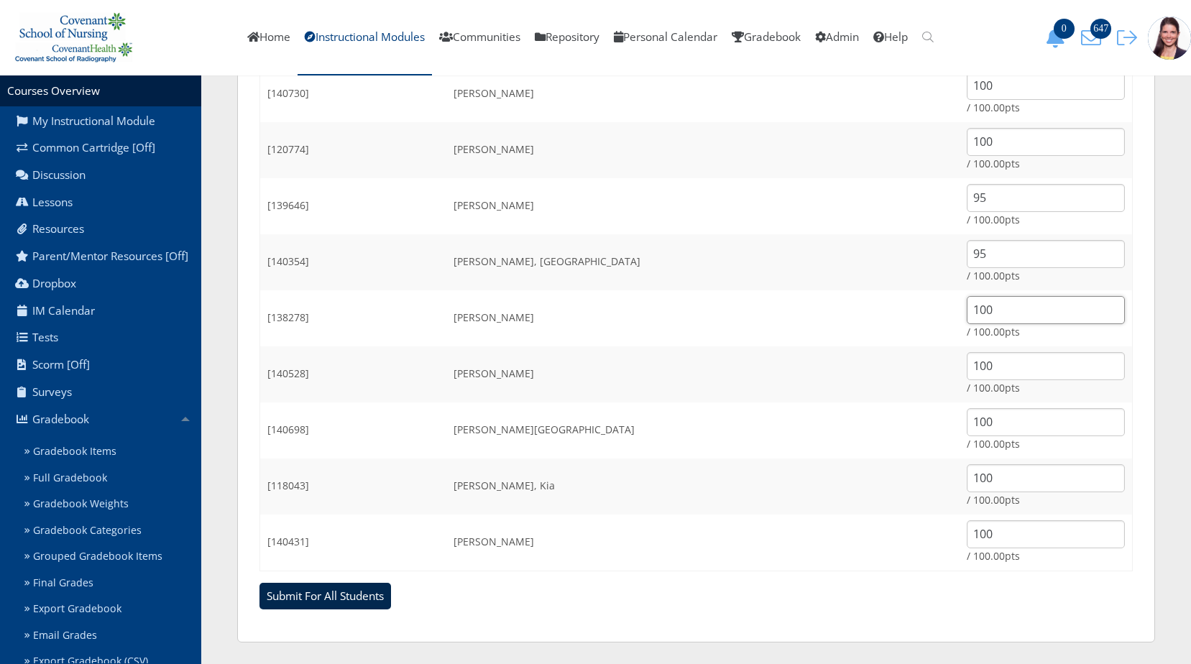
type input "100"
click at [298, 602] on input "Submit For All Students" at bounding box center [326, 596] width 132 height 27
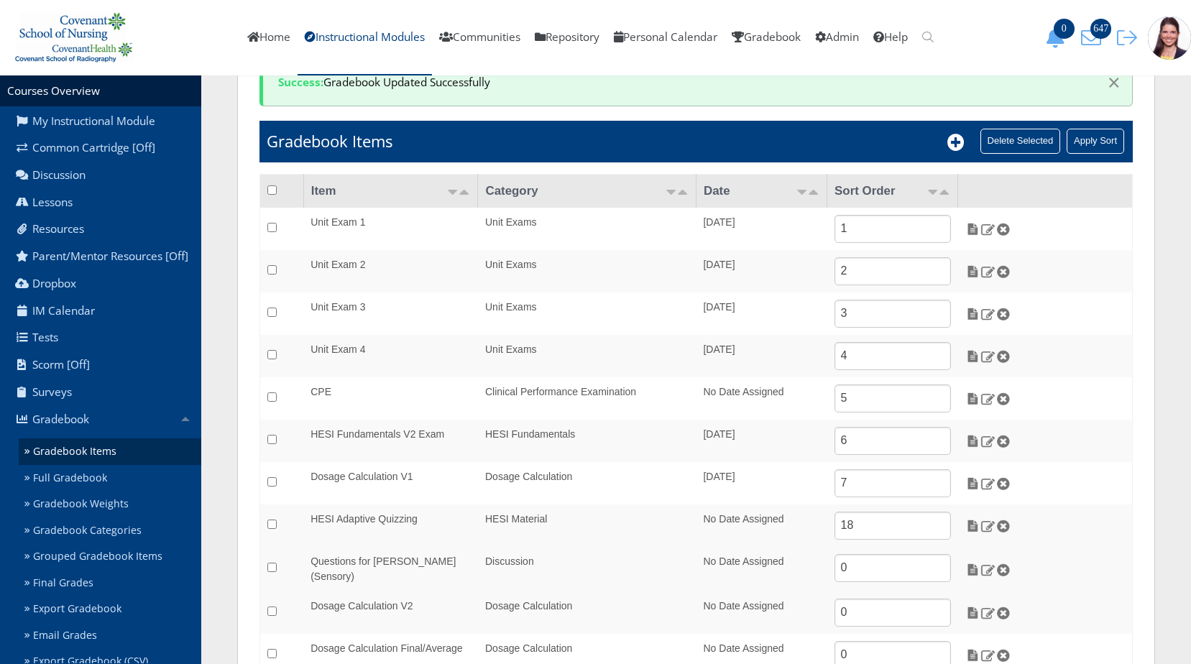
scroll to position [186, 0]
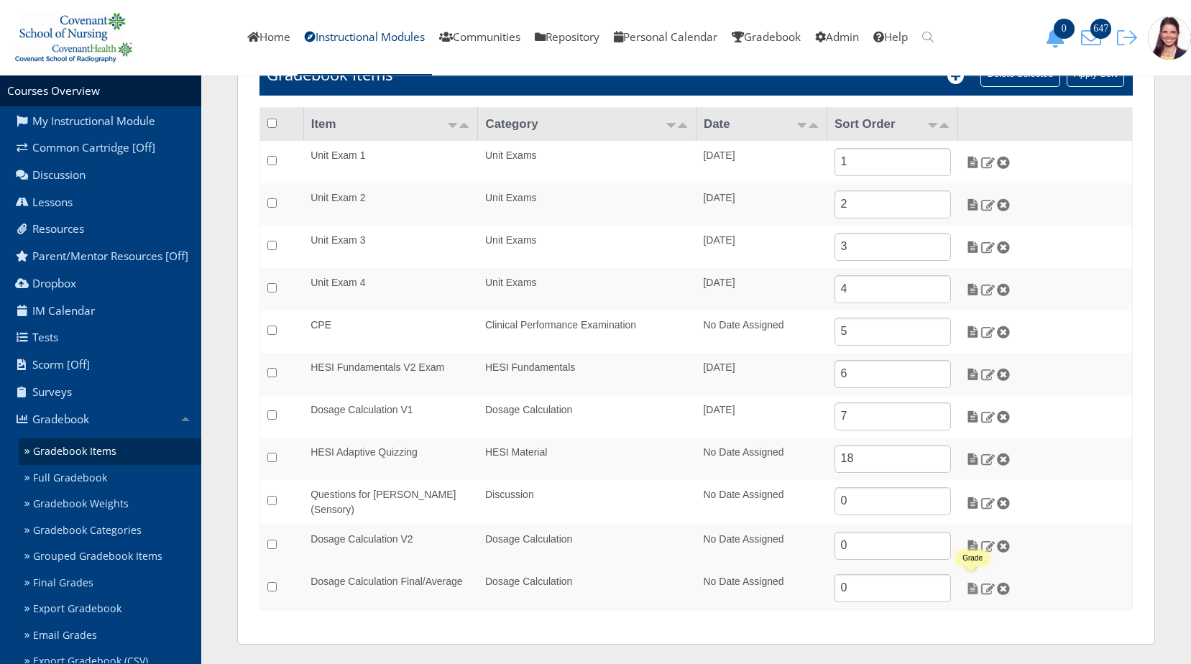
click at [968, 589] on img at bounding box center [972, 588] width 15 height 13
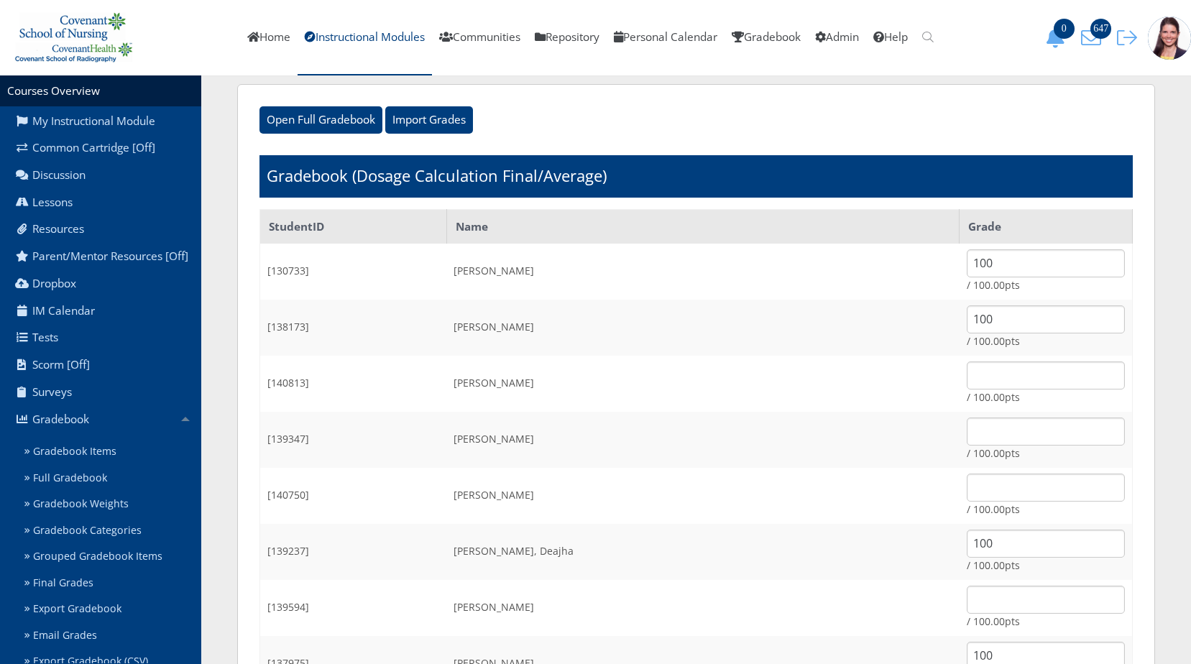
scroll to position [72, 0]
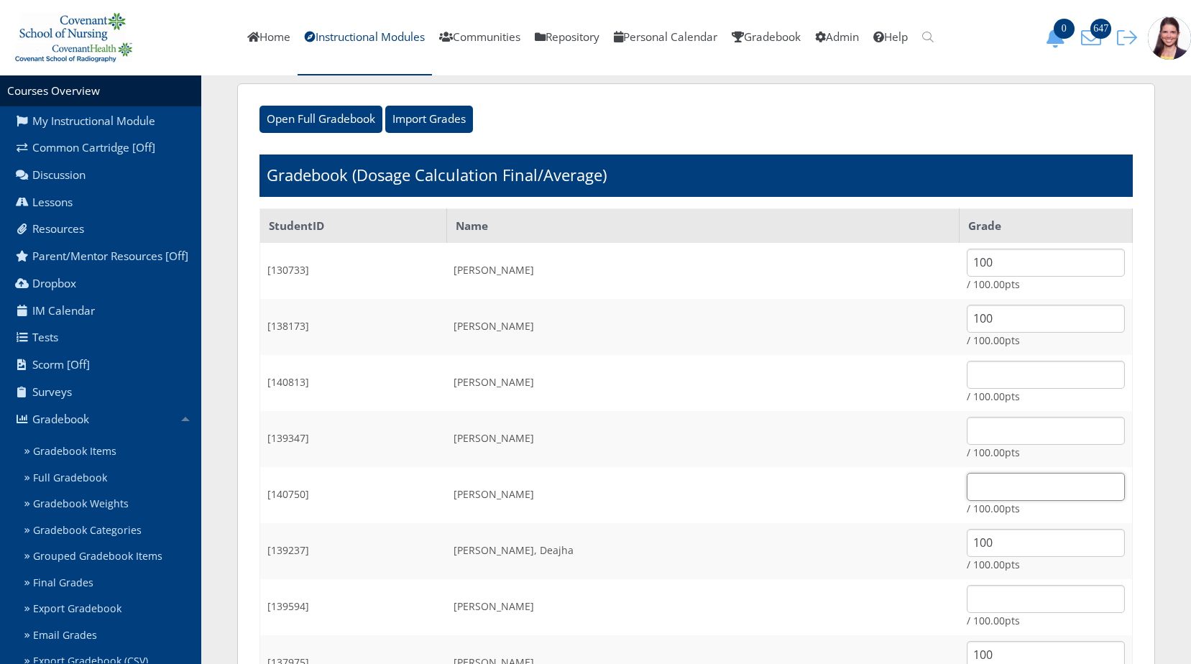
click at [967, 490] on input "text" at bounding box center [1046, 487] width 158 height 28
type input "100"
type input "95"
type input "100"
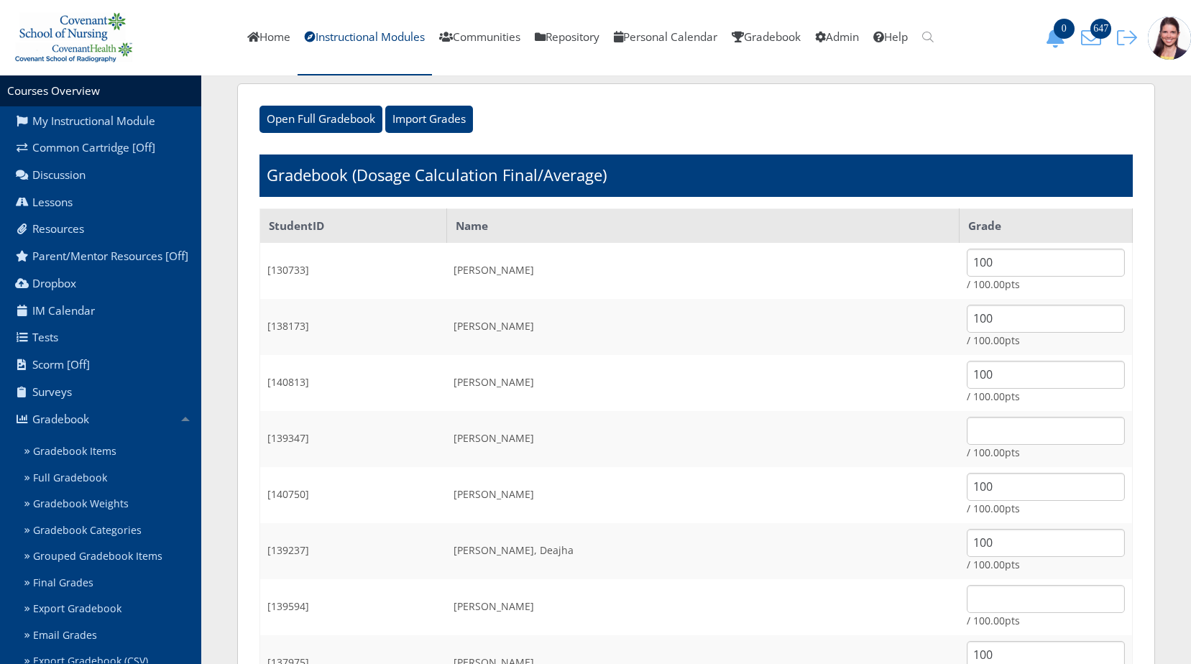
type input "100"
drag, startPoint x: 942, startPoint y: 359, endPoint x: 905, endPoint y: 382, distance: 43.9
click at [960, 382] on td "100 / 100.00pts" at bounding box center [1046, 383] width 173 height 56
click at [967, 376] on input "100" at bounding box center [1046, 375] width 158 height 28
drag, startPoint x: 937, startPoint y: 374, endPoint x: 891, endPoint y: 388, distance: 47.5
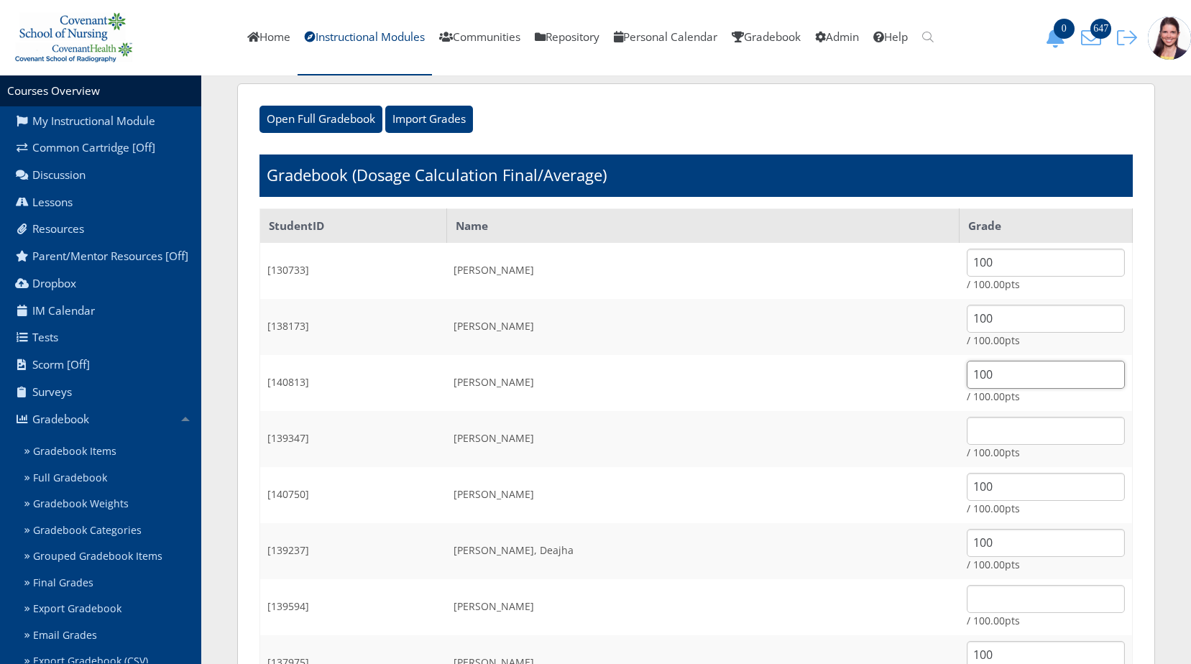
click at [893, 386] on tr "[140813] Black, Stefanie 100 / 100.00pts" at bounding box center [696, 383] width 873 height 56
click at [967, 482] on input "100" at bounding box center [1046, 487] width 158 height 28
drag, startPoint x: 958, startPoint y: 482, endPoint x: 838, endPoint y: 470, distance: 120.6
click at [838, 470] on tr "[140750] Dennington, Aaris 100 / 100.00pts" at bounding box center [696, 495] width 873 height 56
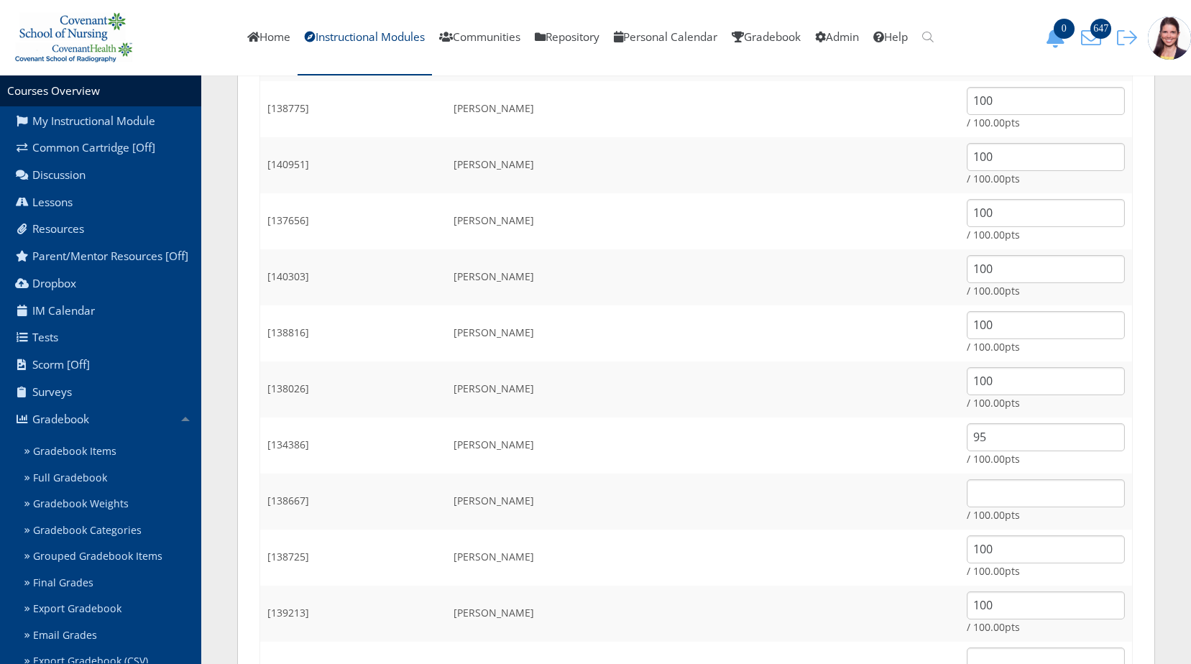
scroll to position [1006, 0]
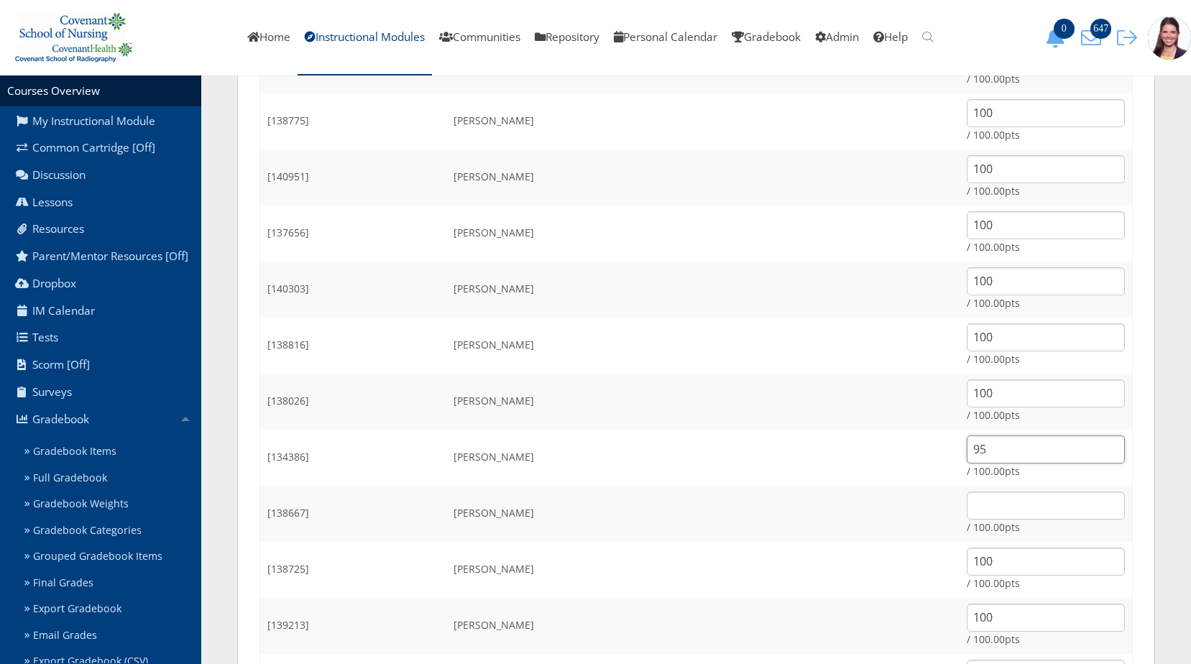
drag, startPoint x: 958, startPoint y: 447, endPoint x: 758, endPoint y: 451, distance: 199.2
click at [758, 451] on tr "[134386] Pena, Crystal 95 / 100.00pts" at bounding box center [696, 458] width 873 height 56
paste input "100"
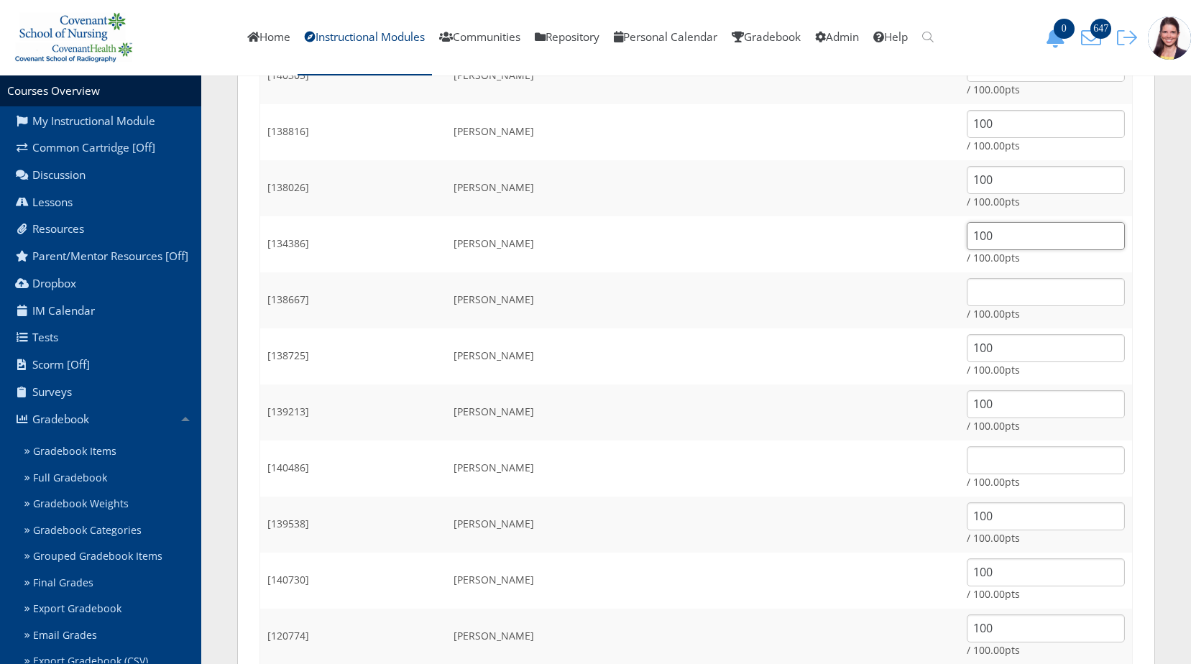
scroll to position [1222, 0]
type input "100"
drag, startPoint x: 952, startPoint y: 571, endPoint x: 788, endPoint y: 569, distance: 163.9
click at [788, 569] on tr "[140730] Rodriguez, Kimbra 100 / 100.00pts" at bounding box center [696, 579] width 873 height 56
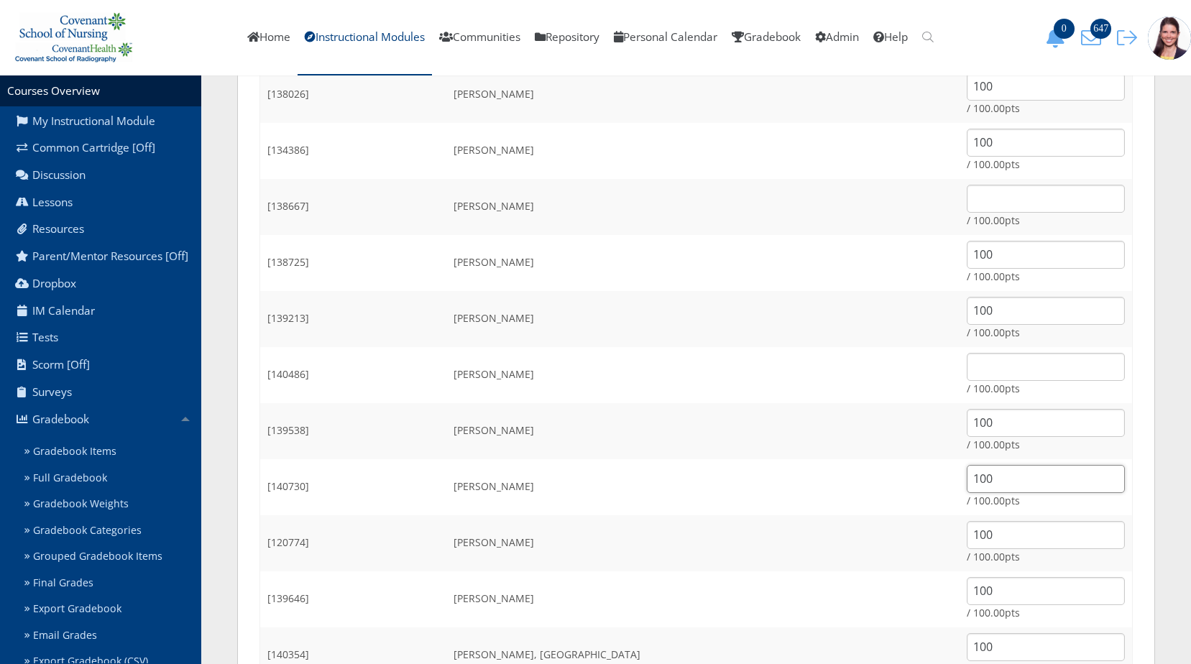
scroll to position [1510, 0]
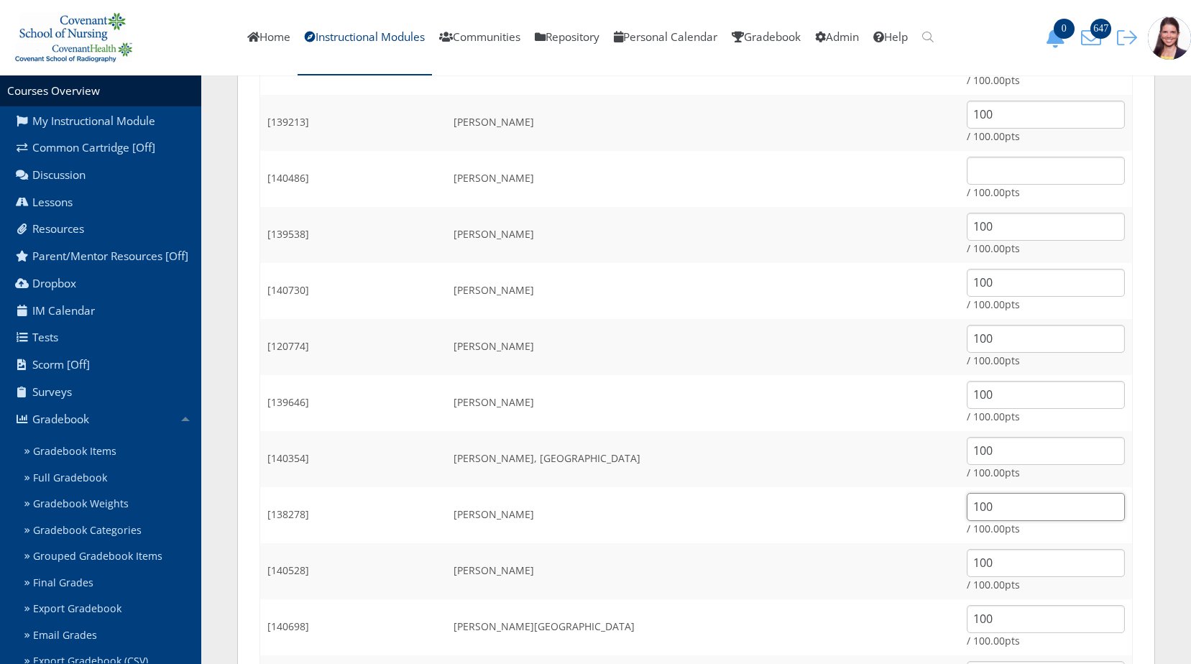
drag, startPoint x: 962, startPoint y: 499, endPoint x: 761, endPoint y: 515, distance: 202.0
click at [761, 515] on tr "[138278] Thomas, Dylan 100 / 100.00pts" at bounding box center [696, 515] width 873 height 56
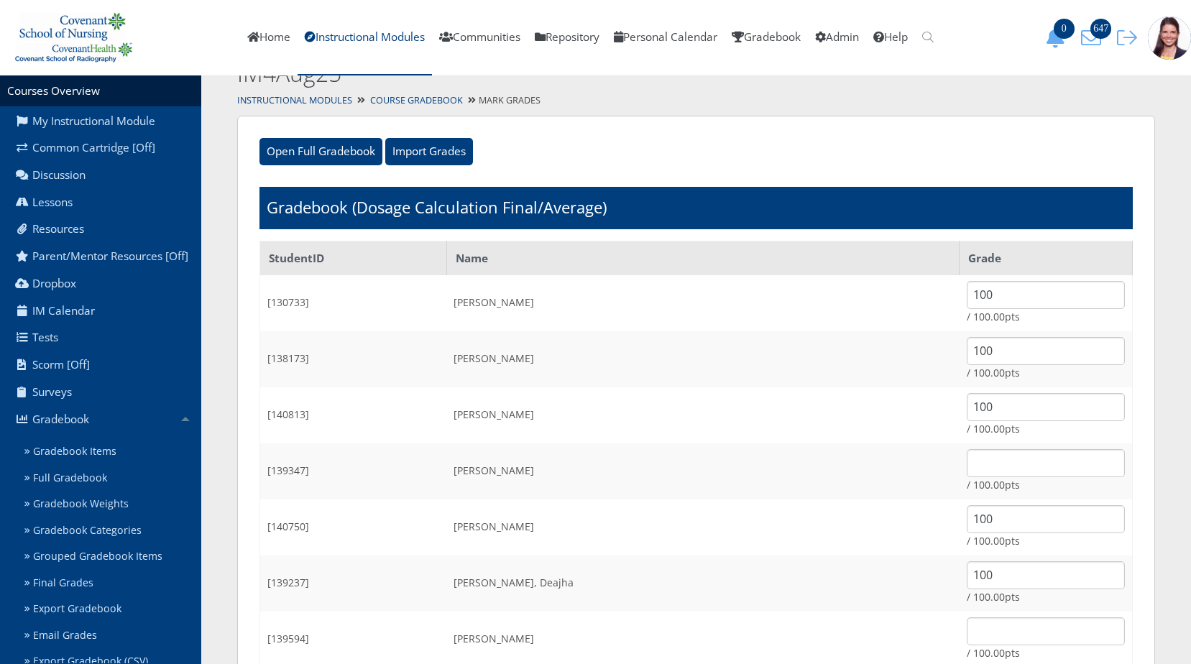
scroll to position [0, 0]
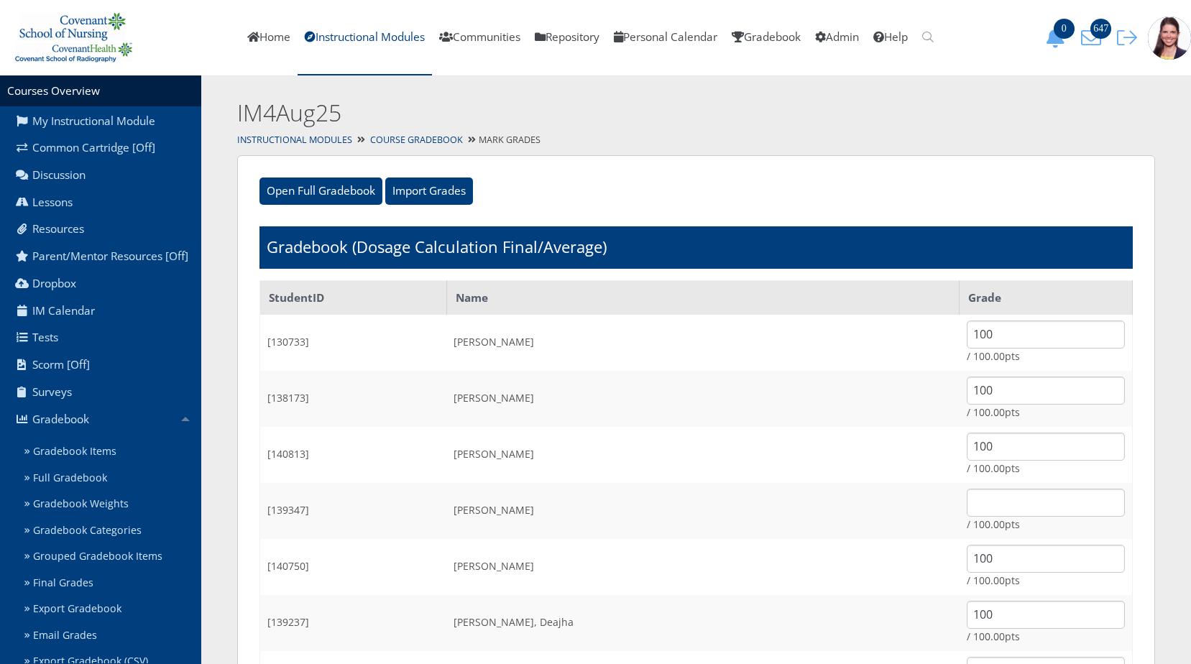
click at [960, 484] on td "/ 100.00pts" at bounding box center [1046, 511] width 173 height 56
click at [960, 487] on td "/ 100.00pts" at bounding box center [1046, 511] width 173 height 56
click at [967, 506] on input "text" at bounding box center [1046, 503] width 158 height 28
click at [91, 541] on link "Gradebook Categories" at bounding box center [110, 531] width 183 height 27
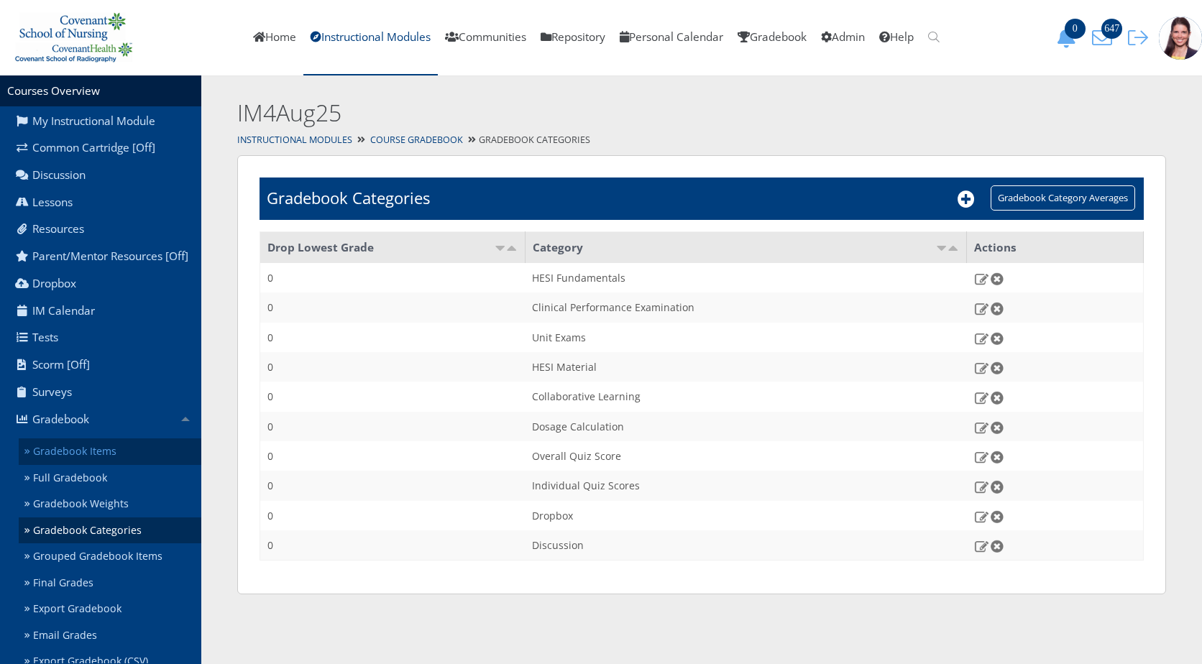
click at [108, 465] on link "Gradebook Items" at bounding box center [110, 452] width 183 height 27
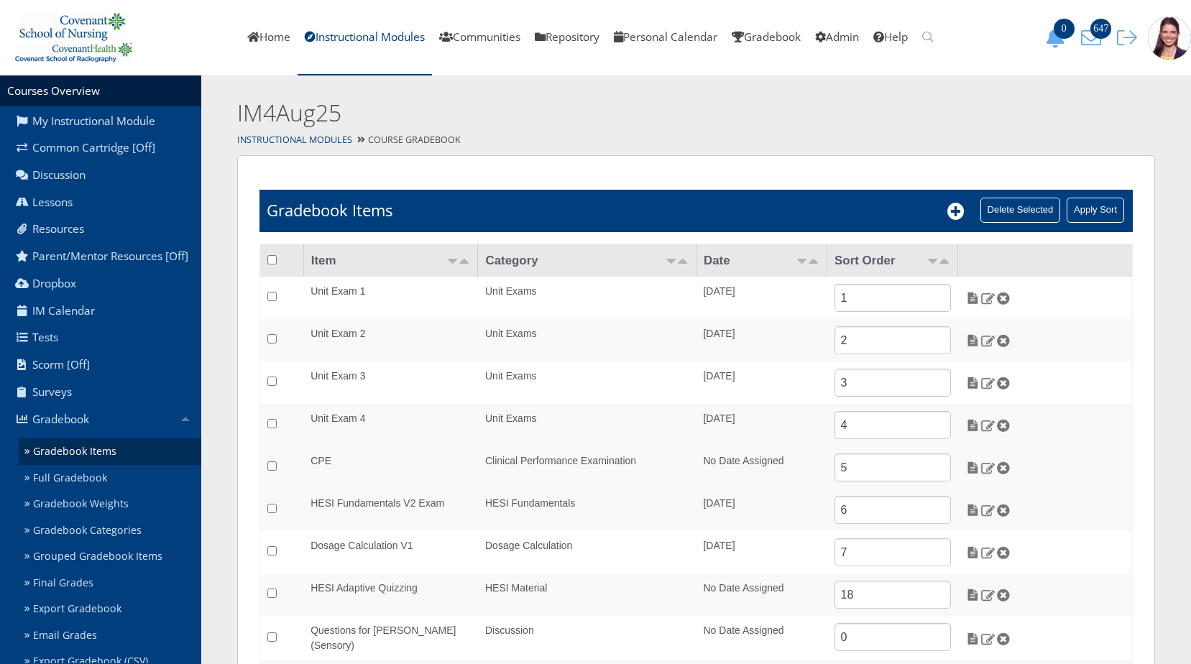
scroll to position [136, 0]
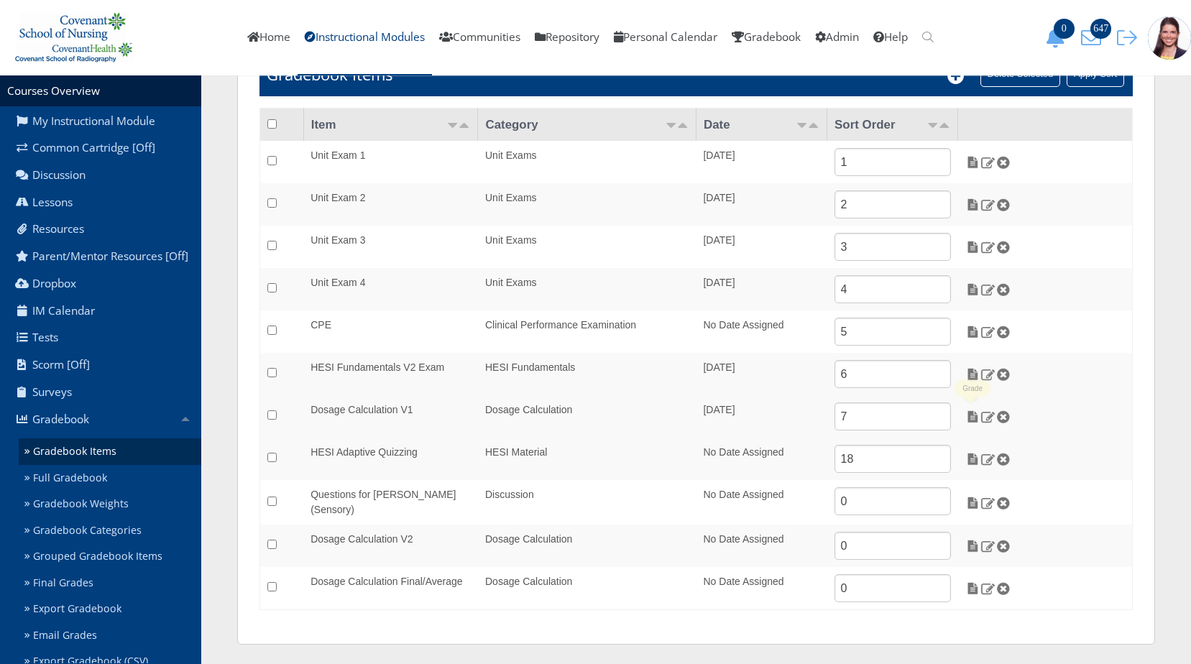
click at [970, 425] on td at bounding box center [1045, 416] width 175 height 42
click at [972, 418] on img at bounding box center [972, 416] width 15 height 13
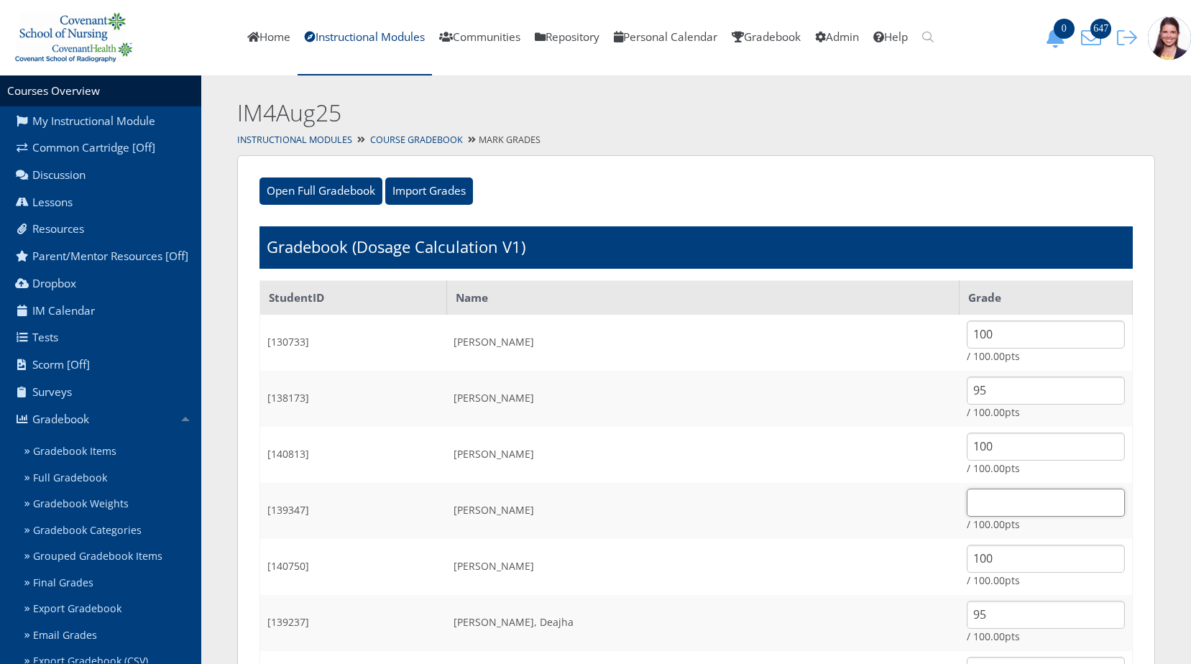
click at [967, 491] on input "text" at bounding box center [1046, 503] width 158 height 28
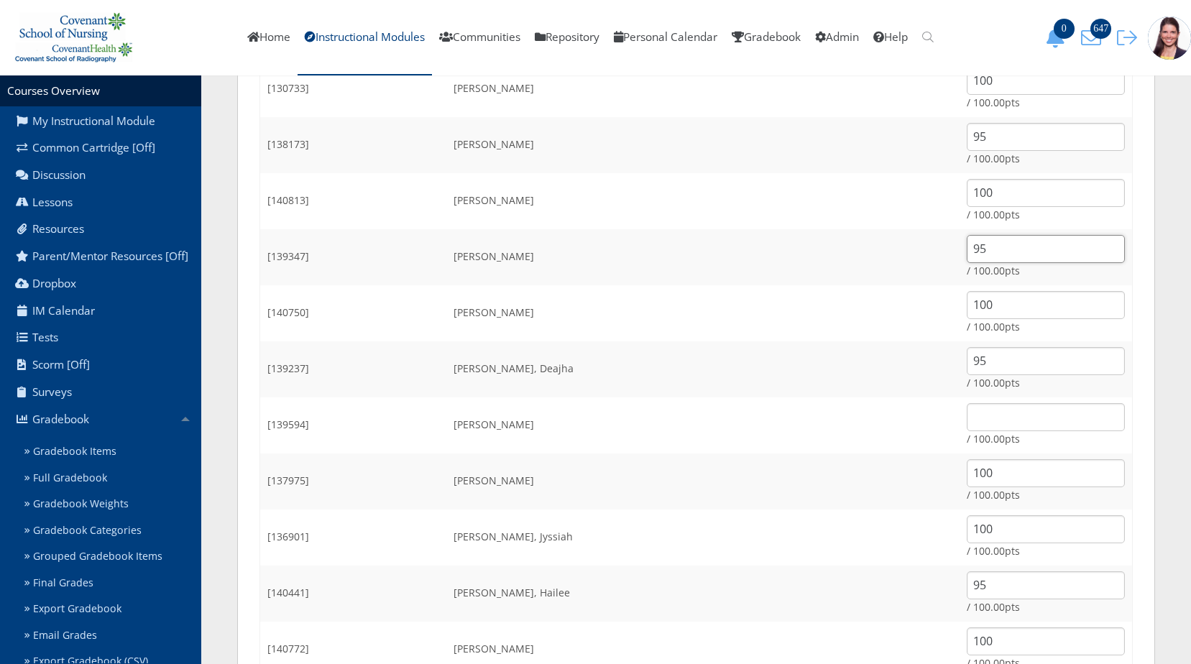
scroll to position [288, 0]
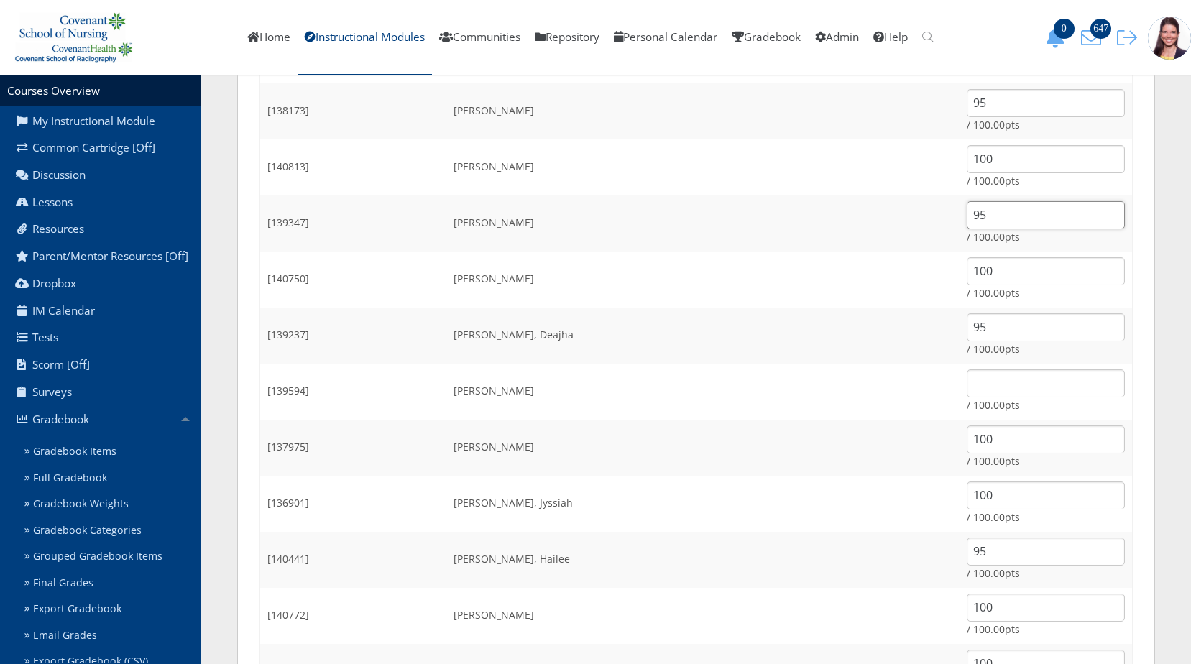
type input "95"
click at [980, 389] on input "text" at bounding box center [1046, 383] width 158 height 28
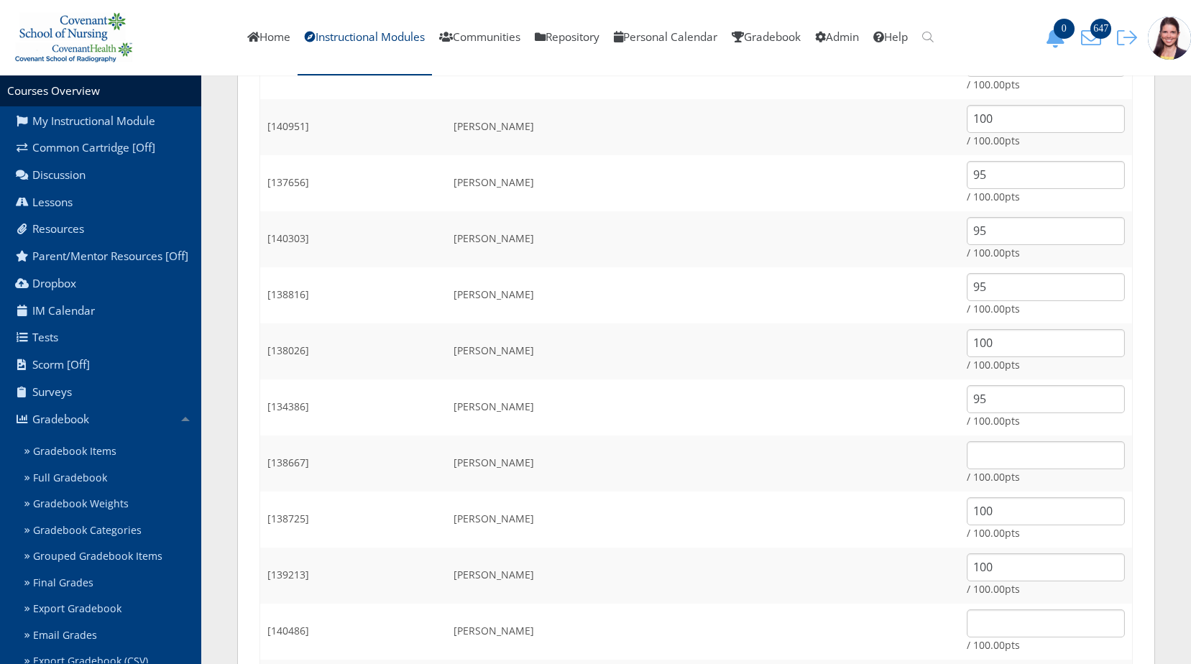
scroll to position [1078, 0]
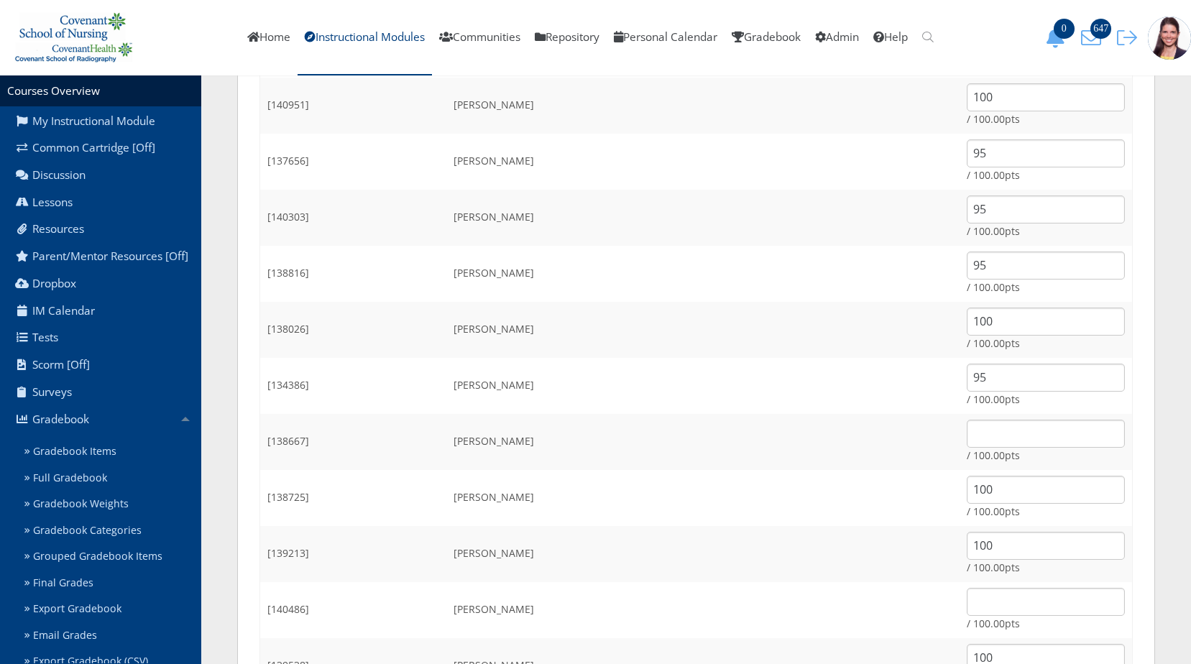
type input "95"
click at [967, 439] on input "text" at bounding box center [1046, 434] width 158 height 28
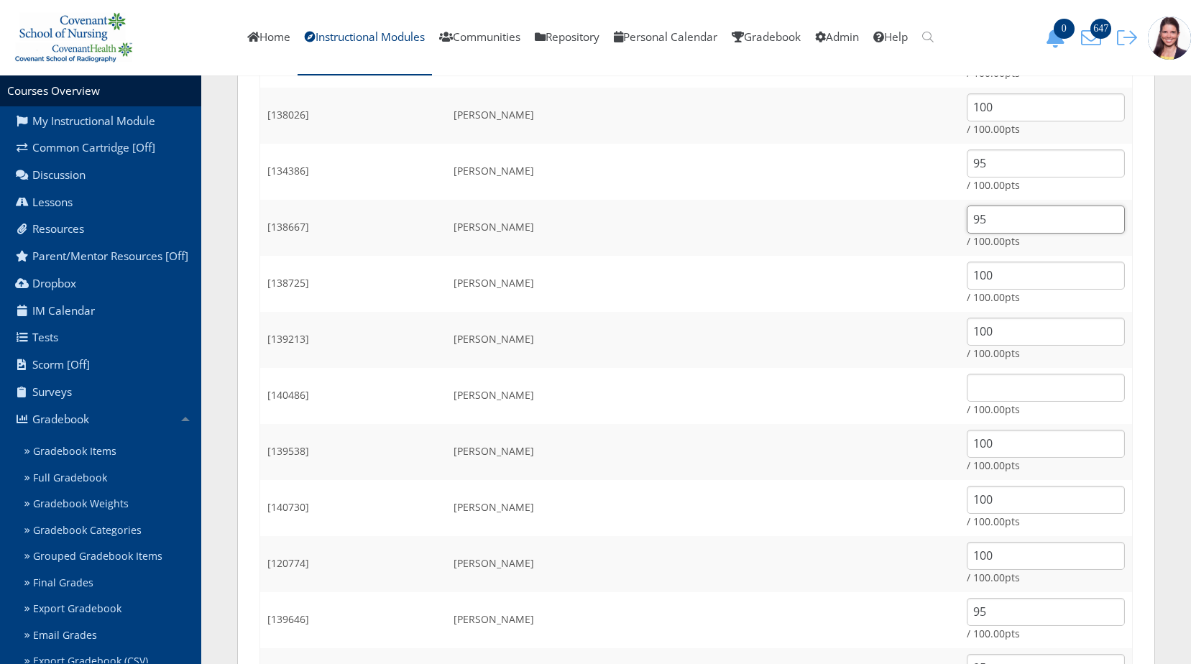
scroll to position [1294, 0]
type input "95"
click at [967, 385] on input "text" at bounding box center [1046, 386] width 158 height 28
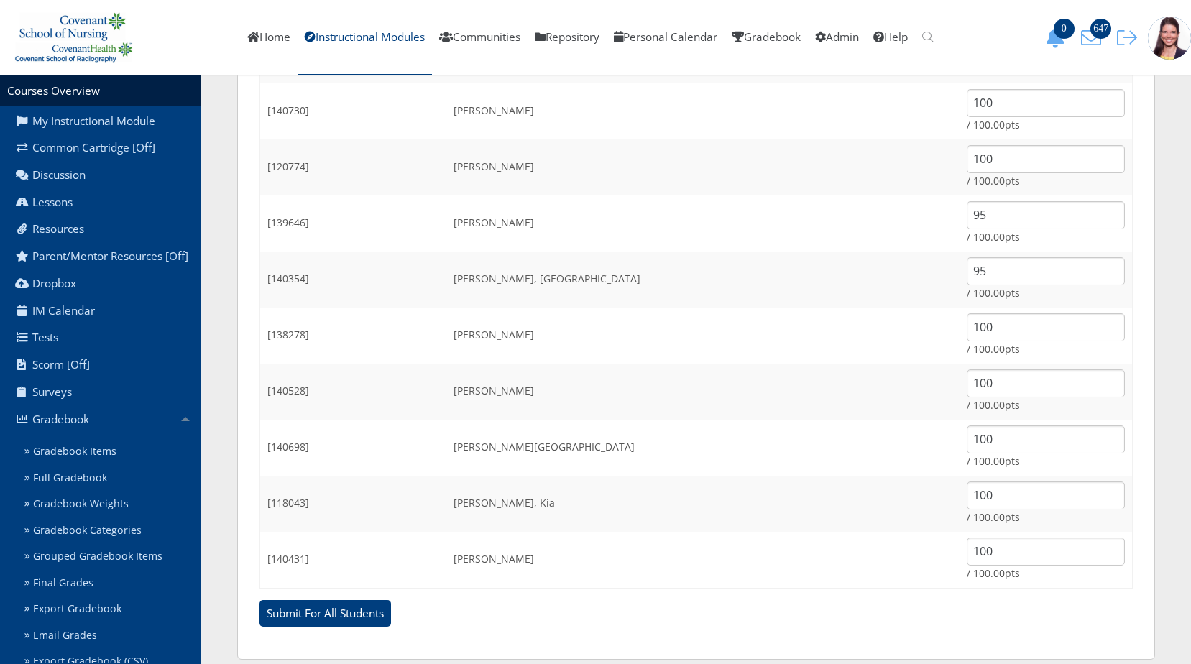
scroll to position [1707, 0]
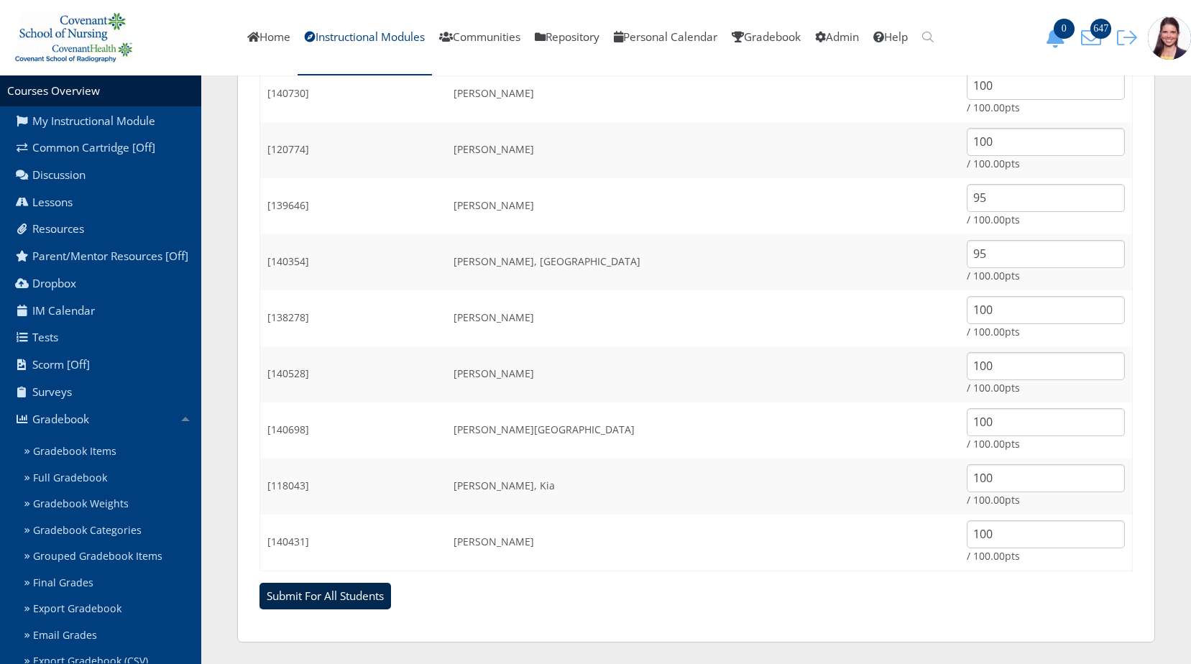
click at [312, 602] on input "Submit For All Students" at bounding box center [326, 596] width 132 height 27
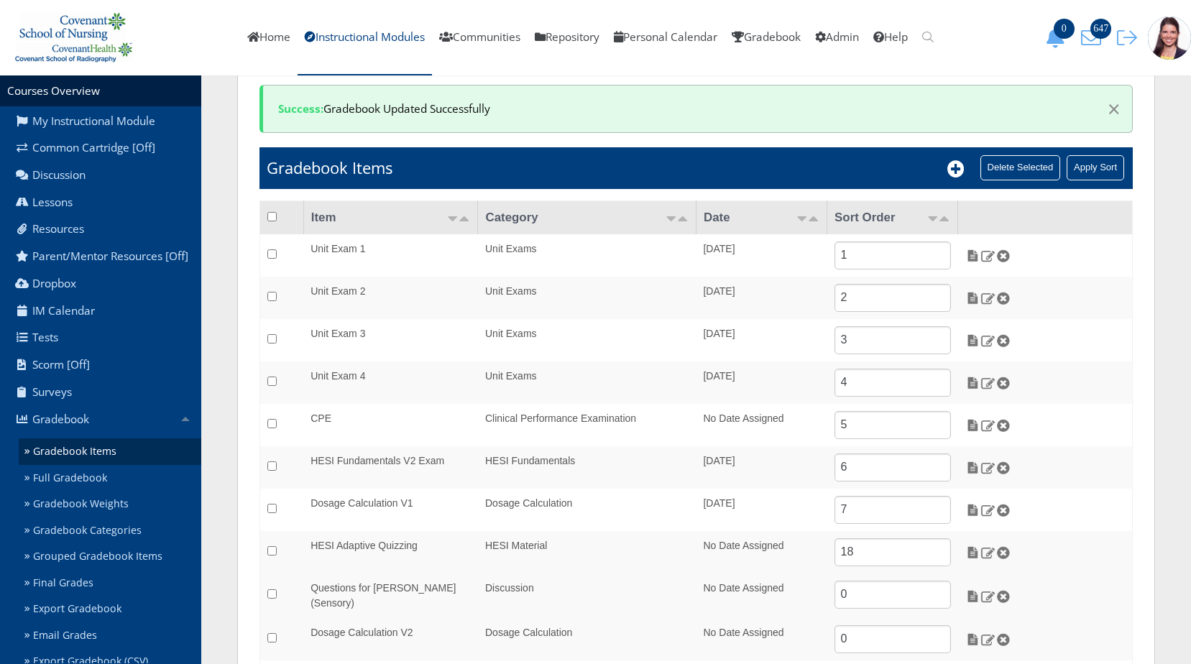
scroll to position [186, 0]
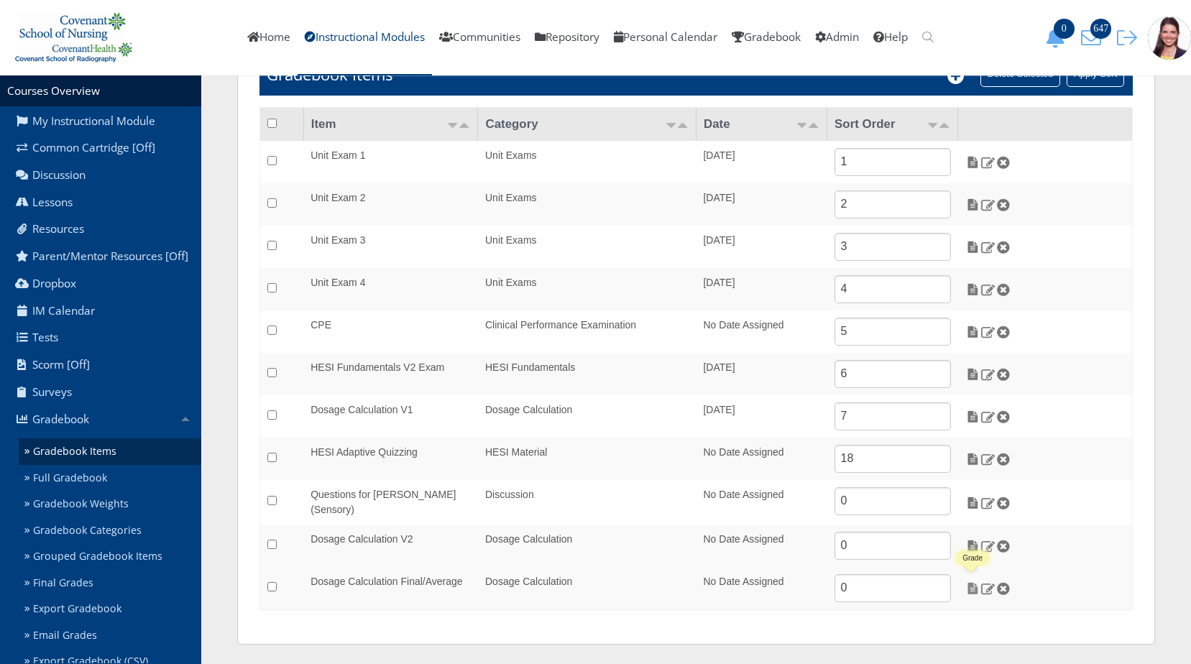
click at [974, 589] on img at bounding box center [972, 588] width 15 height 13
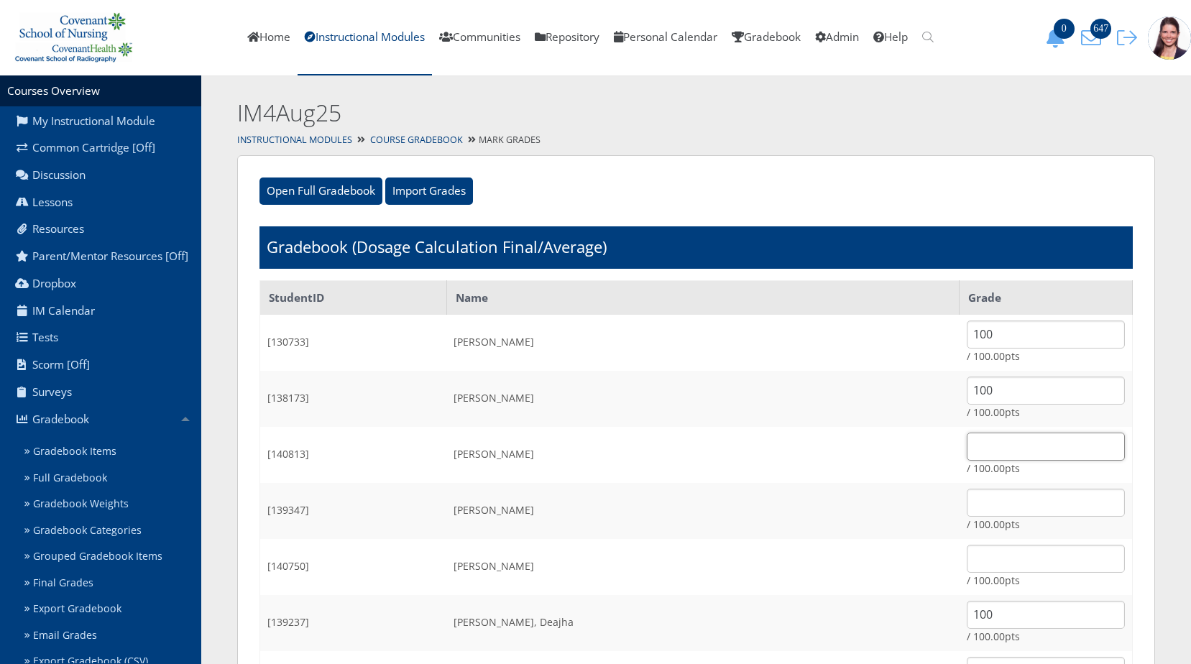
click at [967, 440] on input "text" at bounding box center [1046, 447] width 158 height 28
type input "100"
type input "95"
type input "100"
type input "95"
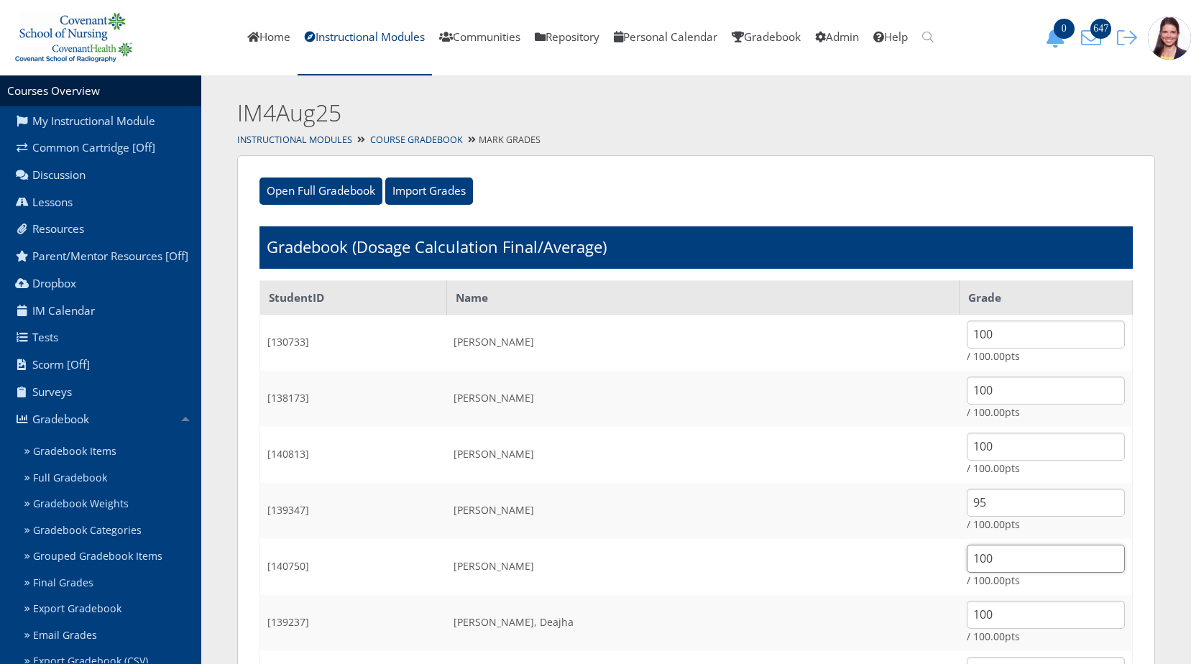
type input "95"
type input "100"
drag, startPoint x: 944, startPoint y: 520, endPoint x: 891, endPoint y: 505, distance: 54.6
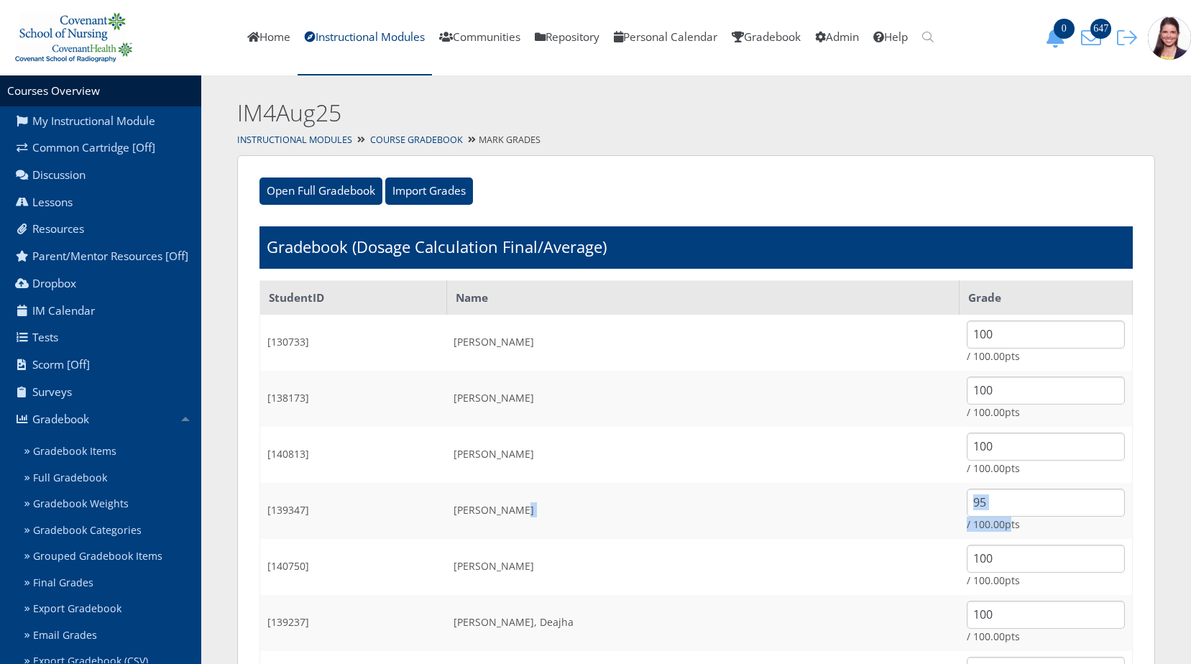
click at [891, 505] on tr "[139347] Creech, Lisa 95 / 100.00pts" at bounding box center [696, 511] width 873 height 56
drag, startPoint x: 891, startPoint y: 505, endPoint x: 944, endPoint y: 502, distance: 52.6
click at [967, 502] on input "95" at bounding box center [1046, 503] width 158 height 28
drag, startPoint x: 942, startPoint y: 495, endPoint x: 917, endPoint y: 506, distance: 27.0
click at [967, 506] on input "95" at bounding box center [1046, 503] width 158 height 28
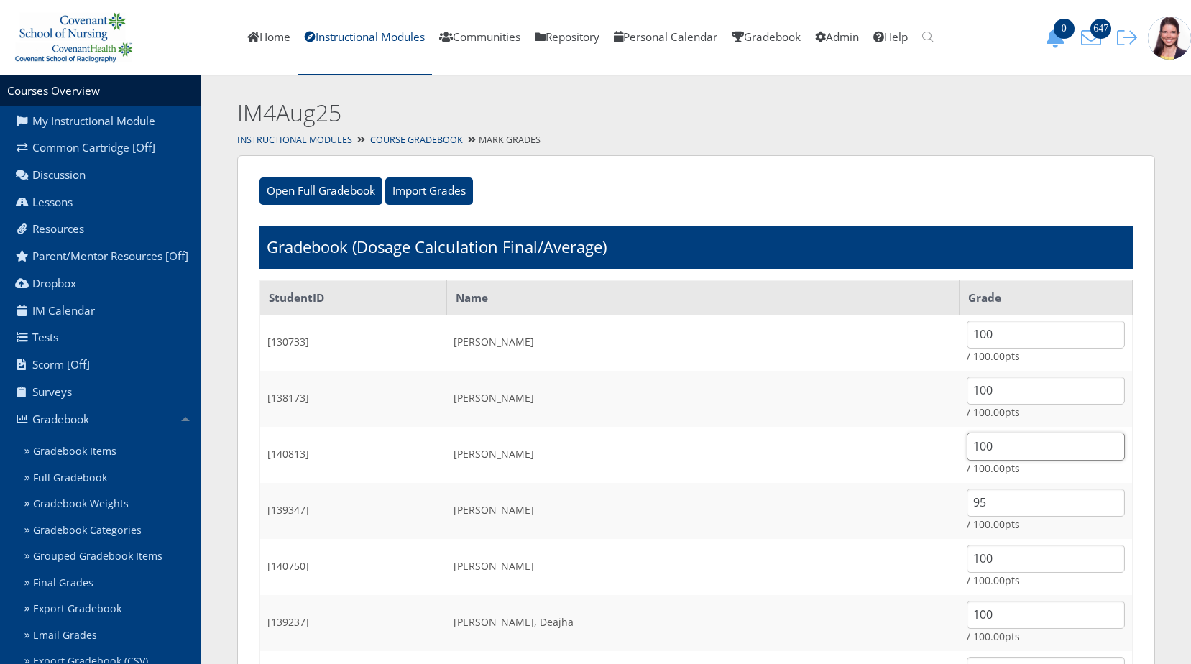
drag, startPoint x: 935, startPoint y: 445, endPoint x: 906, endPoint y: 459, distance: 31.8
click at [967, 459] on input "100" at bounding box center [1046, 447] width 158 height 28
drag, startPoint x: 931, startPoint y: 497, endPoint x: 890, endPoint y: 510, distance: 43.2
click at [890, 510] on tr "[139347] Creech, Lisa 95 / 100.00pts" at bounding box center [696, 511] width 873 height 56
paste input "100"
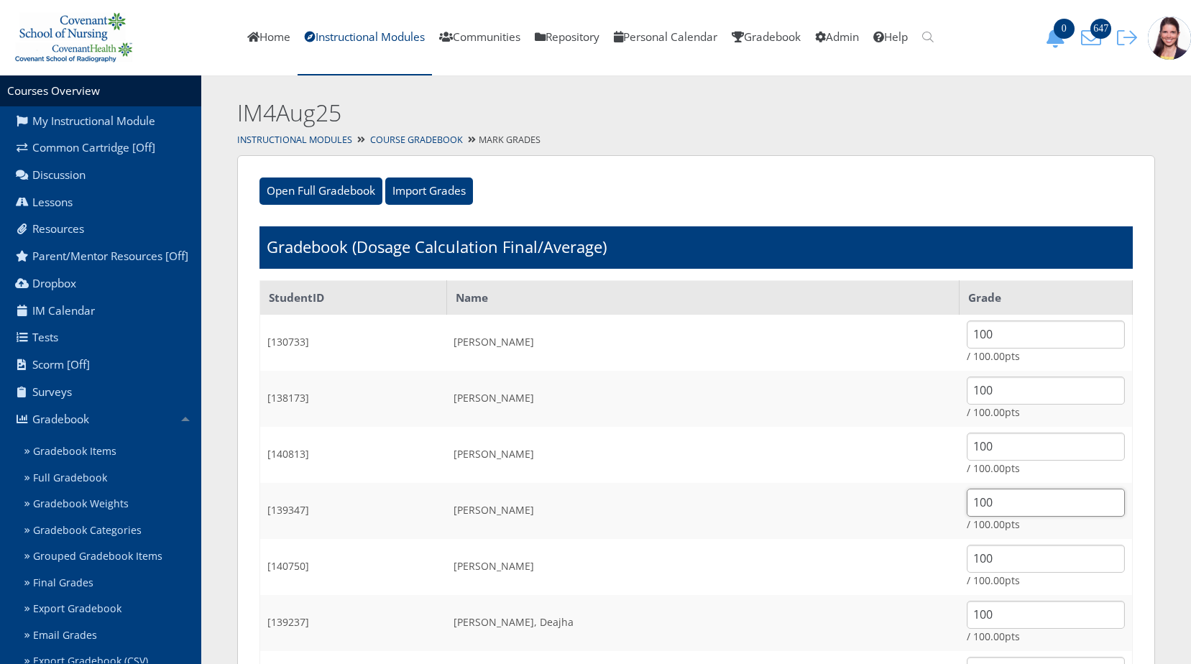
type input "100"
drag, startPoint x: 945, startPoint y: 553, endPoint x: 840, endPoint y: 540, distance: 105.0
click at [869, 552] on tr "[140750] Dennington, Aaris 100 / 100.00pts" at bounding box center [696, 567] width 873 height 56
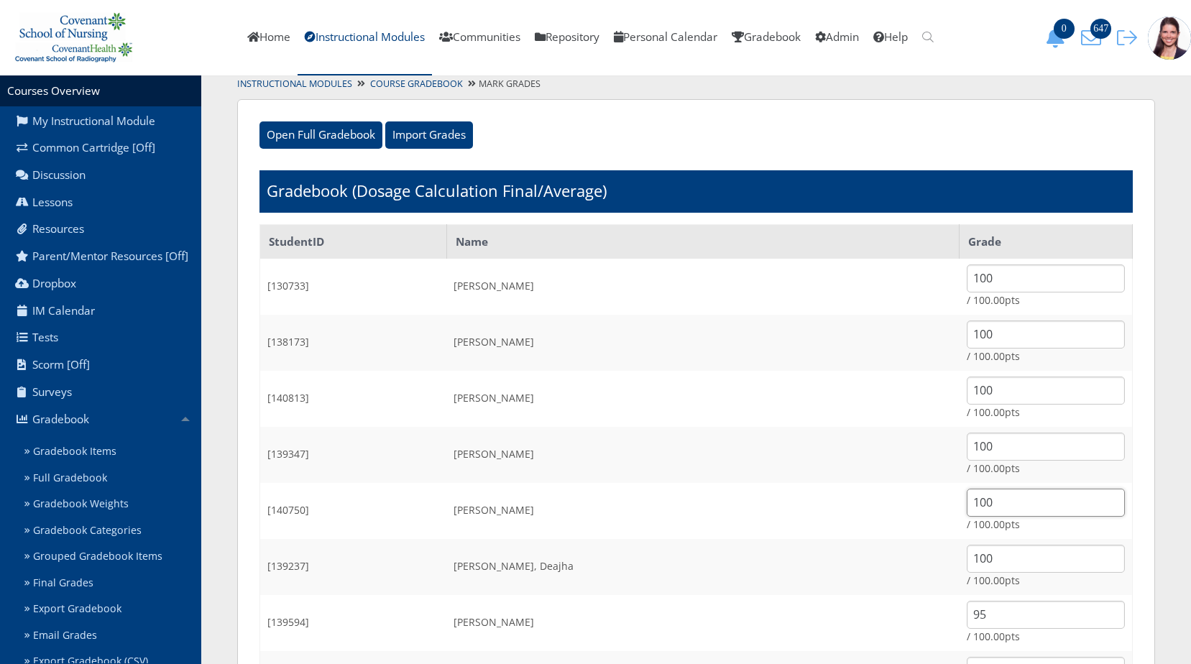
scroll to position [216, 0]
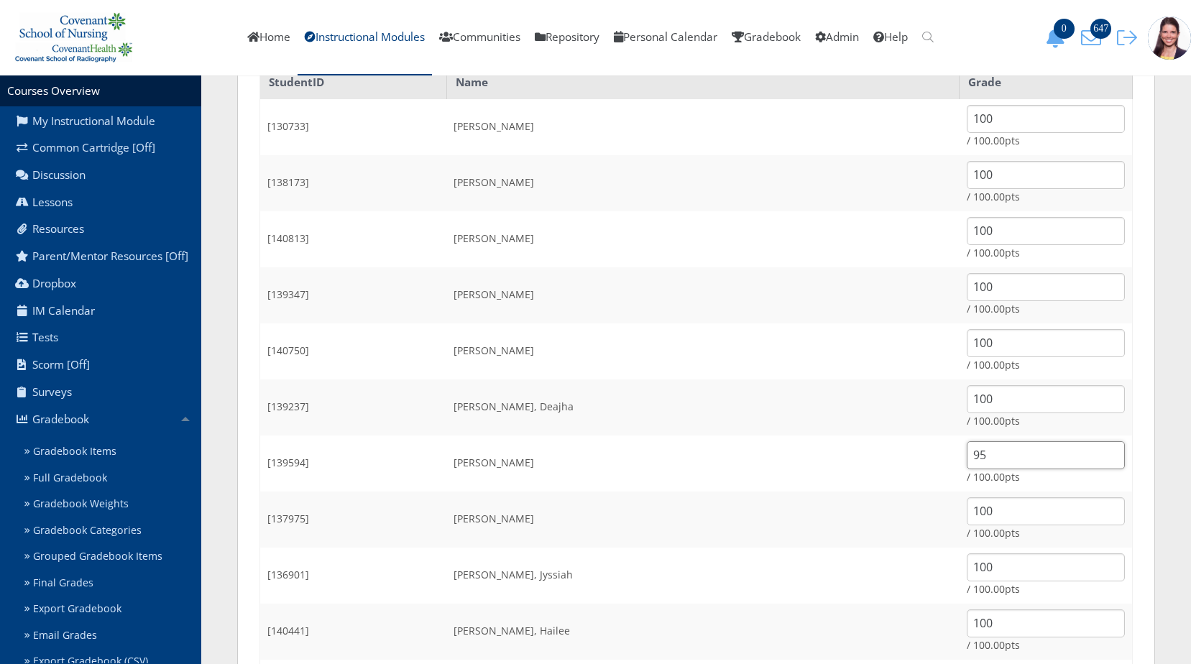
drag, startPoint x: 950, startPoint y: 446, endPoint x: 895, endPoint y: 450, distance: 54.8
click at [896, 450] on tr "[139594] Egert-Perez, Andrea 95 / 100.00pts" at bounding box center [696, 464] width 873 height 56
click at [885, 448] on td "Egert-Perez, Andrea" at bounding box center [702, 464] width 513 height 56
drag, startPoint x: 947, startPoint y: 445, endPoint x: 870, endPoint y: 454, distance: 77.4
click at [870, 454] on tr "[139594] Egert-Perez, Andrea 95 / 100.00pts" at bounding box center [696, 464] width 873 height 56
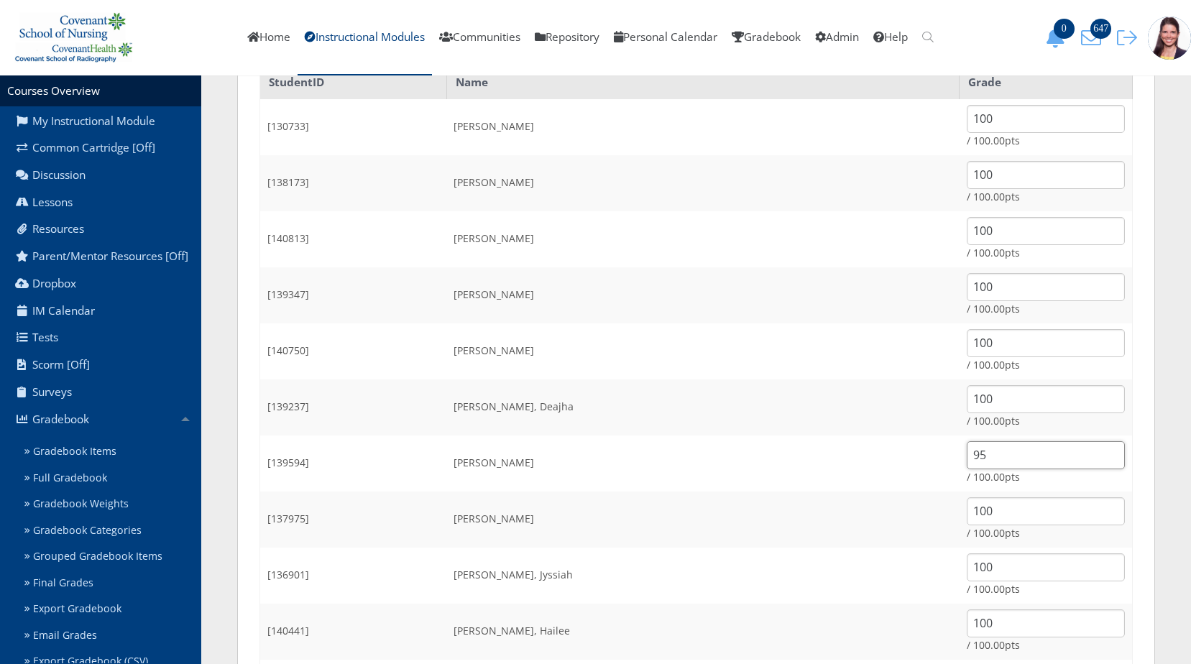
paste input "100"
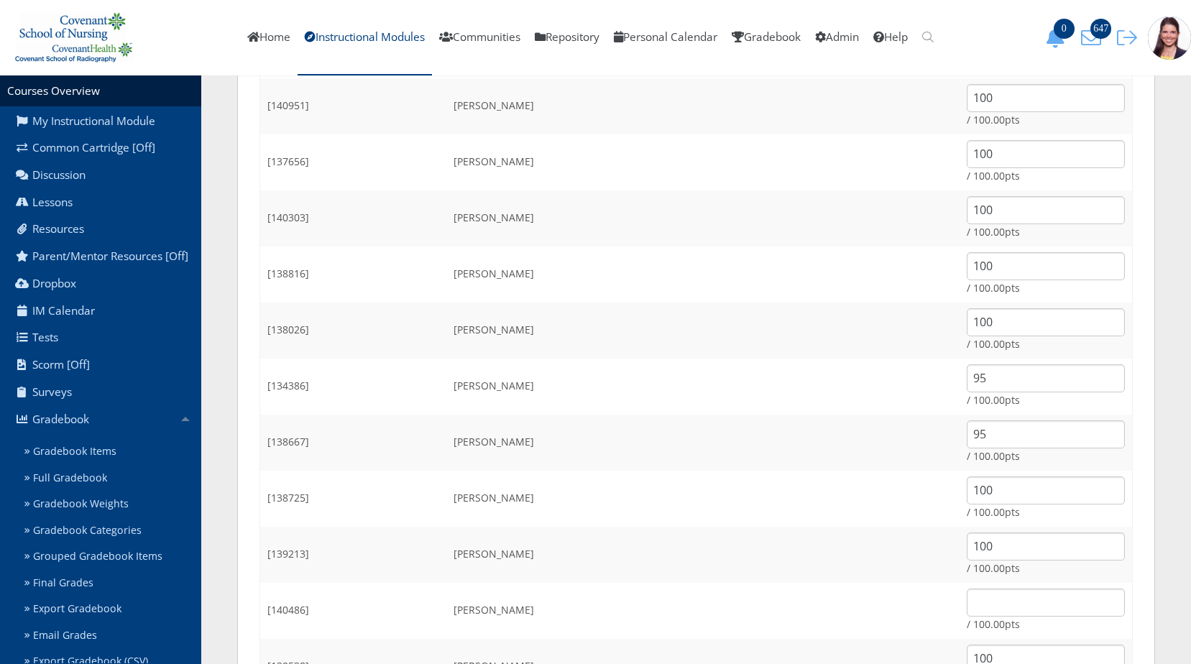
scroll to position [1078, 0]
type input "100"
drag, startPoint x: 938, startPoint y: 372, endPoint x: 900, endPoint y: 382, distance: 39.6
click at [960, 382] on td "95 / 100.00pts" at bounding box center [1046, 386] width 173 height 56
click at [891, 381] on td "Pena, Crystal" at bounding box center [702, 386] width 513 height 56
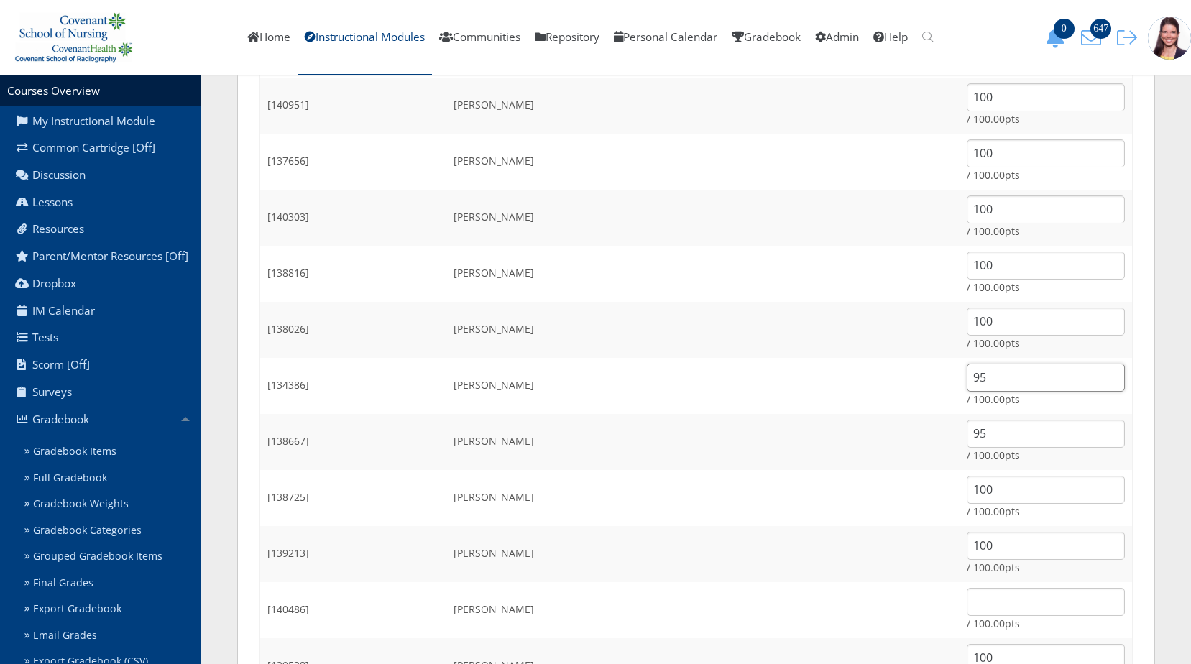
drag, startPoint x: 937, startPoint y: 377, endPoint x: 883, endPoint y: 369, distance: 54.4
click at [883, 369] on tr "[134386] Pena, Crystal 95 / 100.00pts" at bounding box center [696, 386] width 873 height 56
paste input "100"
type input "100"
drag, startPoint x: 930, startPoint y: 433, endPoint x: 885, endPoint y: 441, distance: 46.1
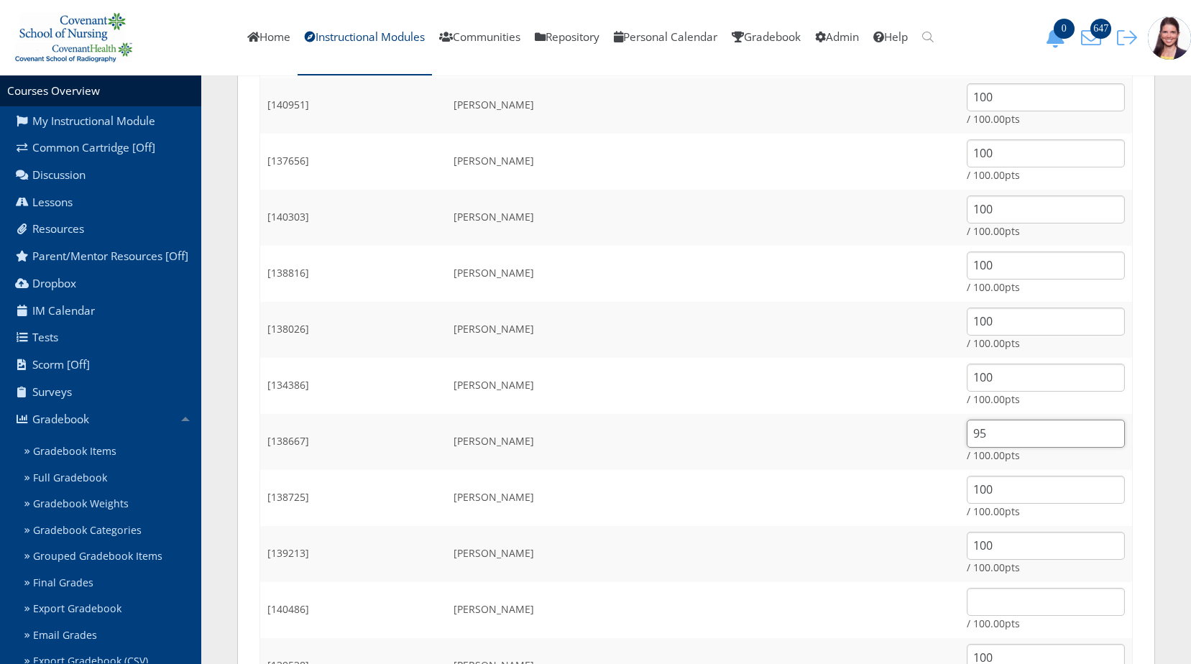
click at [885, 441] on tr "[138667] Petrich, Shelby 95 / 100.00pts" at bounding box center [696, 442] width 873 height 56
paste input "100"
type input "100"
drag, startPoint x: 940, startPoint y: 211, endPoint x: 868, endPoint y: 199, distance: 72.8
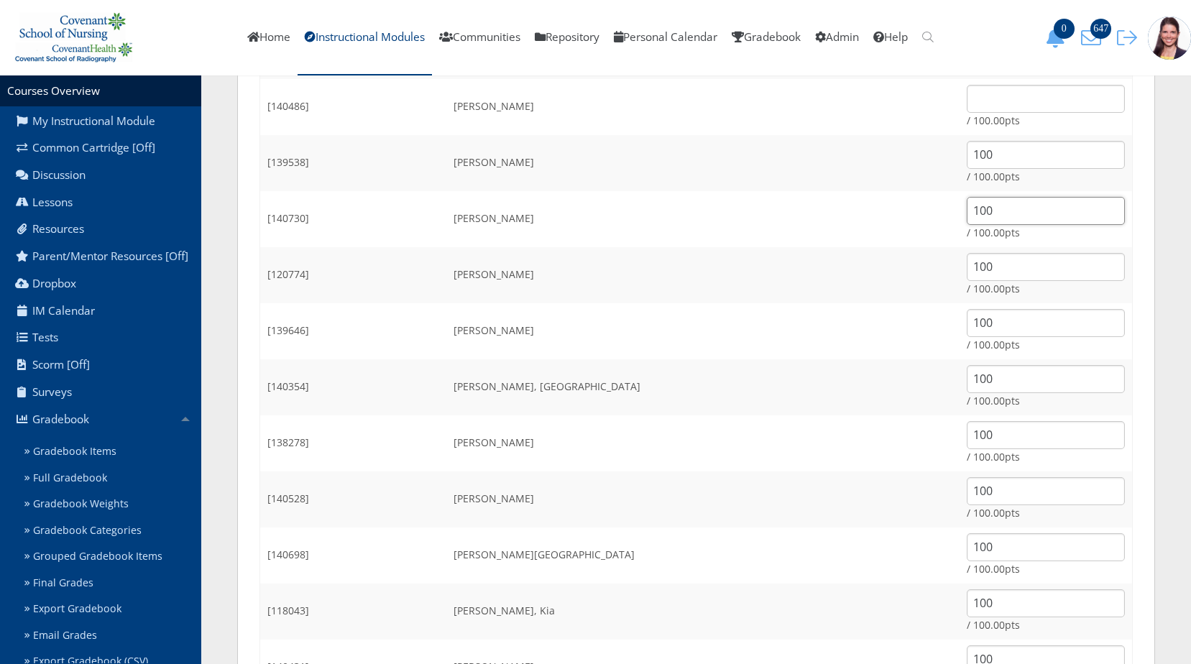
click at [868, 199] on tr "[140730] Rodriguez, Kimbra 100 / 100.00pts" at bounding box center [696, 219] width 873 height 56
drag, startPoint x: 949, startPoint y: 426, endPoint x: 893, endPoint y: 449, distance: 60.3
click at [894, 449] on tr "[138278] Thomas, Dylan 100 / 100.00pts" at bounding box center [696, 443] width 873 height 56
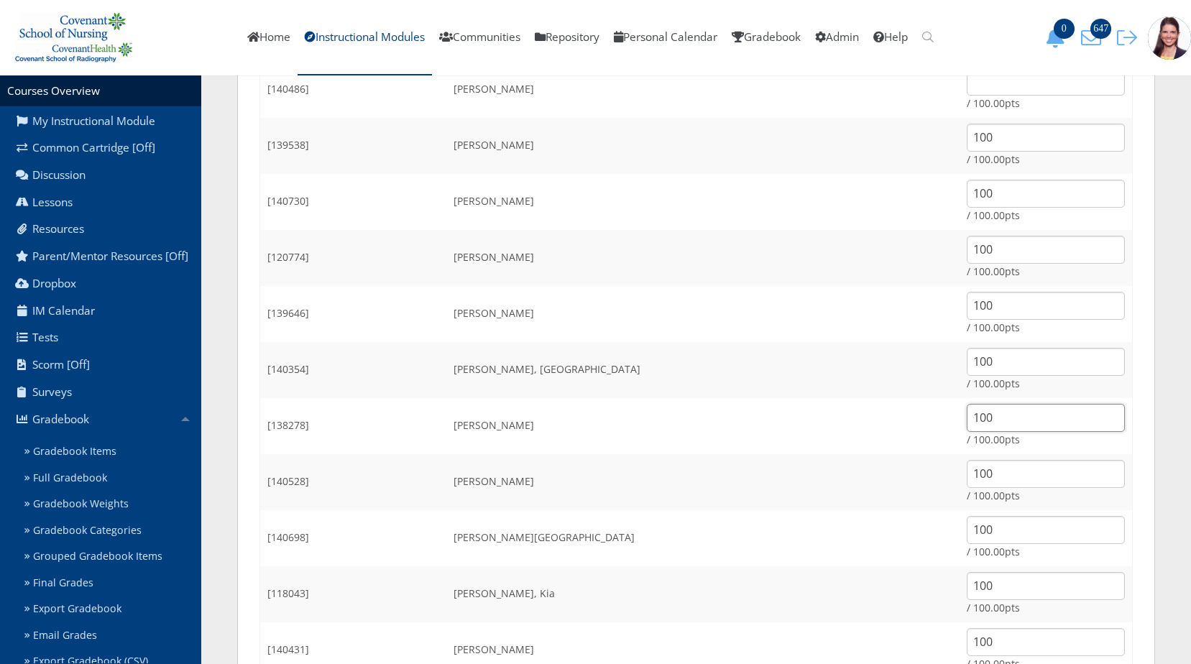
scroll to position [1707, 0]
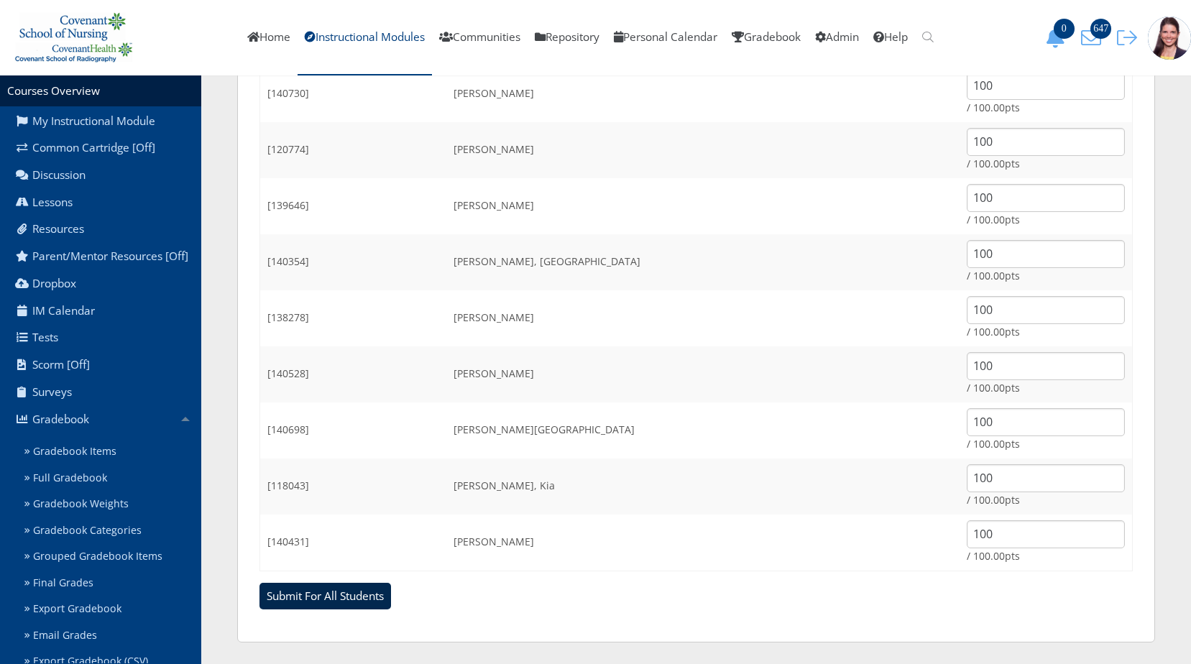
click at [306, 601] on input "Submit For All Students" at bounding box center [326, 596] width 132 height 27
click at [318, 597] on input "Submit For All Students" at bounding box center [326, 596] width 132 height 27
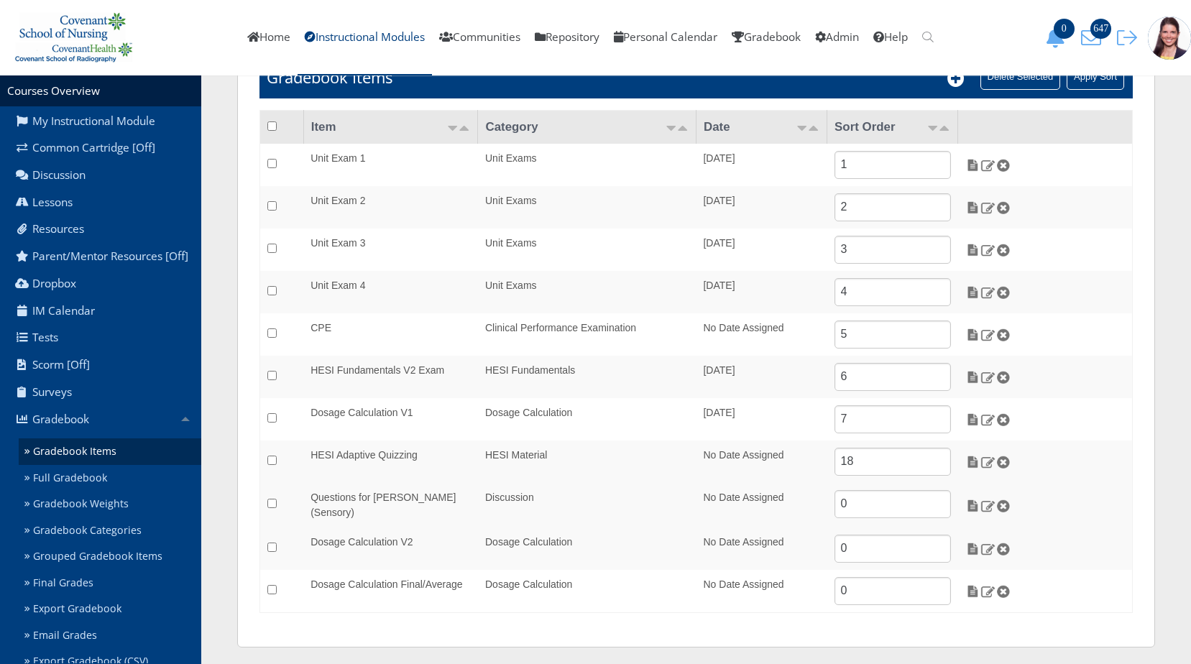
scroll to position [186, 0]
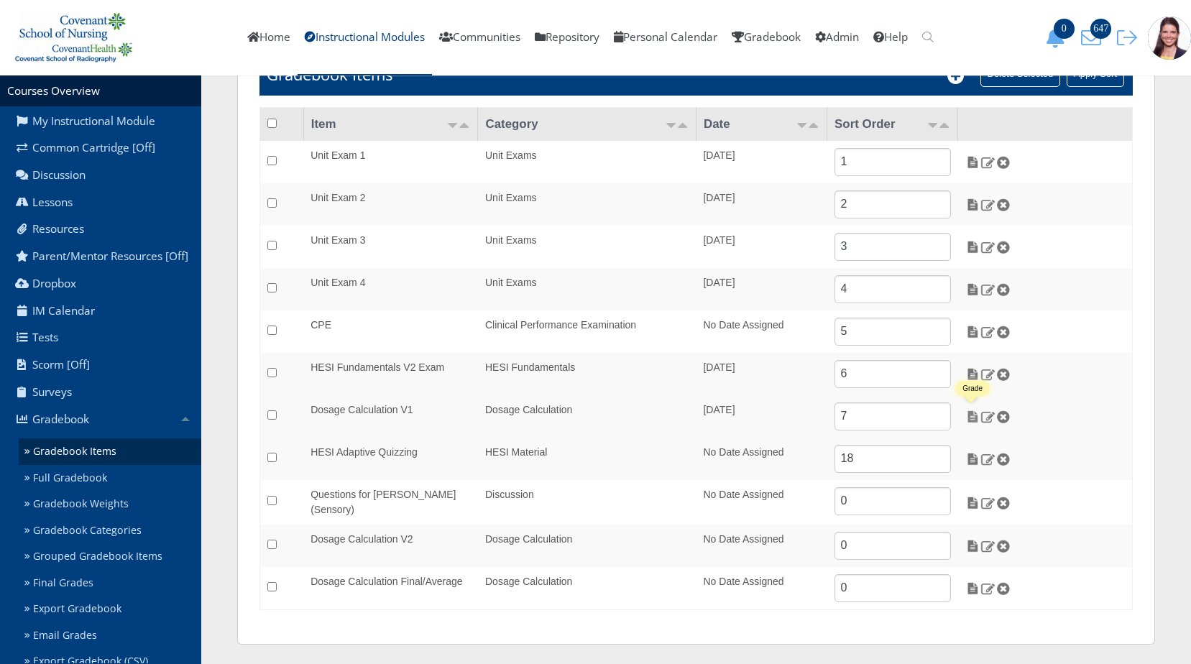
click at [972, 417] on img at bounding box center [972, 416] width 15 height 13
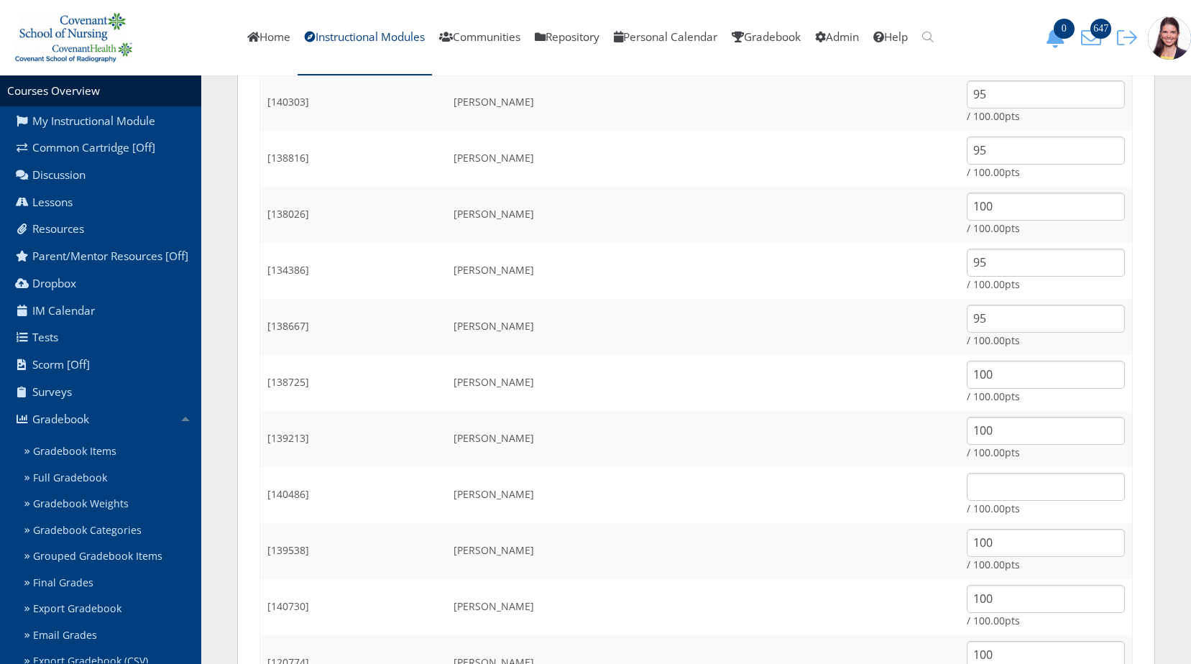
scroll to position [1222, 0]
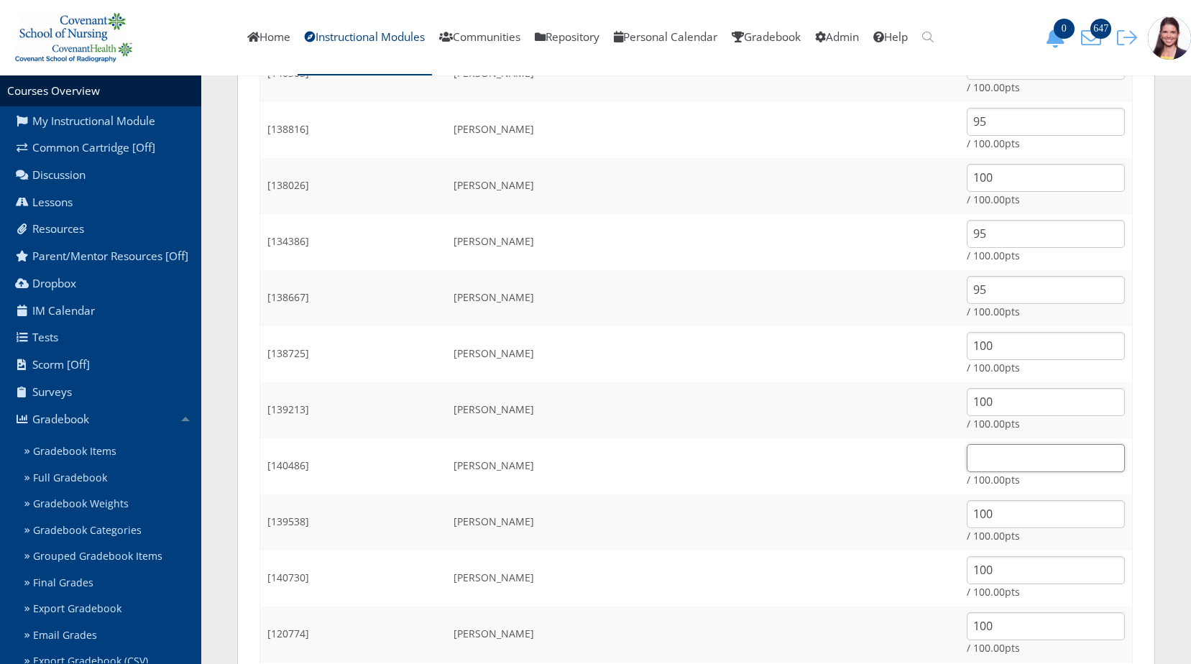
click at [967, 446] on input "text" at bounding box center [1046, 458] width 158 height 28
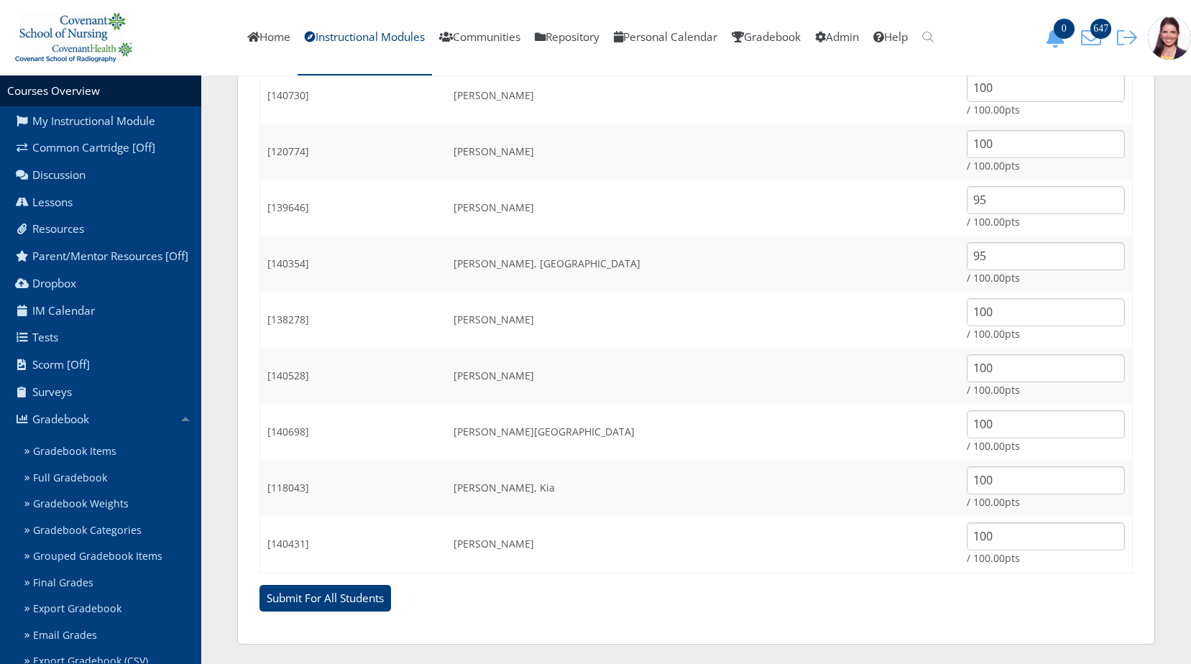
scroll to position [1707, 0]
type input "100"
click at [324, 597] on input "Submit For All Students" at bounding box center [326, 596] width 132 height 27
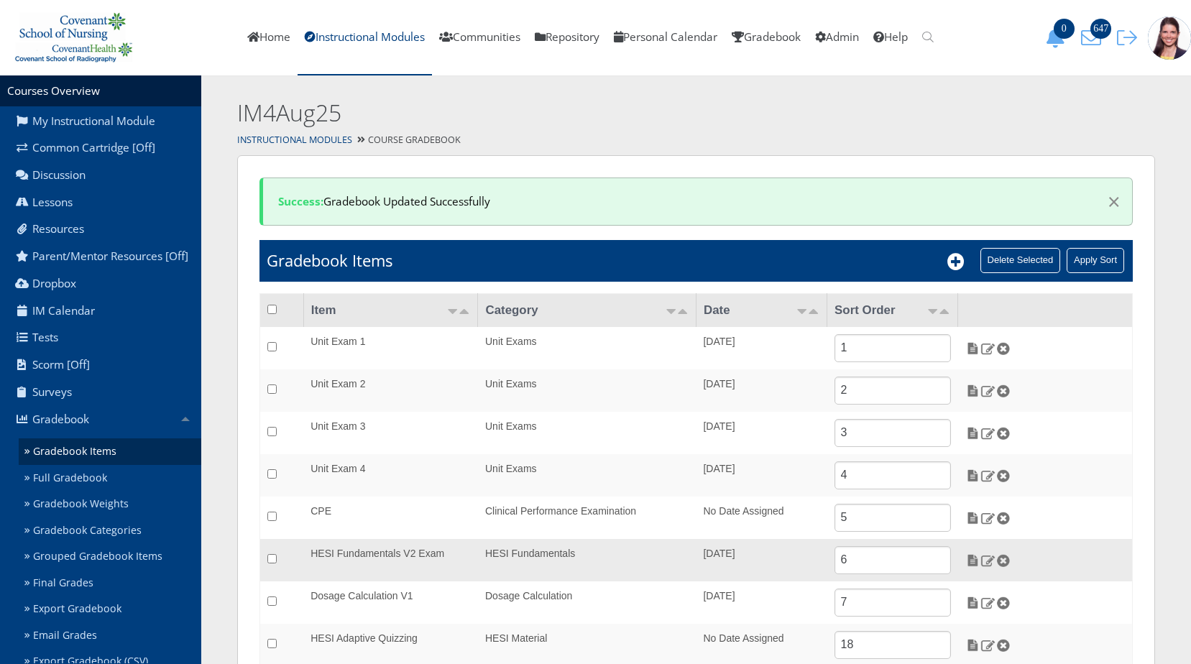
scroll to position [186, 0]
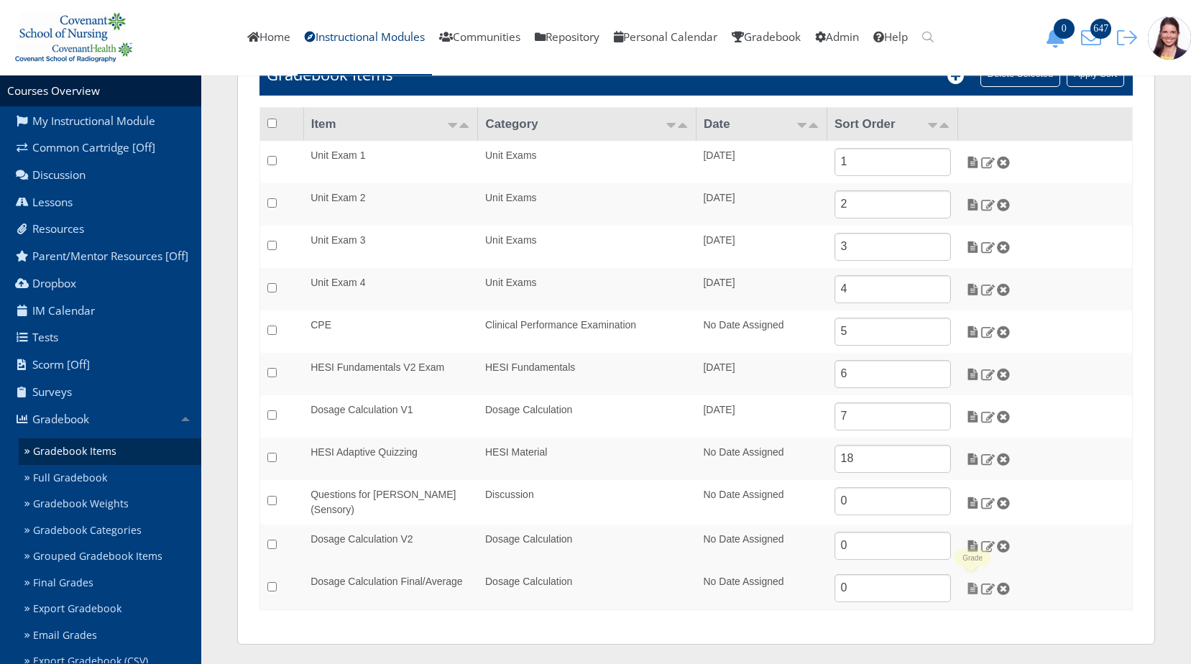
click at [974, 589] on img at bounding box center [972, 588] width 15 height 13
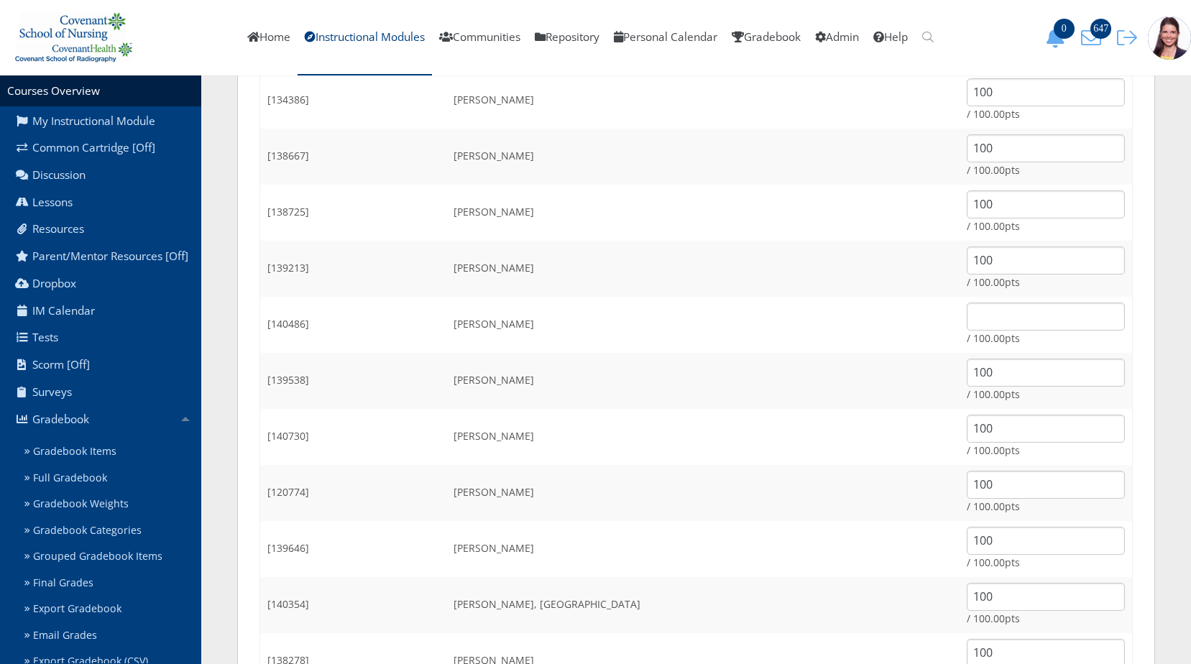
scroll to position [1366, 0]
click at [967, 314] on input "text" at bounding box center [1046, 314] width 158 height 28
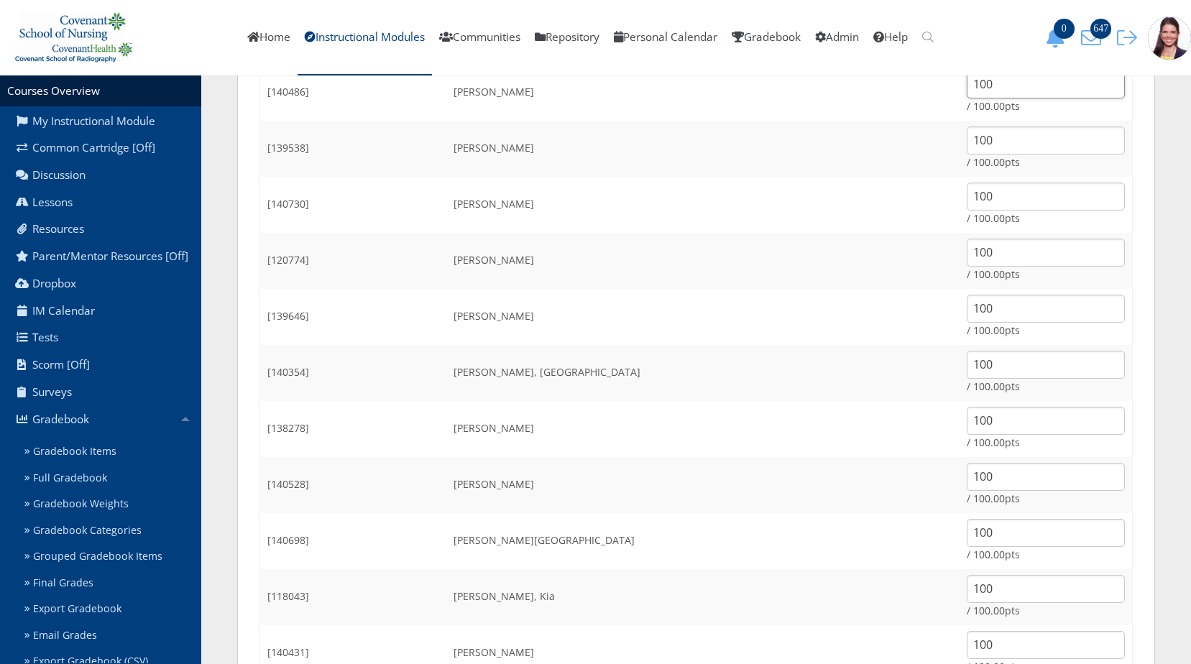
scroll to position [1707, 0]
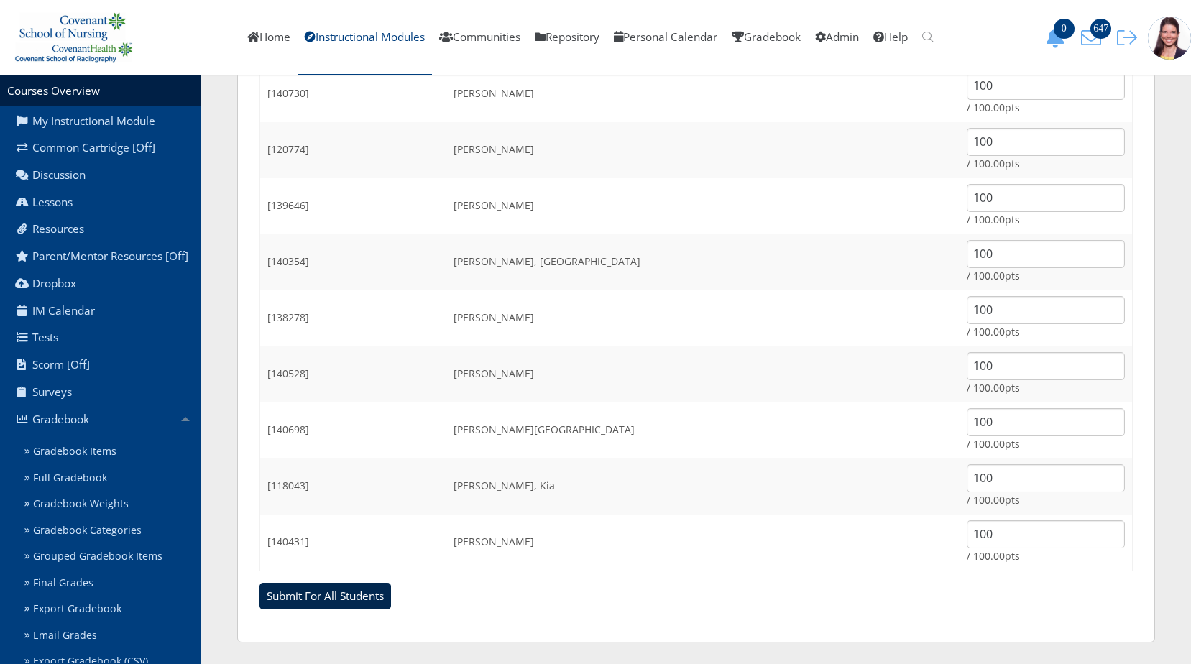
type input "100"
click at [315, 601] on input "Submit For All Students" at bounding box center [326, 596] width 132 height 27
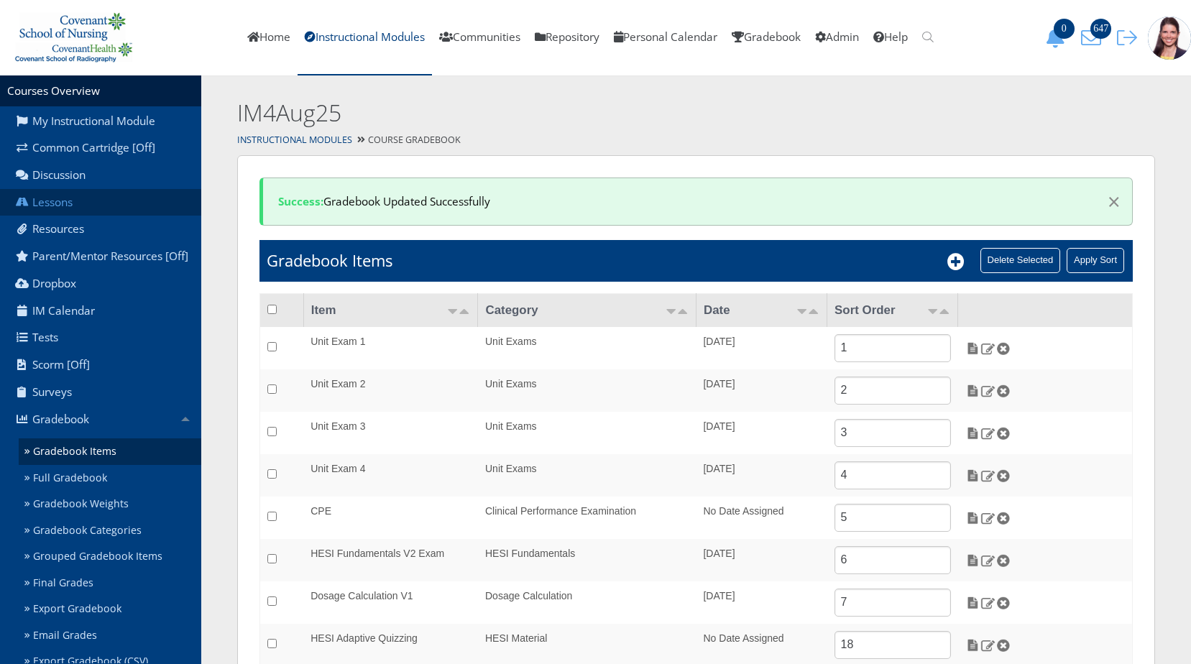
click at [63, 199] on link "Lessons" at bounding box center [100, 202] width 201 height 27
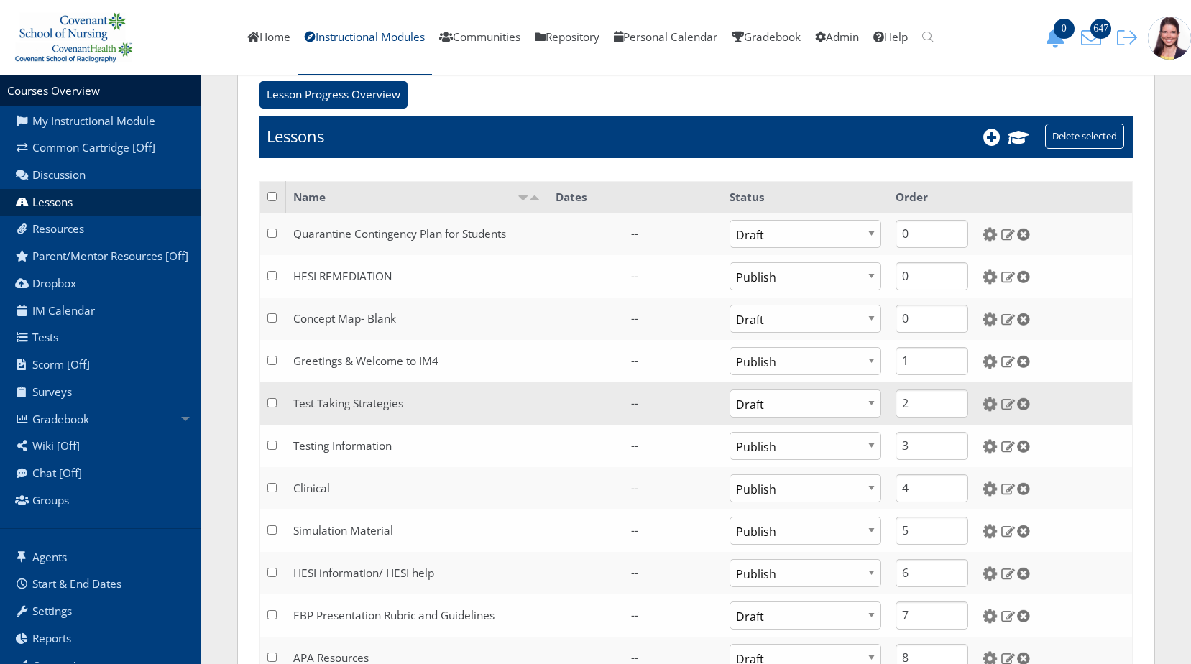
scroll to position [216, 0]
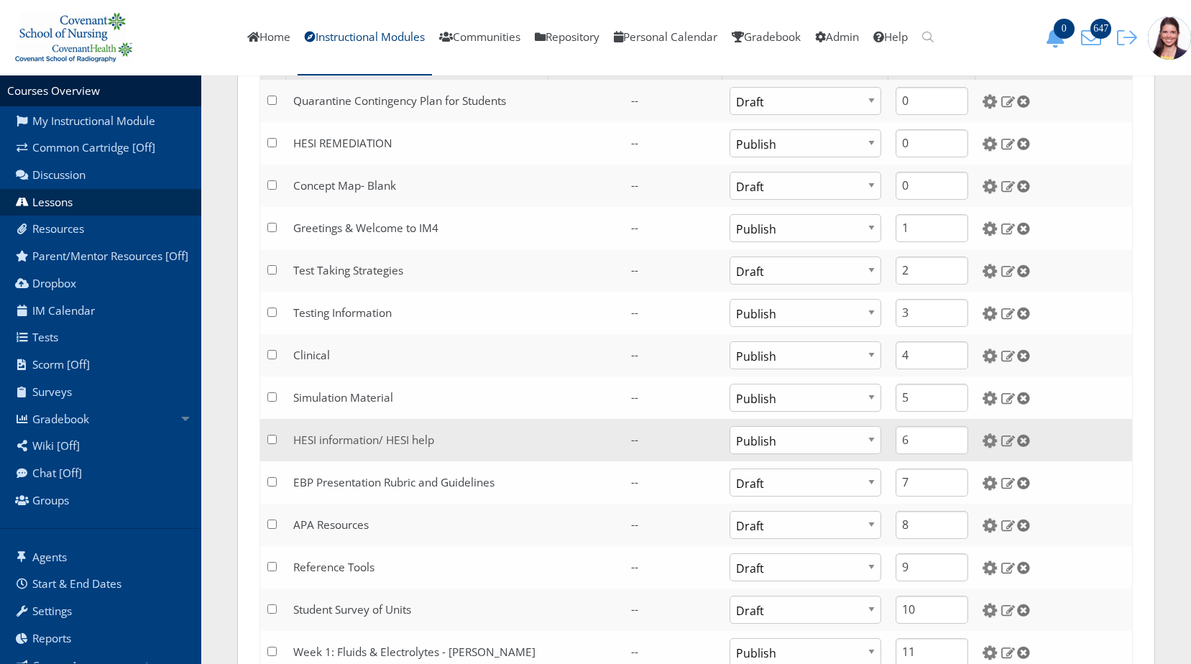
click at [366, 439] on link "HESI information/ HESI help" at bounding box center [363, 440] width 141 height 15
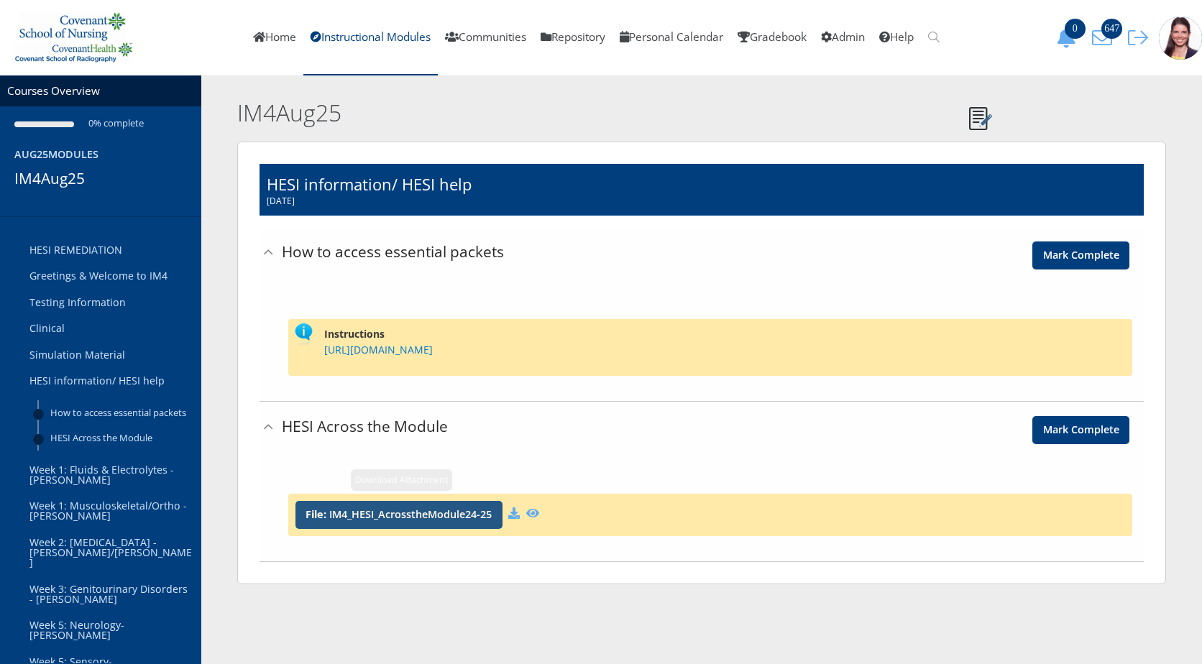
click at [345, 522] on span "File: IM4_HESI_AcrosstheModule24-25" at bounding box center [398, 515] width 207 height 28
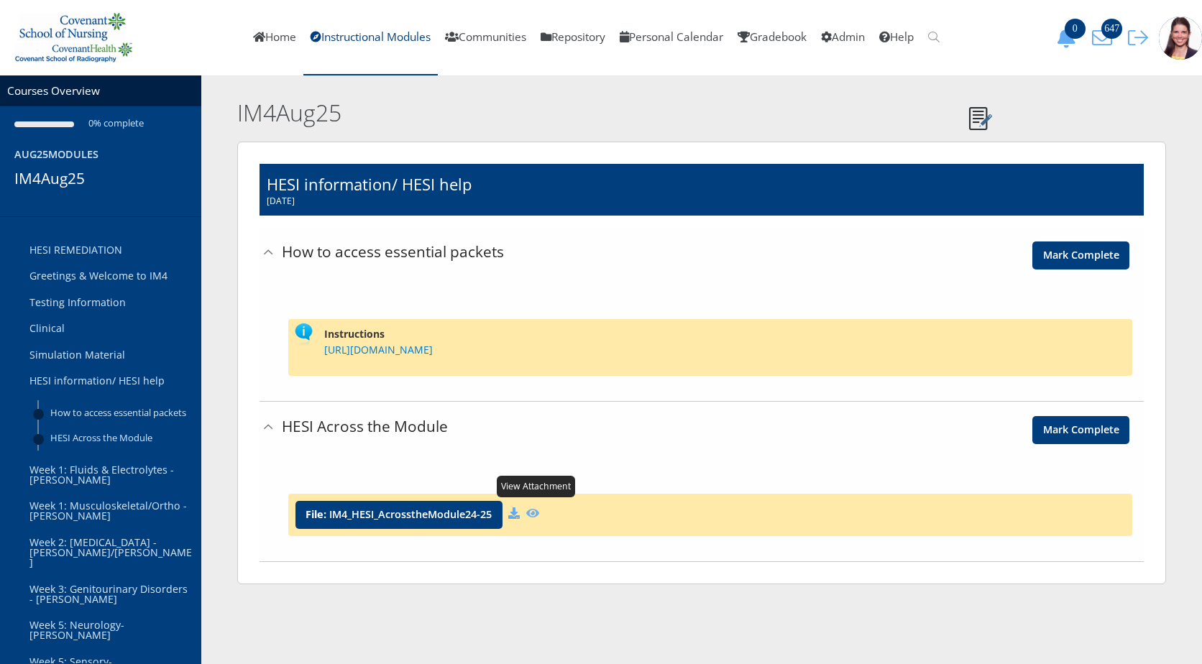
click at [537, 513] on icon at bounding box center [532, 514] width 13 height 12
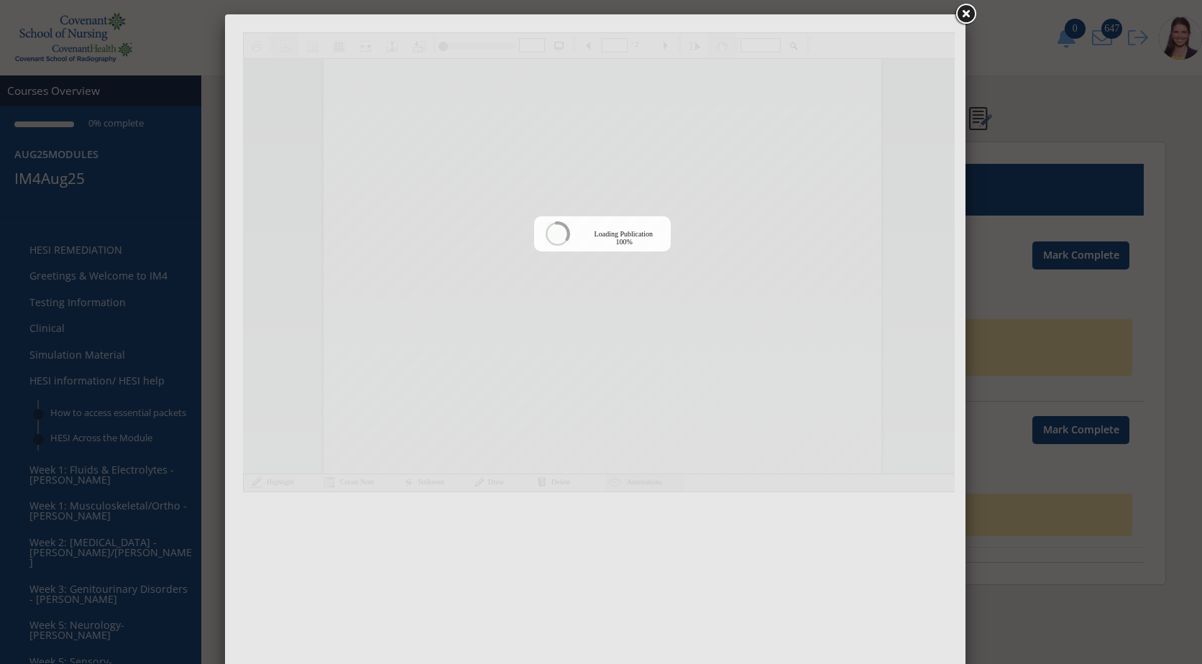
type input "57%"
type input "1"
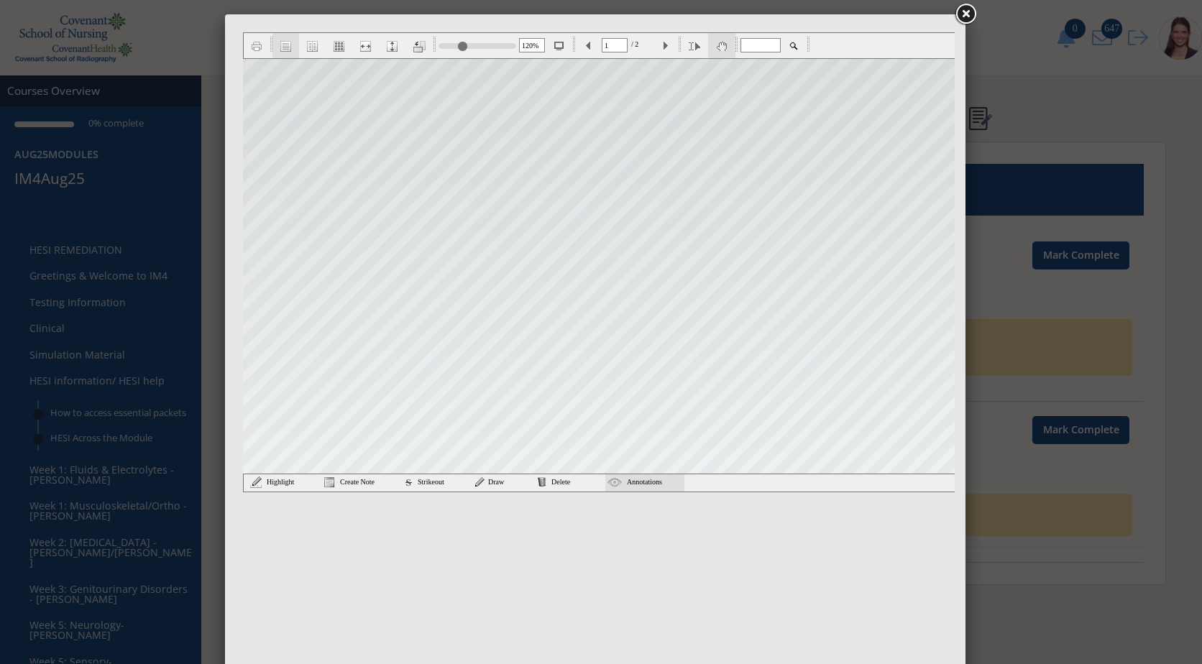
type input "80%"
drag, startPoint x: 451, startPoint y: 47, endPoint x: 453, endPoint y: 35, distance: 12.4
click at [453, 35] on div "80% 1 / 2" at bounding box center [602, 45] width 719 height 27
click at [964, 13] on link at bounding box center [965, 14] width 26 height 26
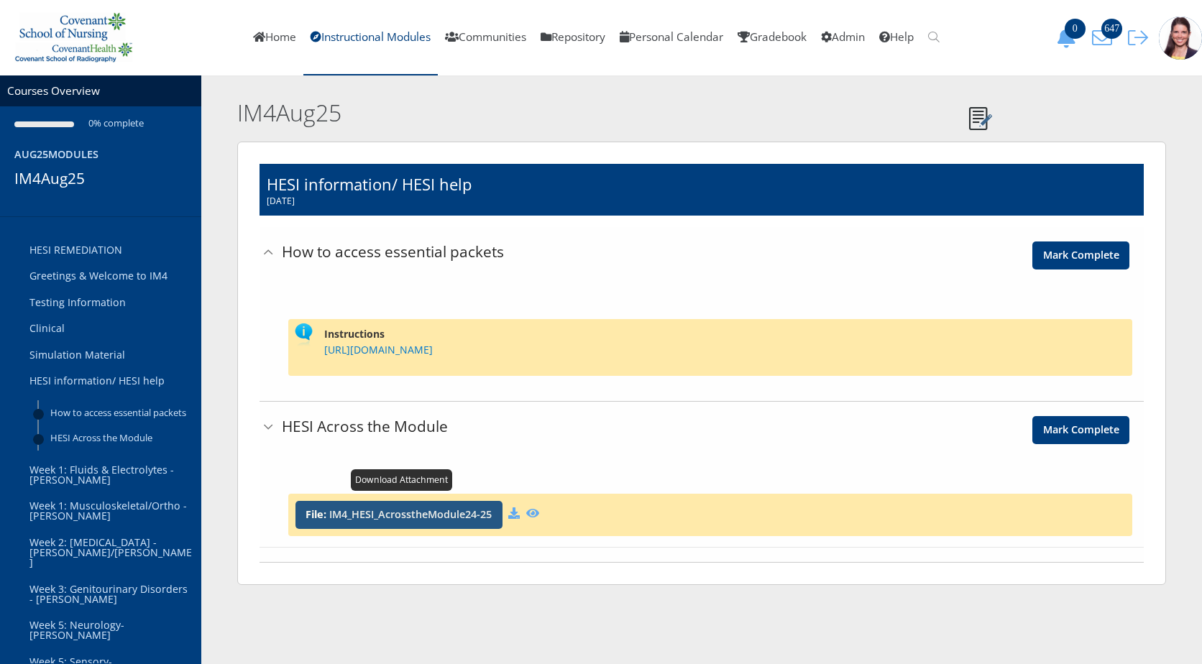
click at [360, 517] on link "IM4_HESI_AcrosstheModule24-25" at bounding box center [410, 515] width 162 height 10
